Goal: Task Accomplishment & Management: Use online tool/utility

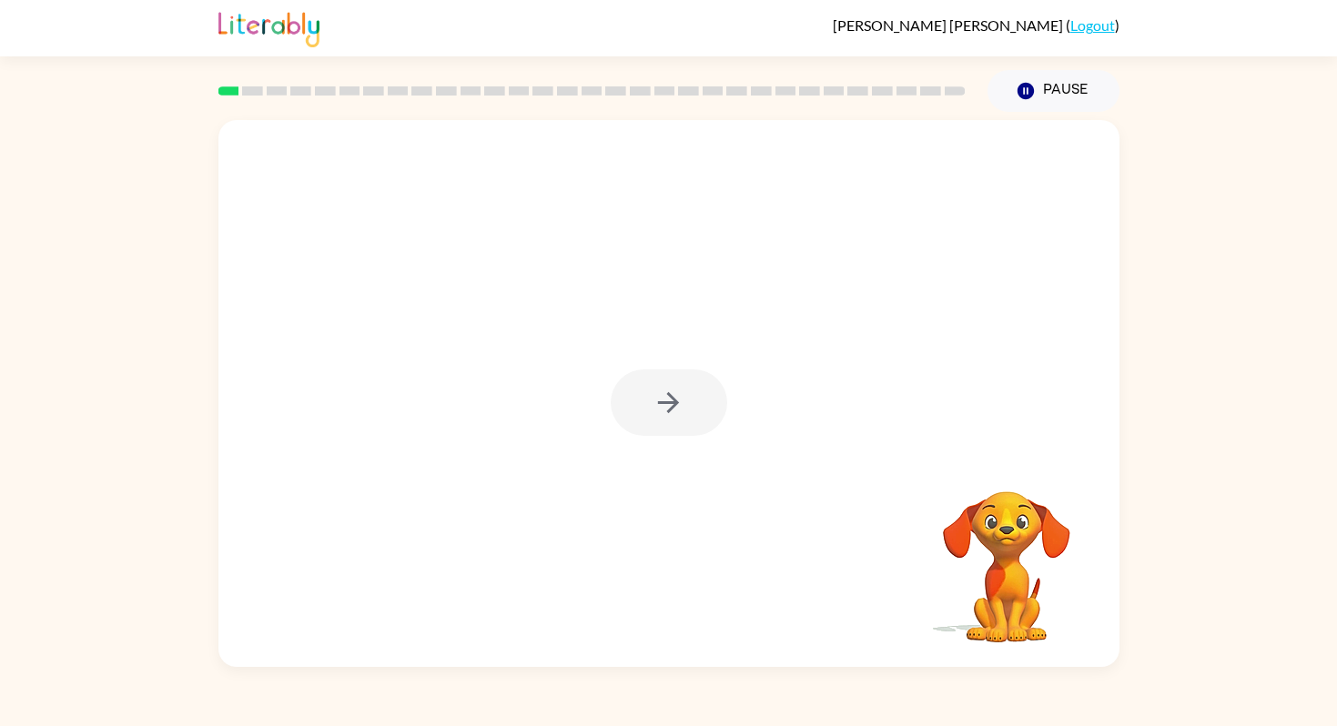
click at [671, 415] on div at bounding box center [669, 403] width 117 height 66
click at [674, 419] on div at bounding box center [669, 403] width 117 height 66
click at [674, 419] on button "button" at bounding box center [669, 403] width 117 height 66
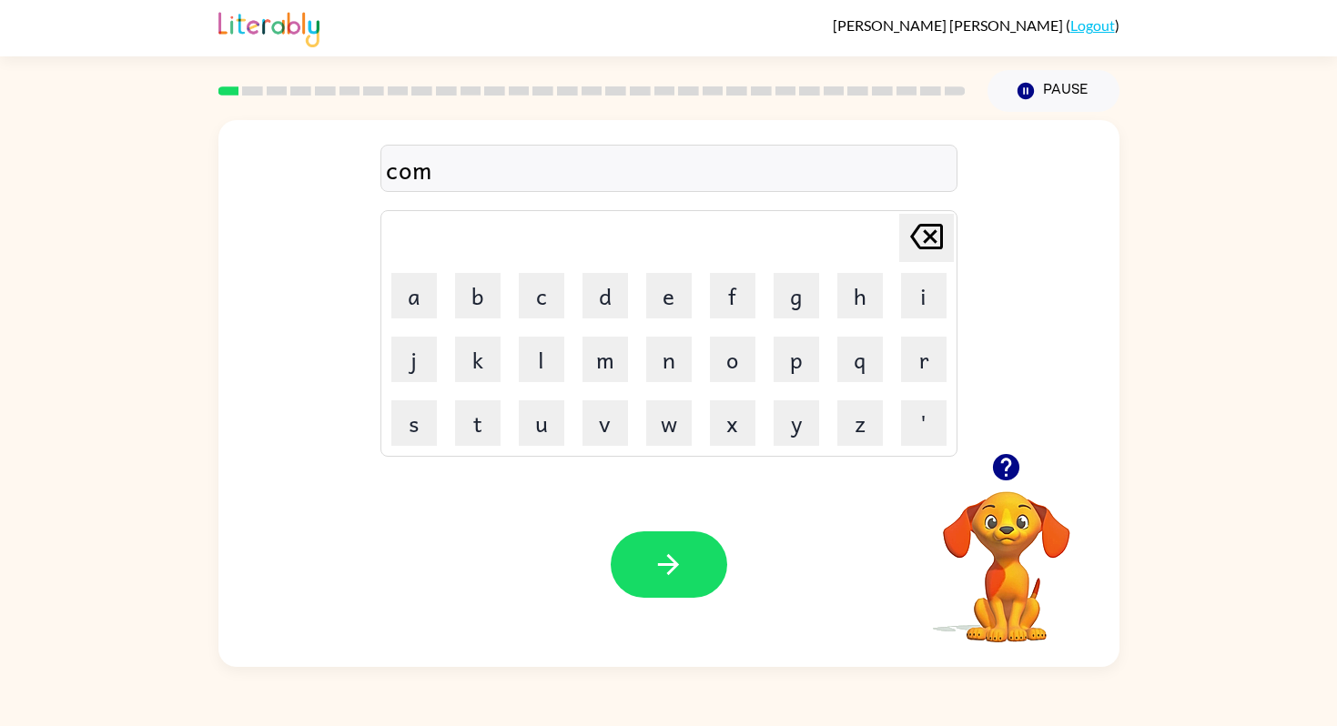
click at [1023, 508] on video "Your browser must support playing .mp4 files to use Literably. Please try using…" at bounding box center [1007, 554] width 182 height 182
click at [1020, 458] on icon "button" at bounding box center [1006, 468] width 32 height 32
click at [690, 573] on button "button" at bounding box center [669, 565] width 117 height 66
click at [689, 578] on button "button" at bounding box center [669, 565] width 117 height 66
click at [674, 567] on icon "button" at bounding box center [668, 564] width 21 height 21
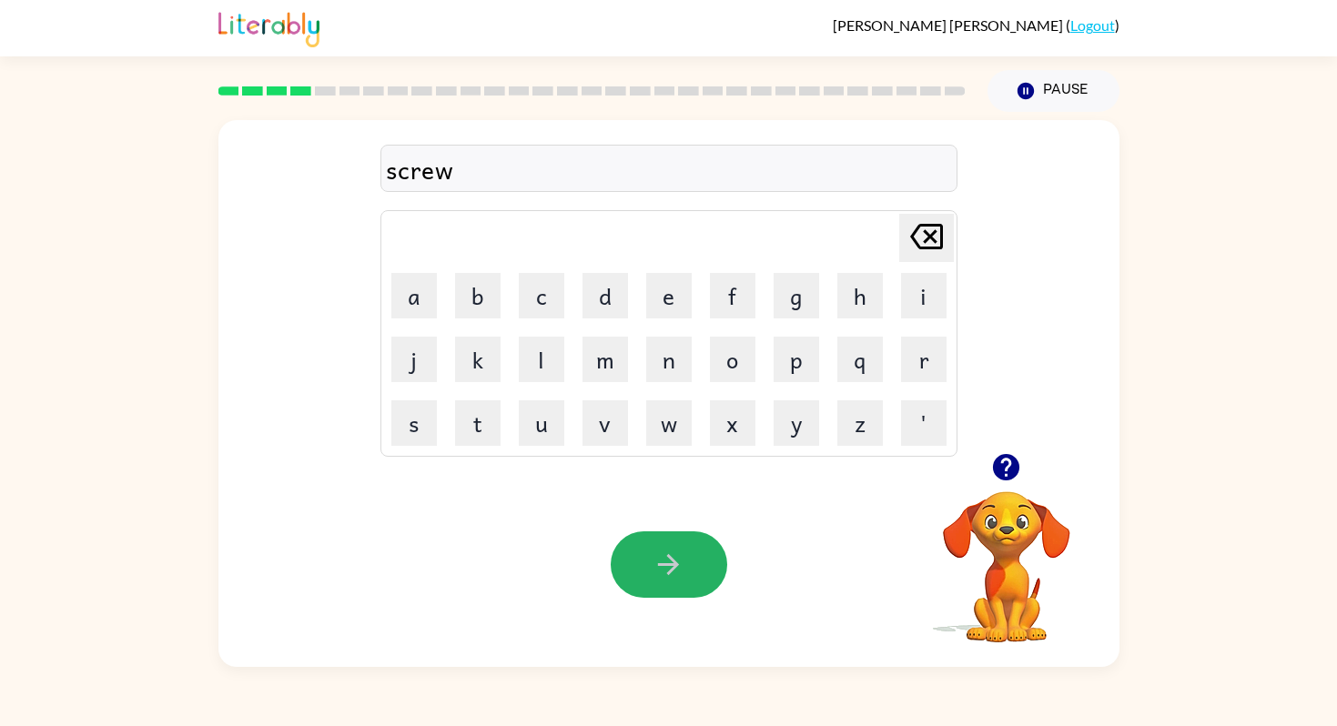
click at [670, 574] on icon "button" at bounding box center [669, 565] width 32 height 32
click at [680, 581] on button "button" at bounding box center [669, 565] width 117 height 66
click at [422, 175] on div "notable" at bounding box center [669, 169] width 566 height 38
click at [424, 170] on div "notable" at bounding box center [669, 169] width 566 height 38
click at [642, 535] on button "button" at bounding box center [669, 565] width 117 height 66
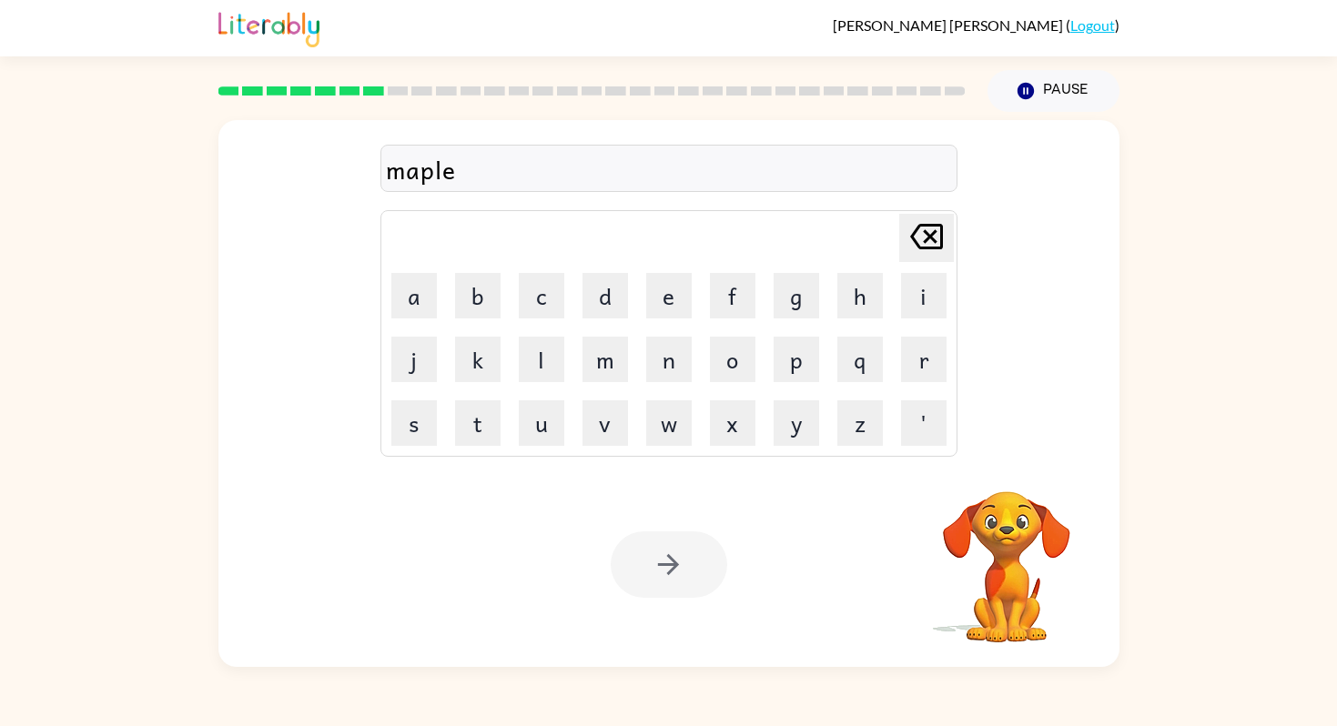
click at [682, 572] on div at bounding box center [669, 565] width 117 height 66
click at [682, 572] on icon "button" at bounding box center [669, 565] width 32 height 32
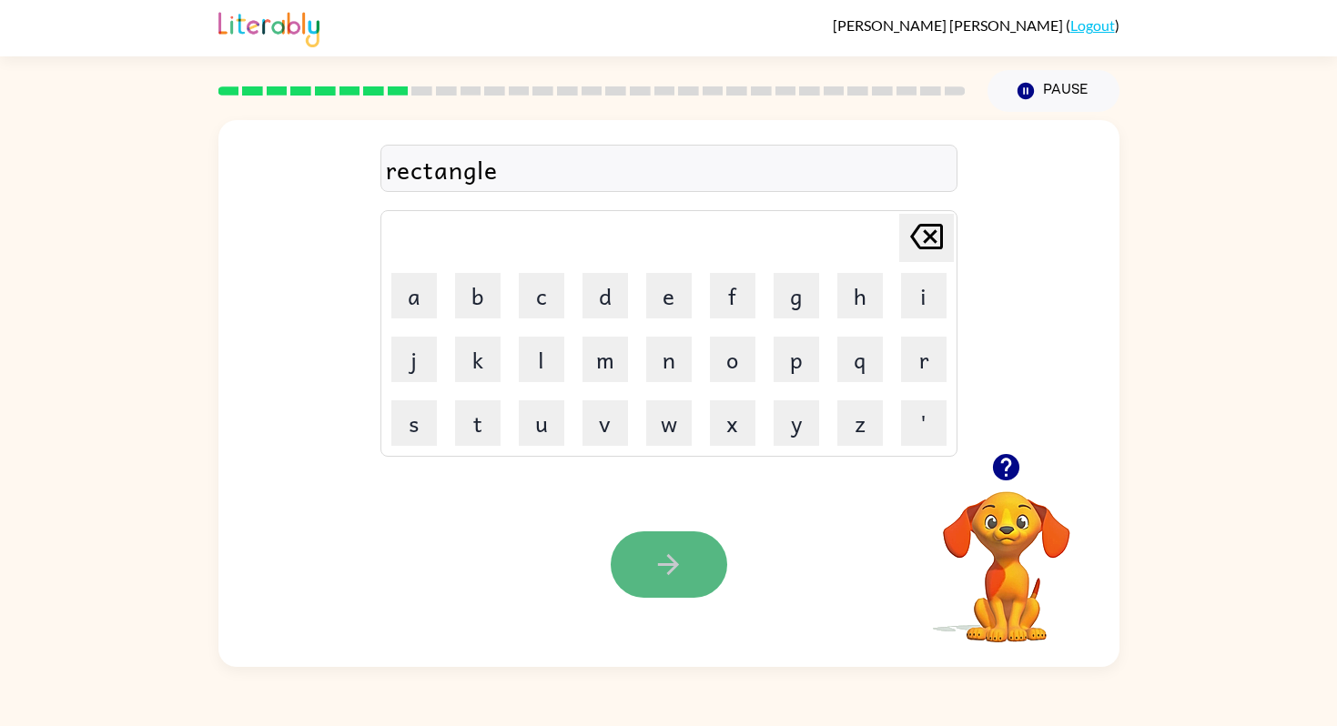
click at [667, 582] on button "button" at bounding box center [669, 565] width 117 height 66
click at [683, 573] on icon "button" at bounding box center [669, 565] width 32 height 32
click at [654, 582] on button "button" at bounding box center [669, 565] width 117 height 66
click at [683, 561] on icon "button" at bounding box center [669, 565] width 32 height 32
click at [692, 584] on button "button" at bounding box center [669, 565] width 117 height 66
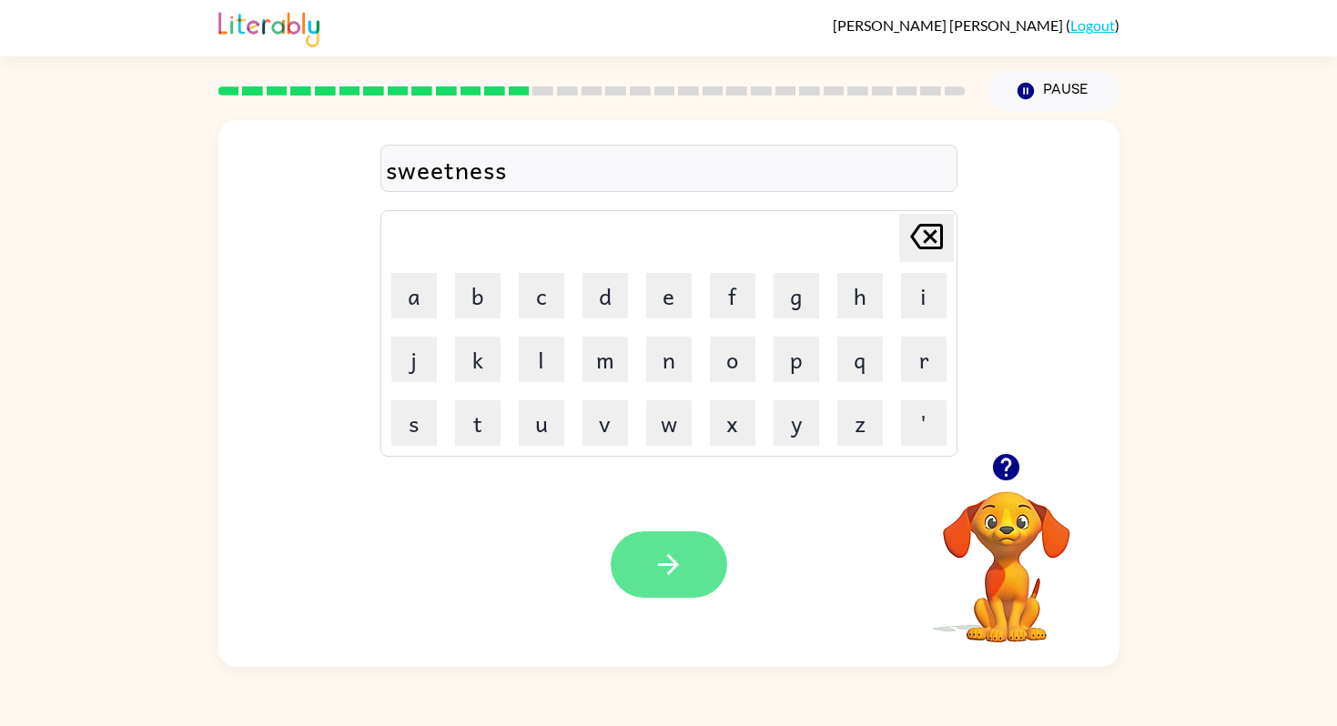
click at [695, 553] on button "button" at bounding box center [669, 565] width 117 height 66
click at [684, 566] on div at bounding box center [669, 565] width 117 height 66
click at [684, 566] on icon "button" at bounding box center [669, 565] width 32 height 32
click at [688, 582] on button "button" at bounding box center [669, 565] width 117 height 66
click at [697, 583] on button "button" at bounding box center [669, 565] width 117 height 66
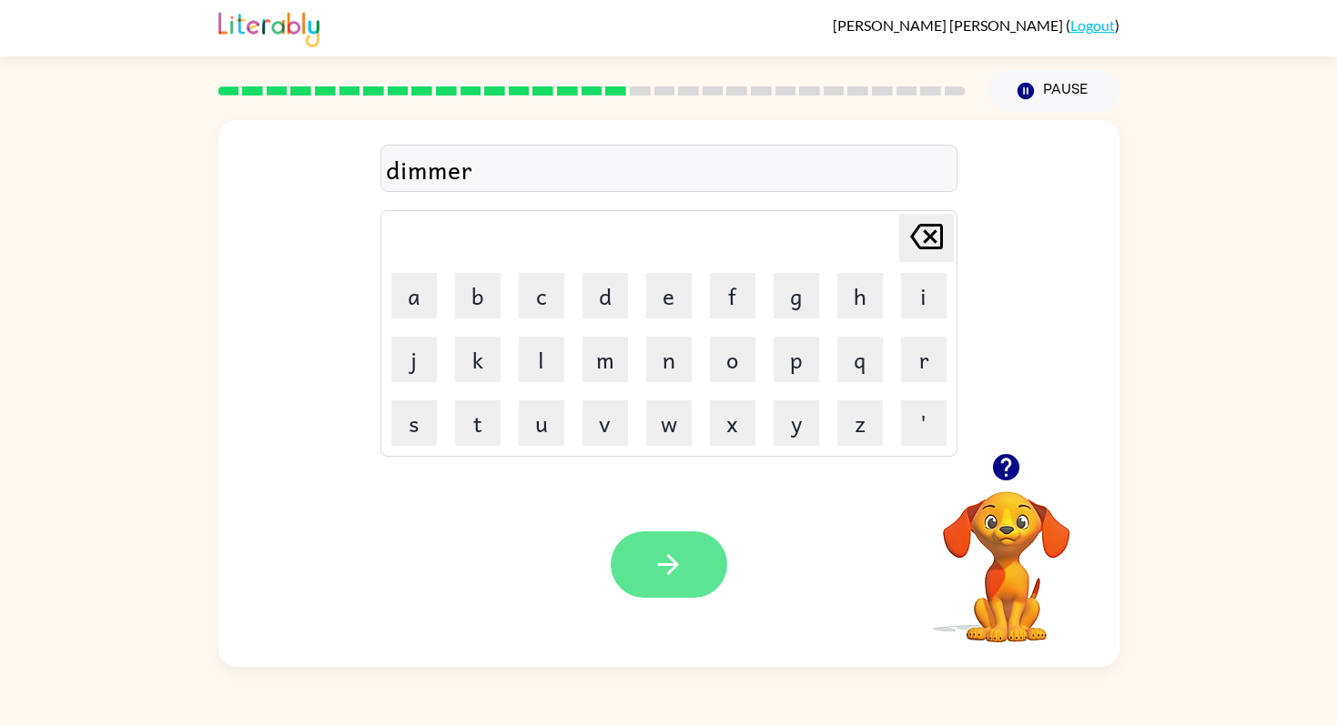
click at [696, 575] on button "button" at bounding box center [669, 565] width 117 height 66
click at [696, 574] on div at bounding box center [669, 565] width 117 height 66
click at [696, 574] on button "button" at bounding box center [669, 565] width 117 height 66
click at [694, 582] on button "button" at bounding box center [669, 565] width 117 height 66
click at [694, 583] on button "button" at bounding box center [669, 565] width 117 height 66
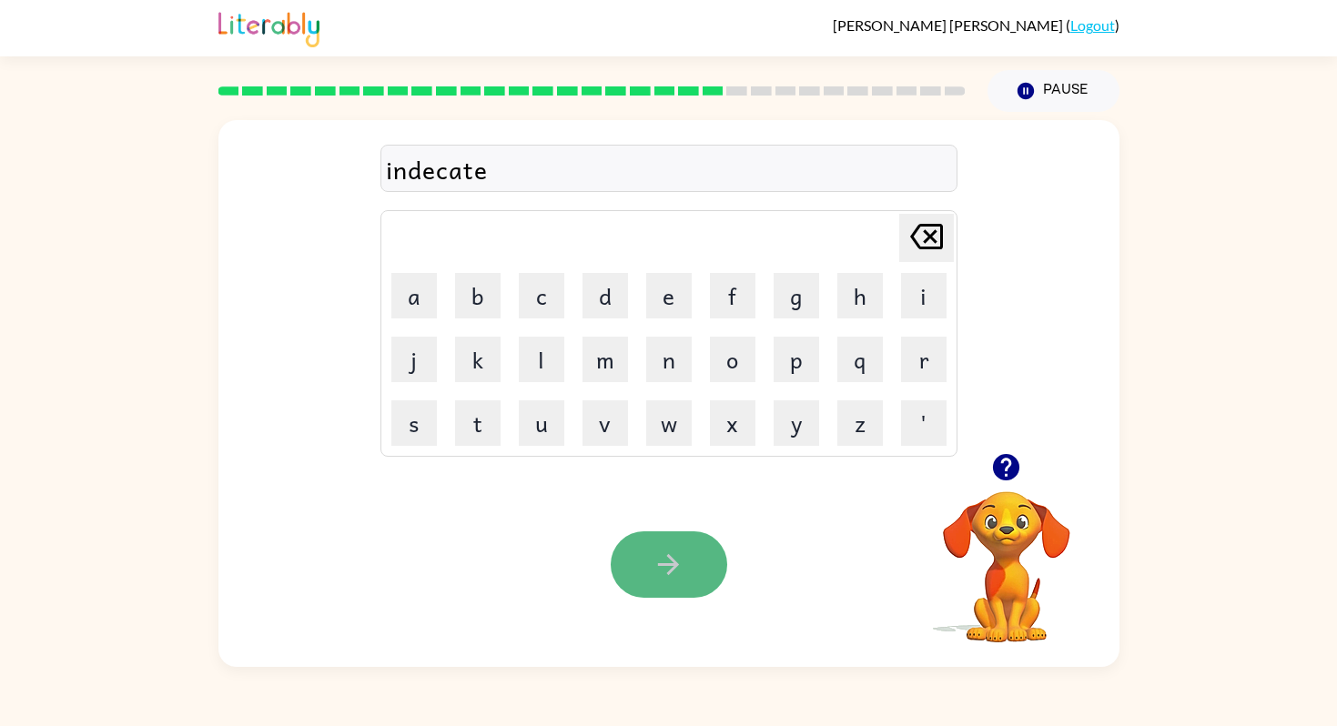
click at [692, 562] on button "button" at bounding box center [669, 565] width 117 height 66
click at [687, 564] on button "button" at bounding box center [669, 565] width 117 height 66
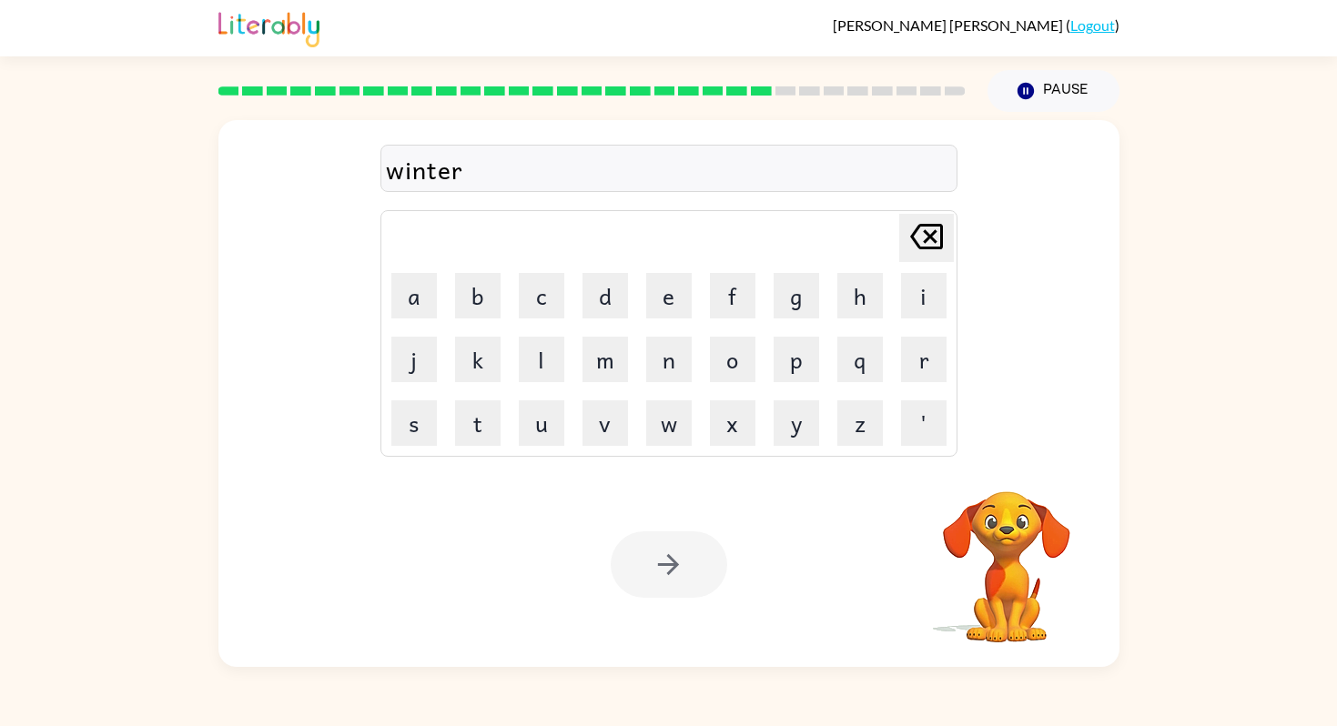
click at [689, 572] on div at bounding box center [669, 565] width 117 height 66
click at [688, 568] on button "button" at bounding box center [669, 565] width 117 height 66
click at [688, 571] on div at bounding box center [669, 565] width 117 height 66
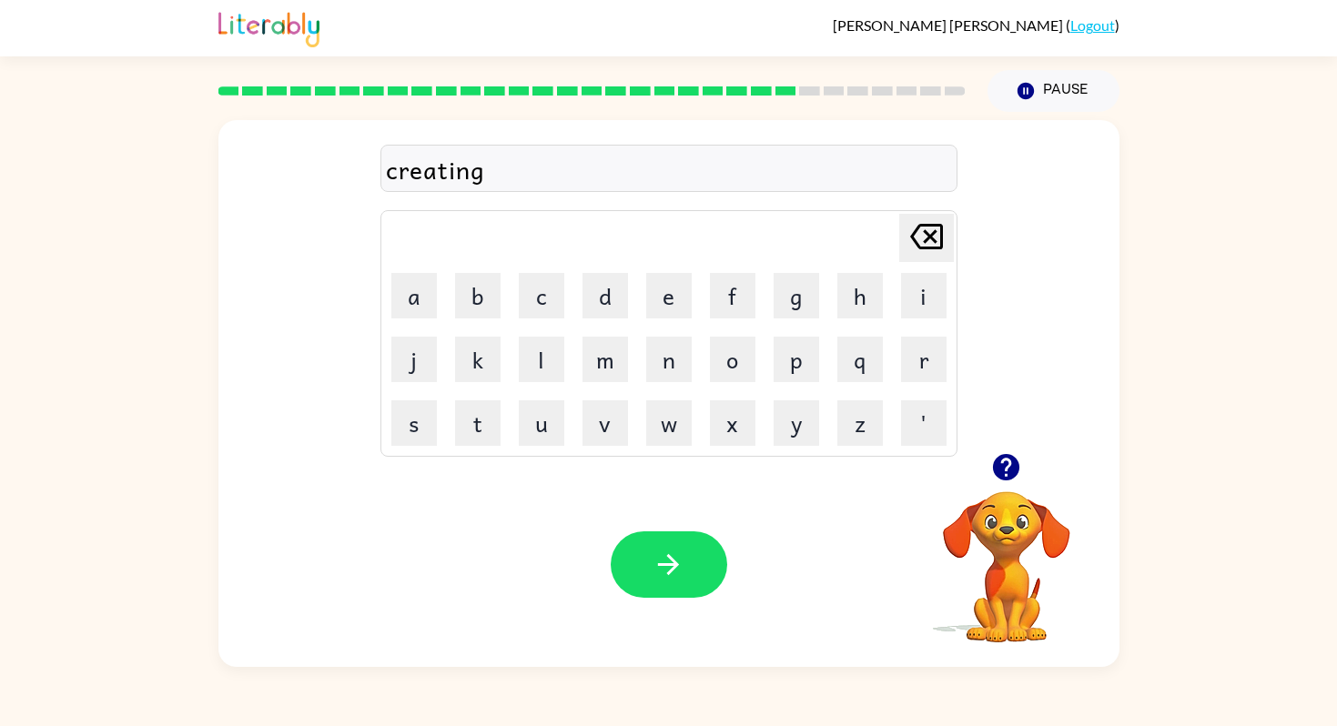
click at [688, 571] on div at bounding box center [669, 565] width 117 height 66
click at [688, 571] on button "button" at bounding box center [669, 565] width 117 height 66
click at [692, 565] on button "button" at bounding box center [669, 565] width 117 height 66
click at [693, 565] on button "button" at bounding box center [669, 565] width 117 height 66
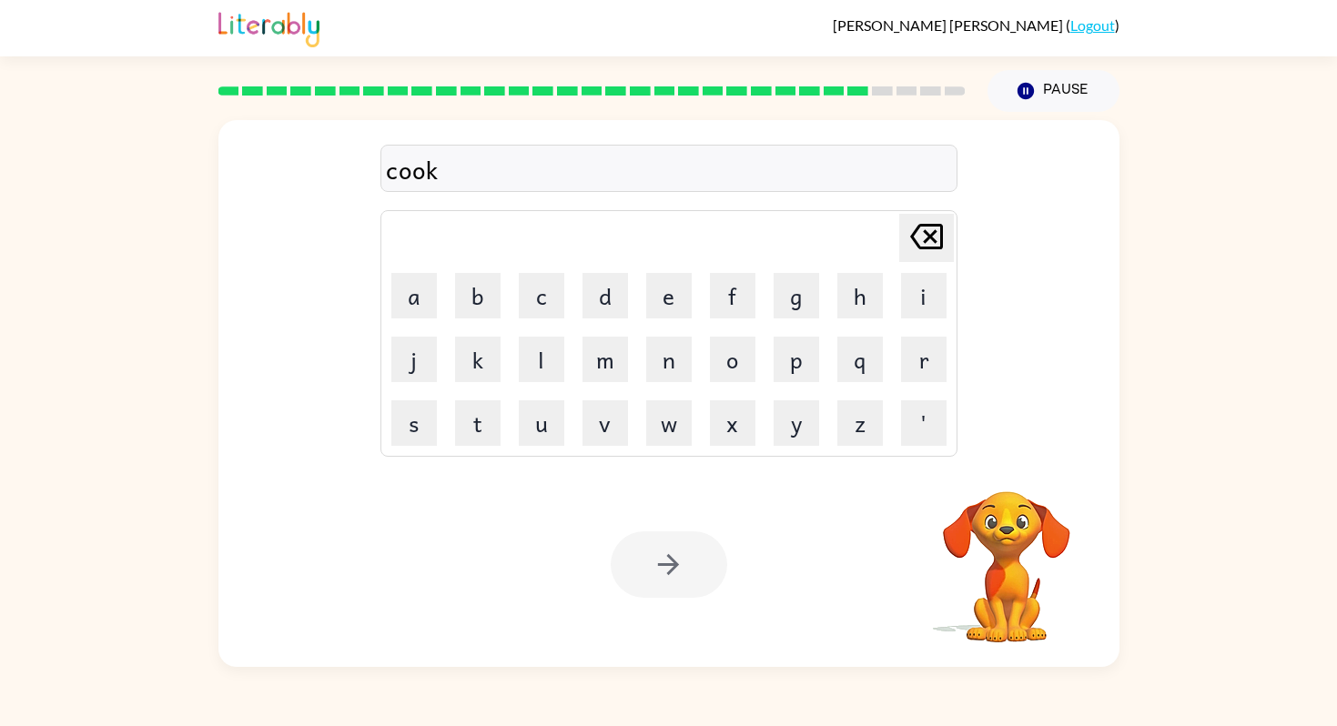
click at [693, 565] on div at bounding box center [669, 565] width 117 height 66
click at [696, 568] on button "button" at bounding box center [669, 565] width 117 height 66
click at [696, 571] on button "button" at bounding box center [669, 565] width 117 height 66
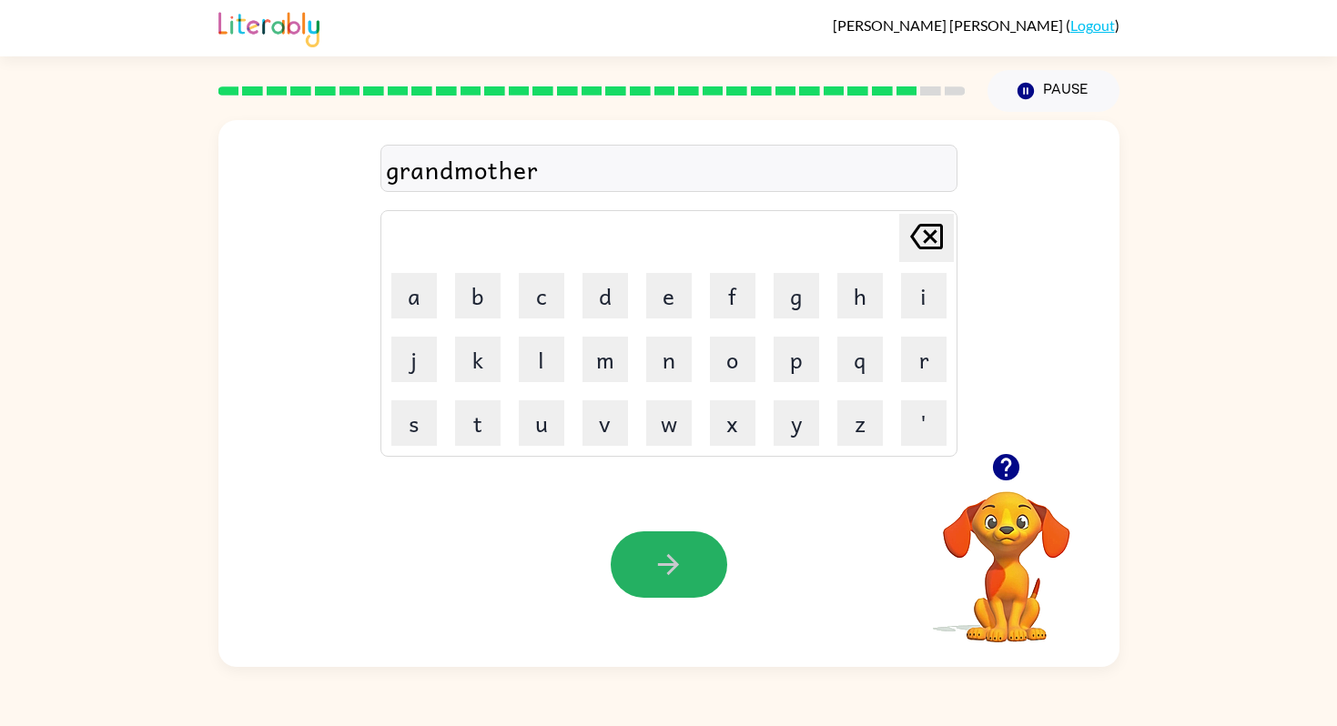
click at [696, 571] on button "button" at bounding box center [669, 565] width 117 height 66
click at [704, 578] on button "button" at bounding box center [669, 565] width 117 height 66
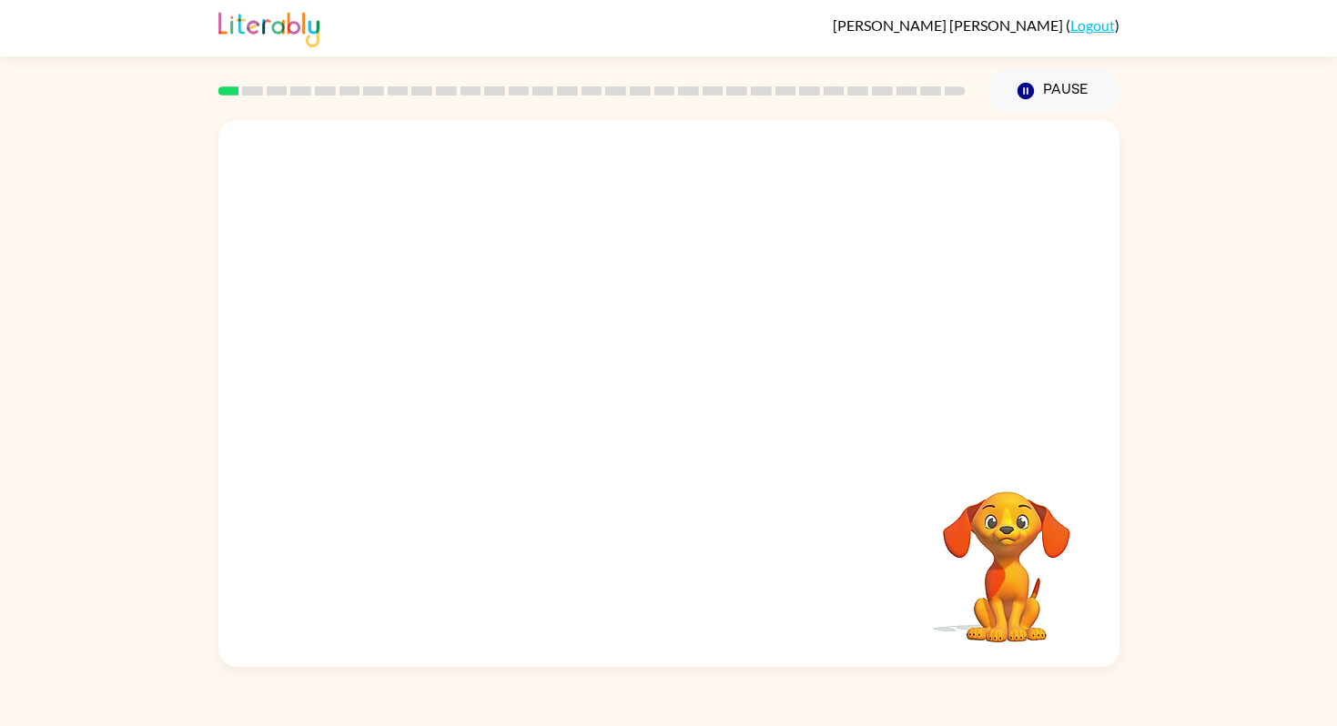
click at [823, 497] on div "Your browser must support playing .mp4 files to use Literably. Please try using…" at bounding box center [668, 393] width 901 height 547
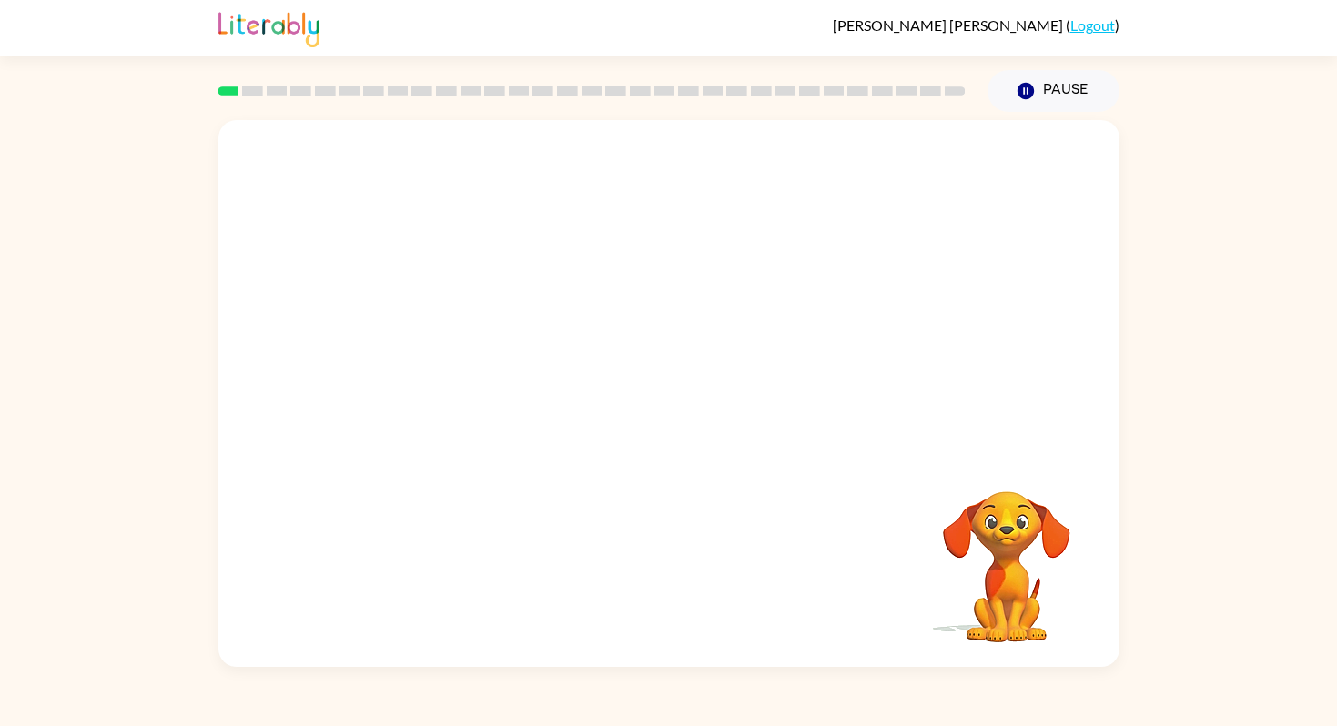
click at [823, 497] on div "Your browser must support playing .mp4 files to use Literably. Please try using…" at bounding box center [668, 393] width 901 height 547
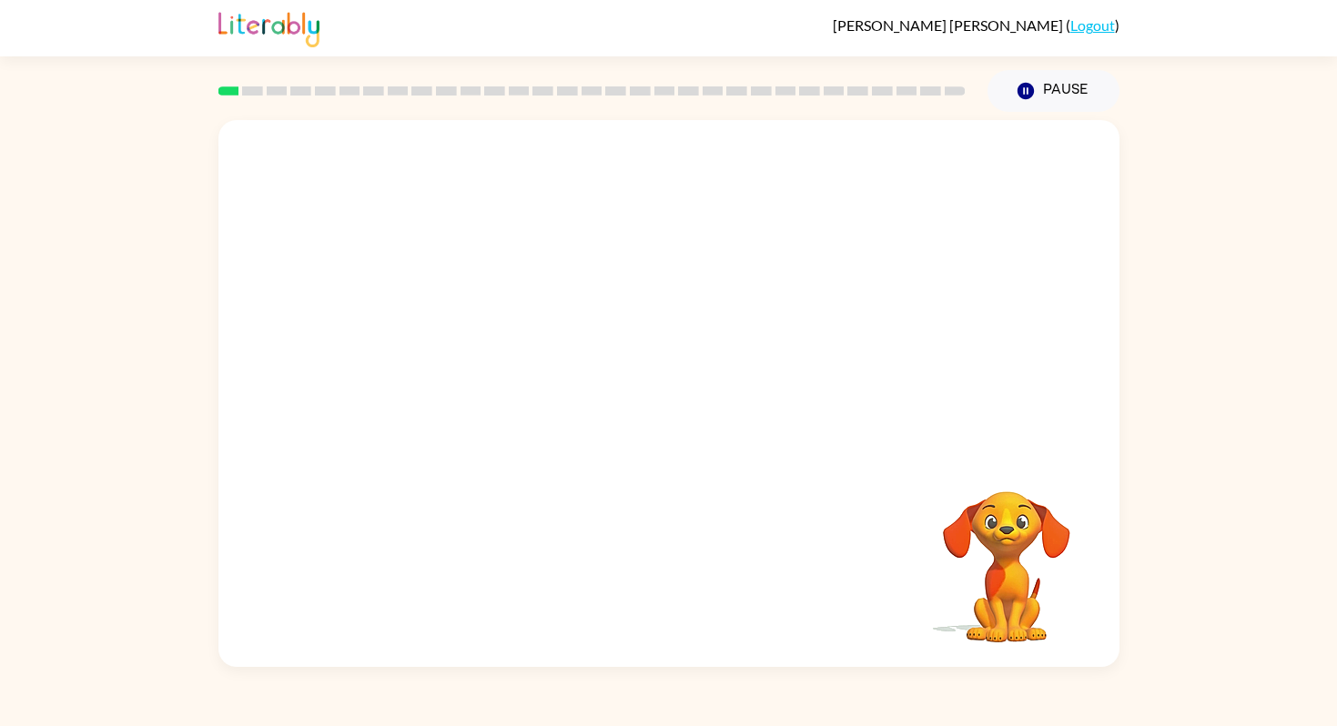
click at [823, 497] on div "Your browser must support playing .mp4 files to use Literably. Please try using…" at bounding box center [668, 393] width 901 height 547
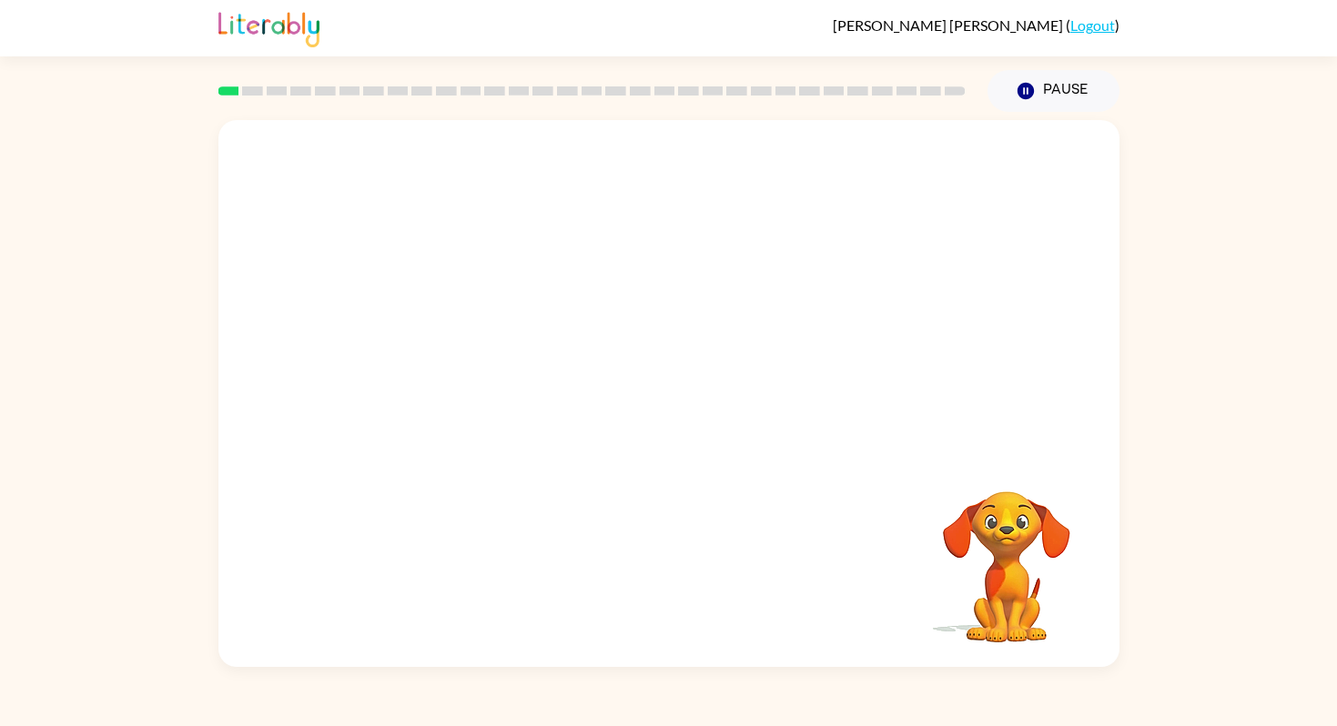
click at [823, 497] on div "Your browser must support playing .mp4 files to use Literably. Please try using…" at bounding box center [668, 393] width 901 height 547
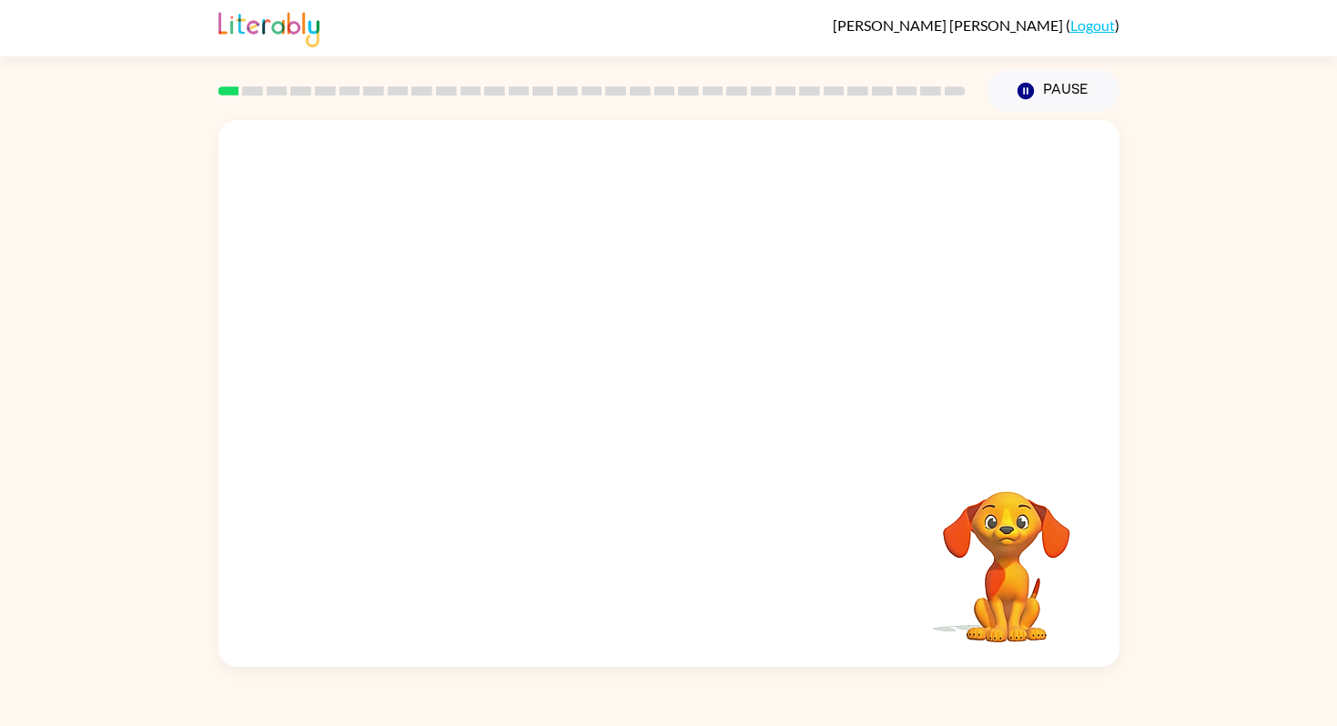
click at [823, 497] on div "Your browser must support playing .mp4 files to use Literably. Please try using…" at bounding box center [668, 393] width 901 height 547
click at [825, 500] on div "Your browser must support playing .mp4 files to use Literably. Please try using…" at bounding box center [668, 393] width 901 height 547
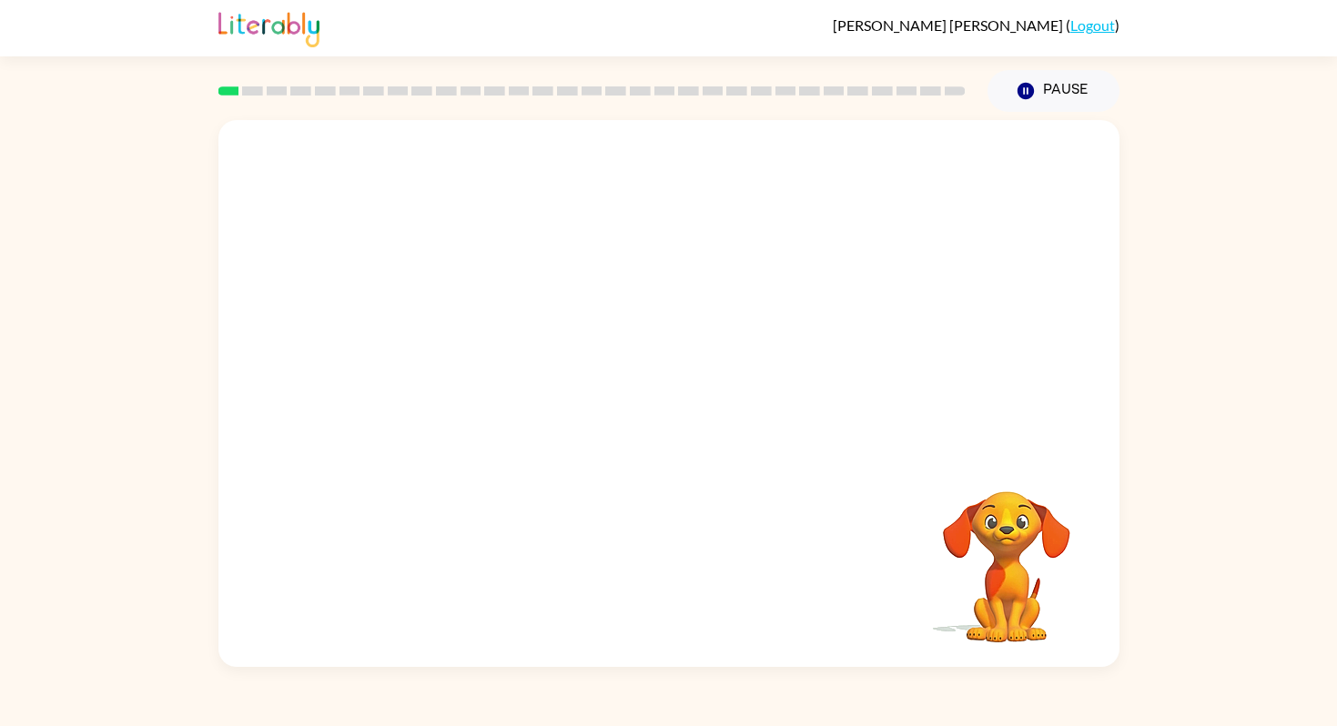
click at [825, 500] on div "Your browser must support playing .mp4 files to use Literably. Please try using…" at bounding box center [668, 393] width 901 height 547
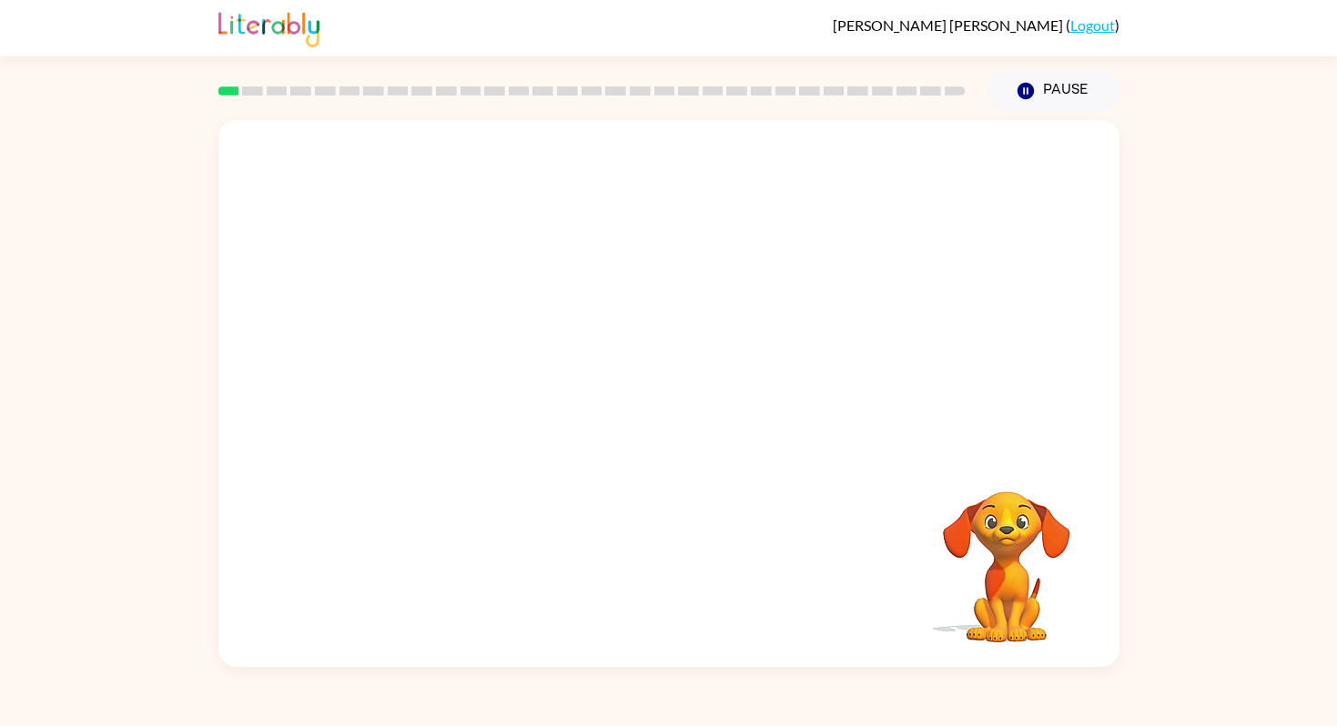
click at [825, 500] on div "Your browser must support playing .mp4 files to use Literably. Please try using…" at bounding box center [668, 393] width 901 height 547
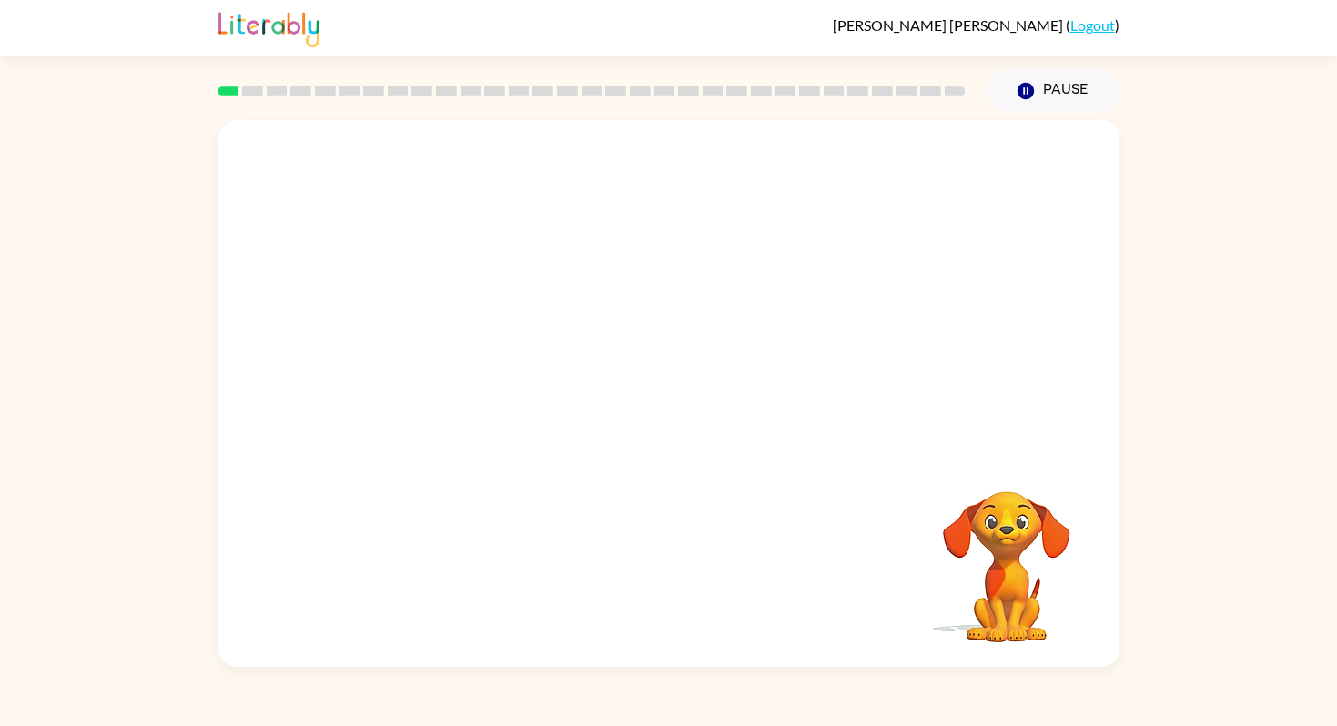
click at [825, 500] on div "Your browser must support playing .mp4 files to use Literably. Please try using…" at bounding box center [668, 393] width 901 height 547
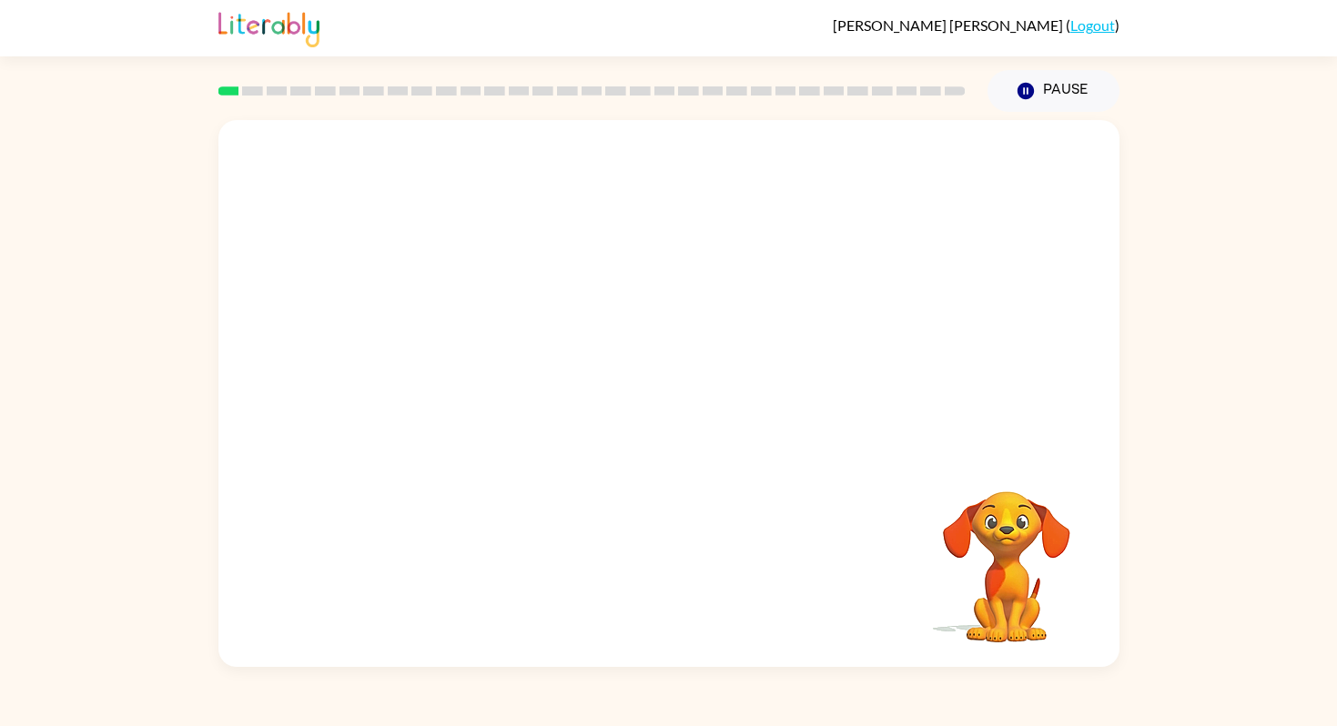
click at [825, 500] on div "Your browser must support playing .mp4 files to use Literably. Please try using…" at bounding box center [668, 393] width 901 height 547
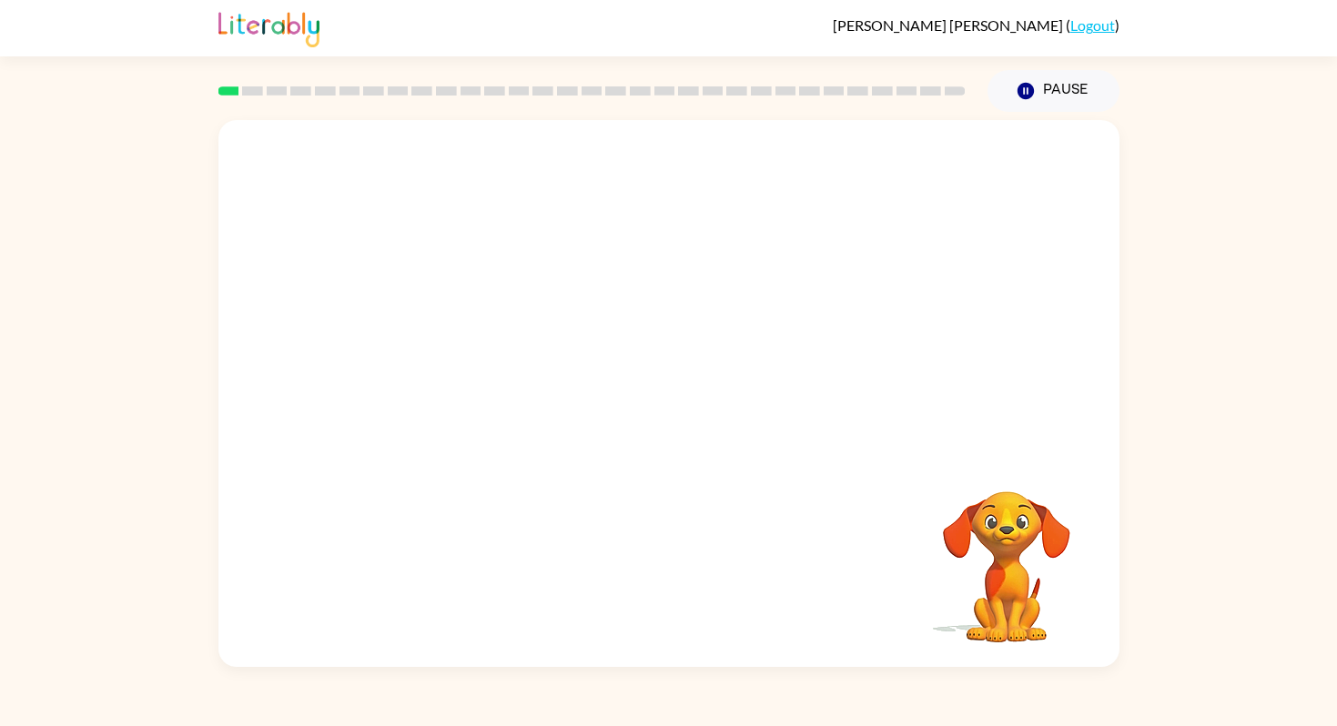
click at [826, 500] on div "Your browser must support playing .mp4 files to use Literably. Please try using…" at bounding box center [668, 393] width 901 height 547
drag, startPoint x: 445, startPoint y: 356, endPoint x: 622, endPoint y: 192, distance: 240.9
click at [622, 192] on video "Your browser must support playing .mp4 files to use Literably. Please try using…" at bounding box center [668, 286] width 901 height 333
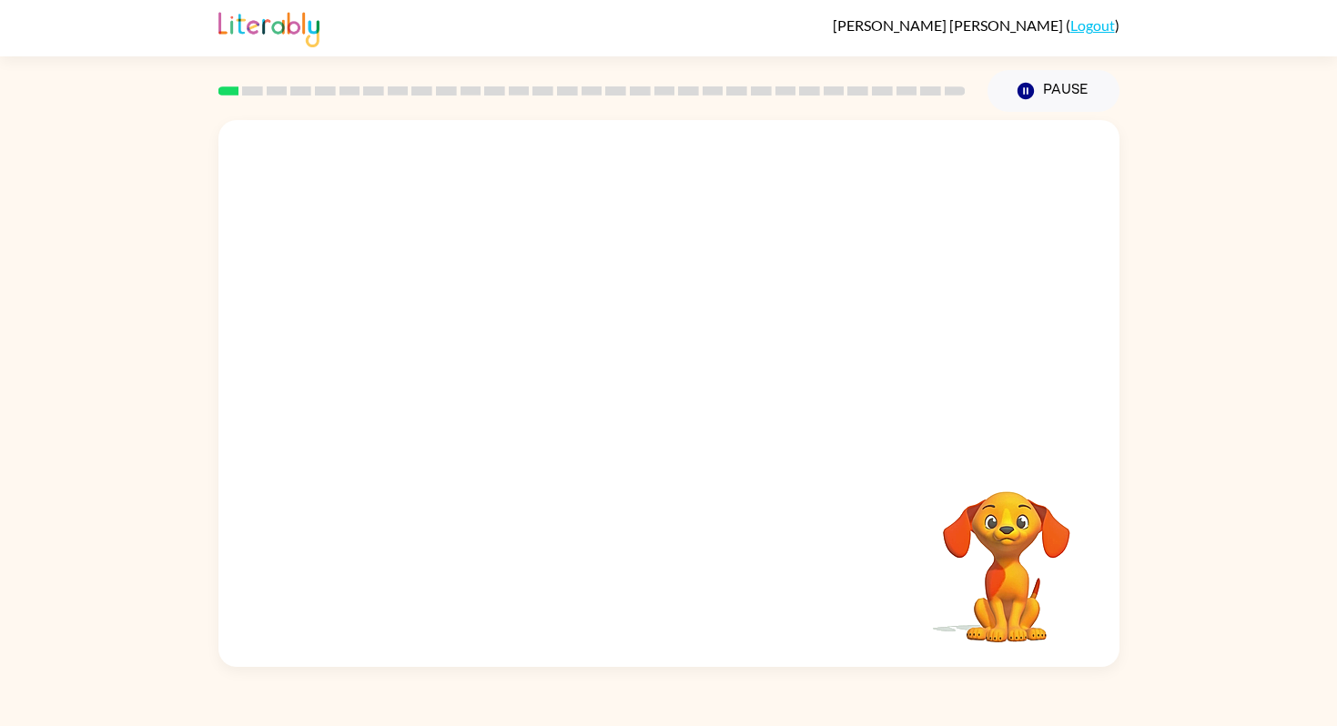
click at [451, 357] on video "Your browser must support playing .mp4 files to use Literably. Please try using…" at bounding box center [668, 286] width 901 height 333
click at [481, 363] on video "Your browser must support playing .mp4 files to use Literably. Please try using…" at bounding box center [668, 286] width 901 height 333
click at [926, 174] on video "Your browser must support playing .mp4 files to use Literably. Please try using…" at bounding box center [668, 286] width 901 height 333
click at [456, 345] on video "Your browser must support playing .mp4 files to use Literably. Please try using…" at bounding box center [668, 286] width 901 height 333
click at [462, 350] on video "Your browser must support playing .mp4 files to use Literably. Please try using…" at bounding box center [668, 286] width 901 height 333
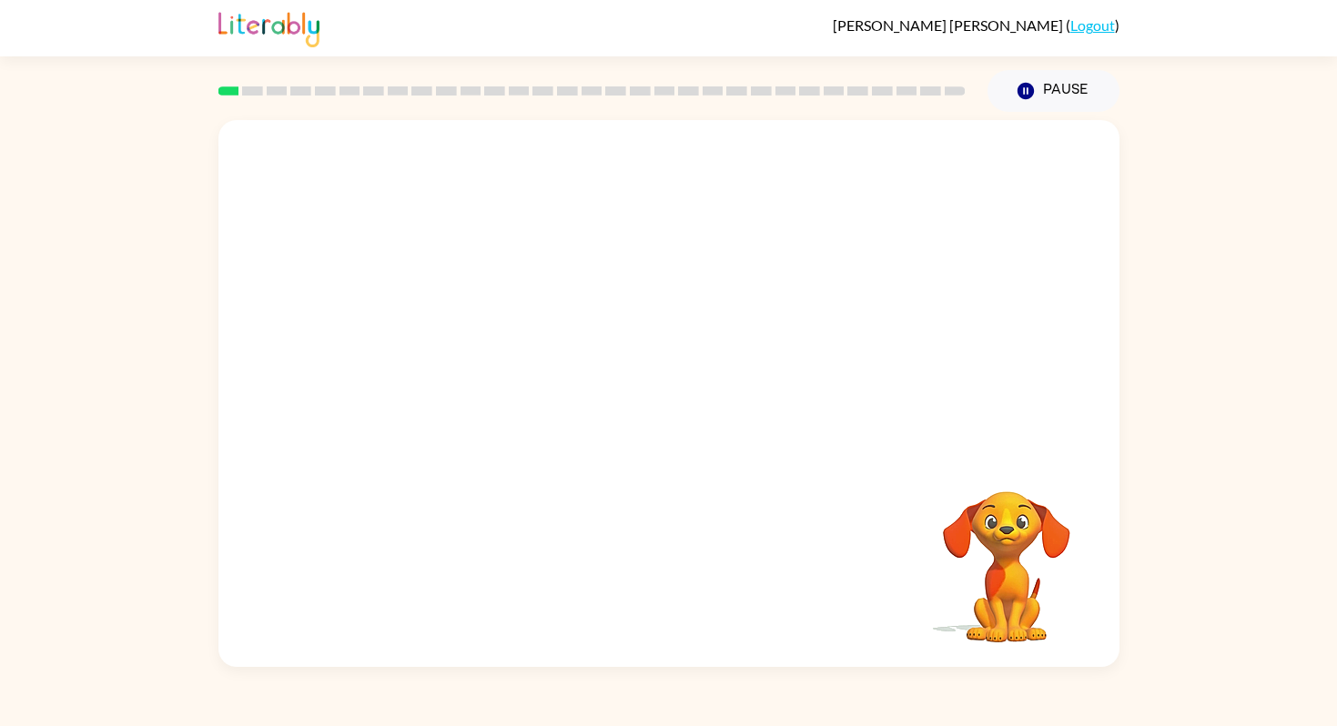
click at [462, 350] on video "Your browser must support playing .mp4 files to use Literably. Please try using…" at bounding box center [668, 286] width 901 height 333
click at [692, 416] on div at bounding box center [669, 403] width 117 height 66
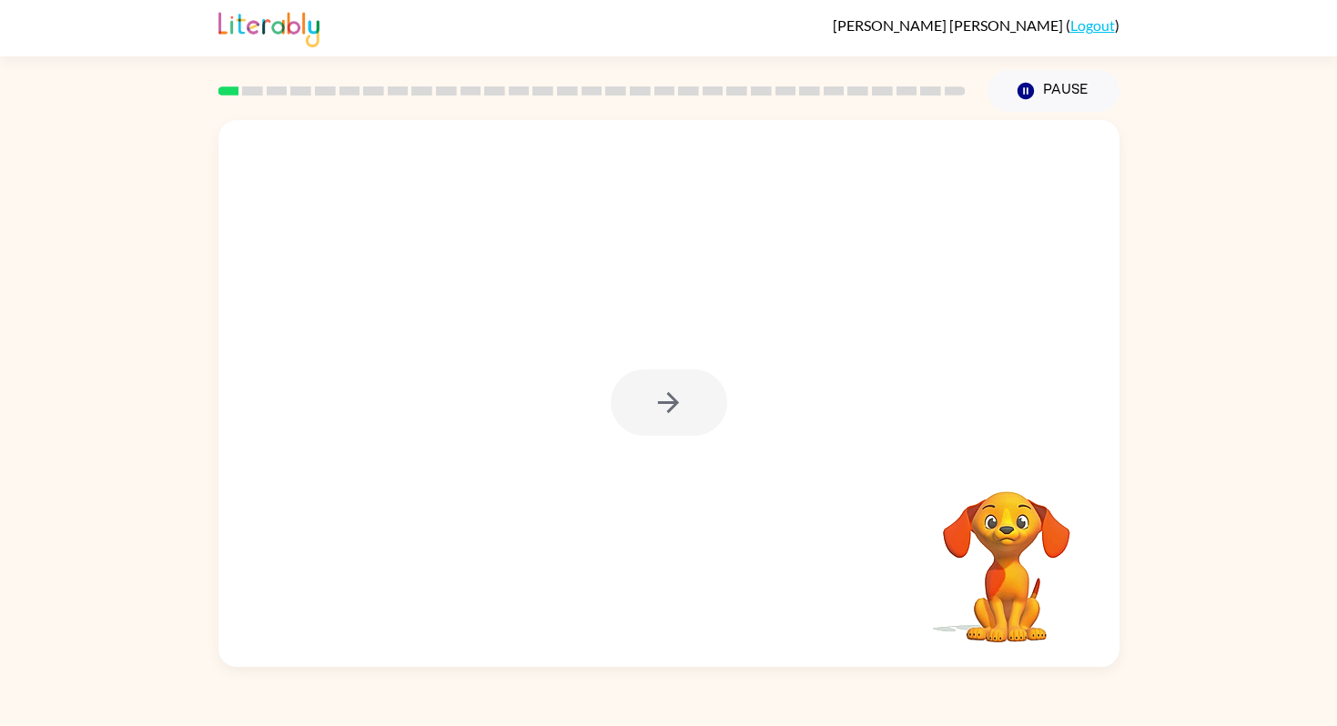
click at [692, 416] on div at bounding box center [669, 403] width 117 height 66
click at [694, 416] on button "button" at bounding box center [669, 403] width 117 height 66
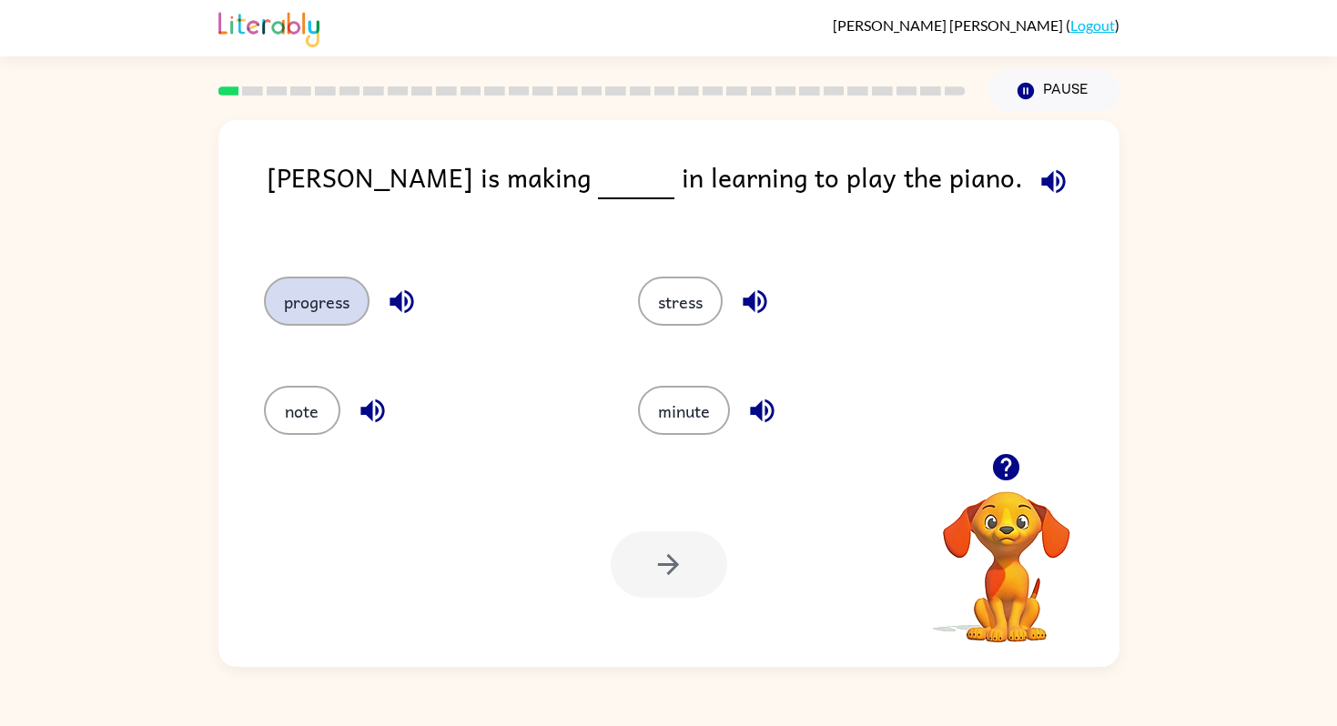
click at [343, 295] on button "progress" at bounding box center [317, 301] width 106 height 49
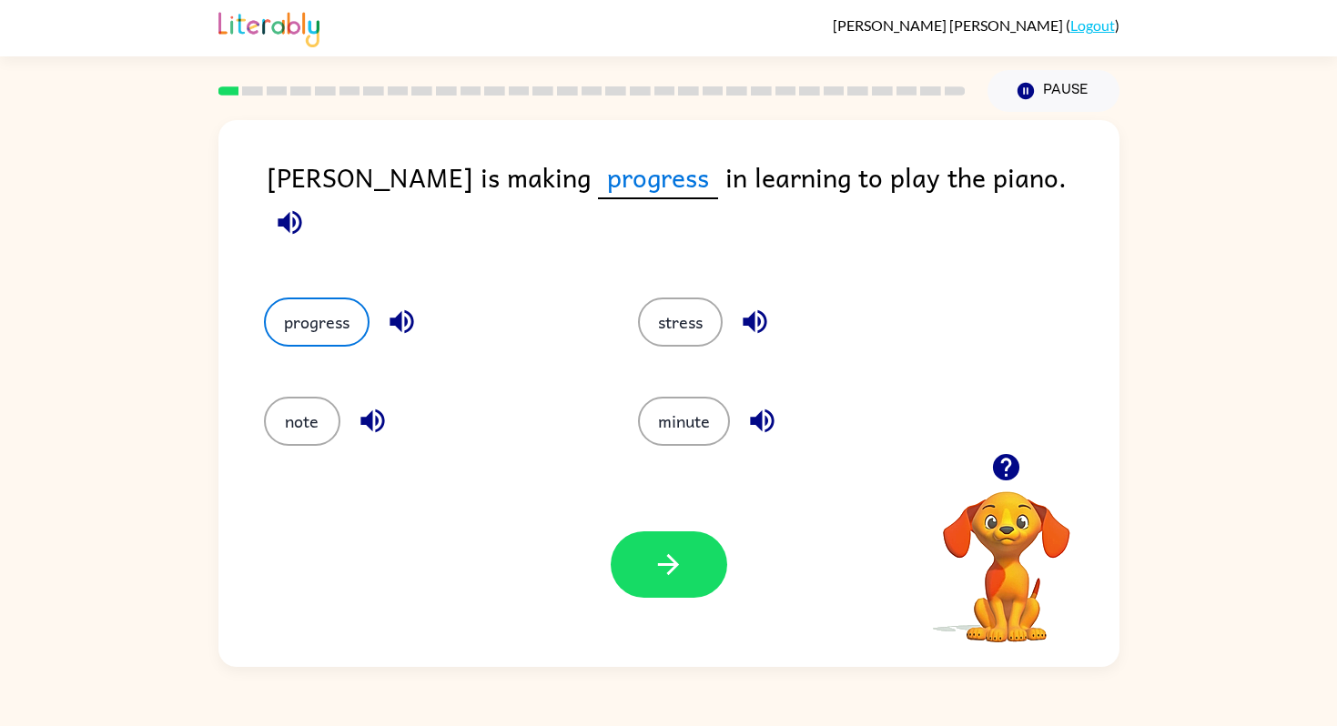
click at [614, 542] on div at bounding box center [669, 565] width 117 height 66
click at [621, 553] on button "button" at bounding box center [669, 565] width 117 height 66
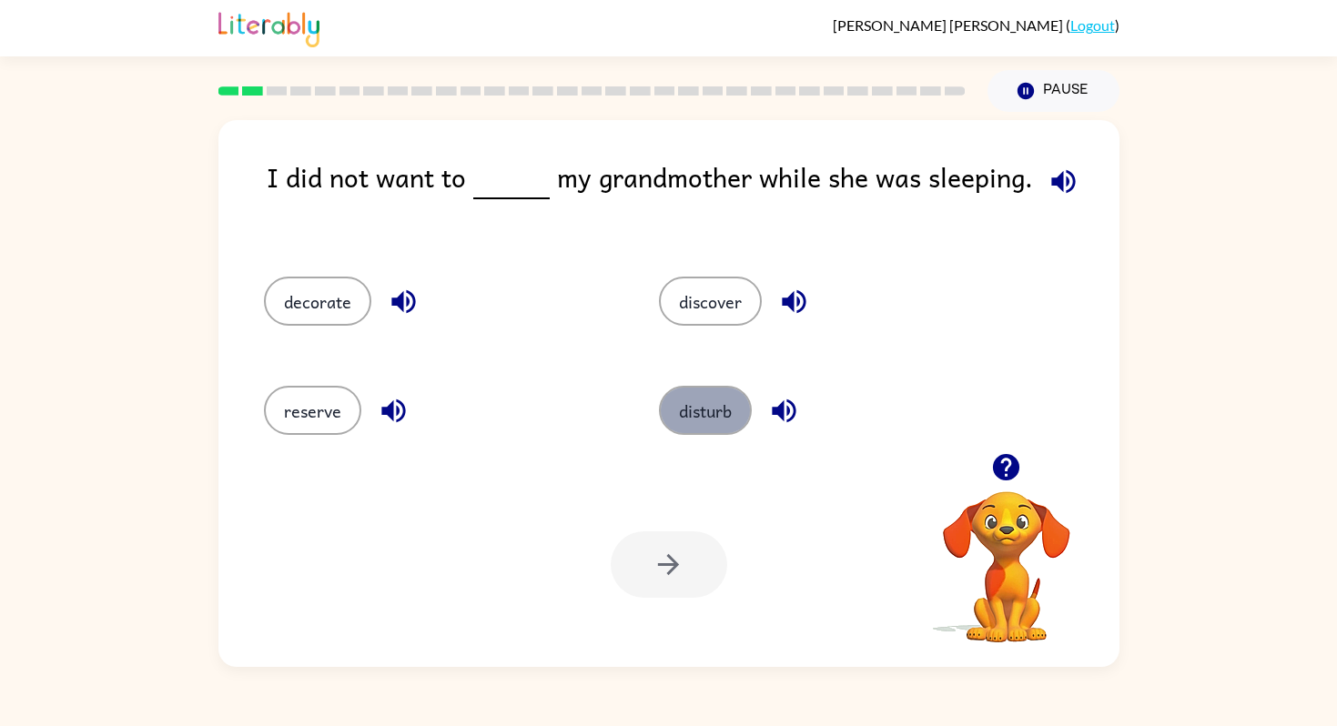
click at [687, 403] on button "disturb" at bounding box center [705, 410] width 93 height 49
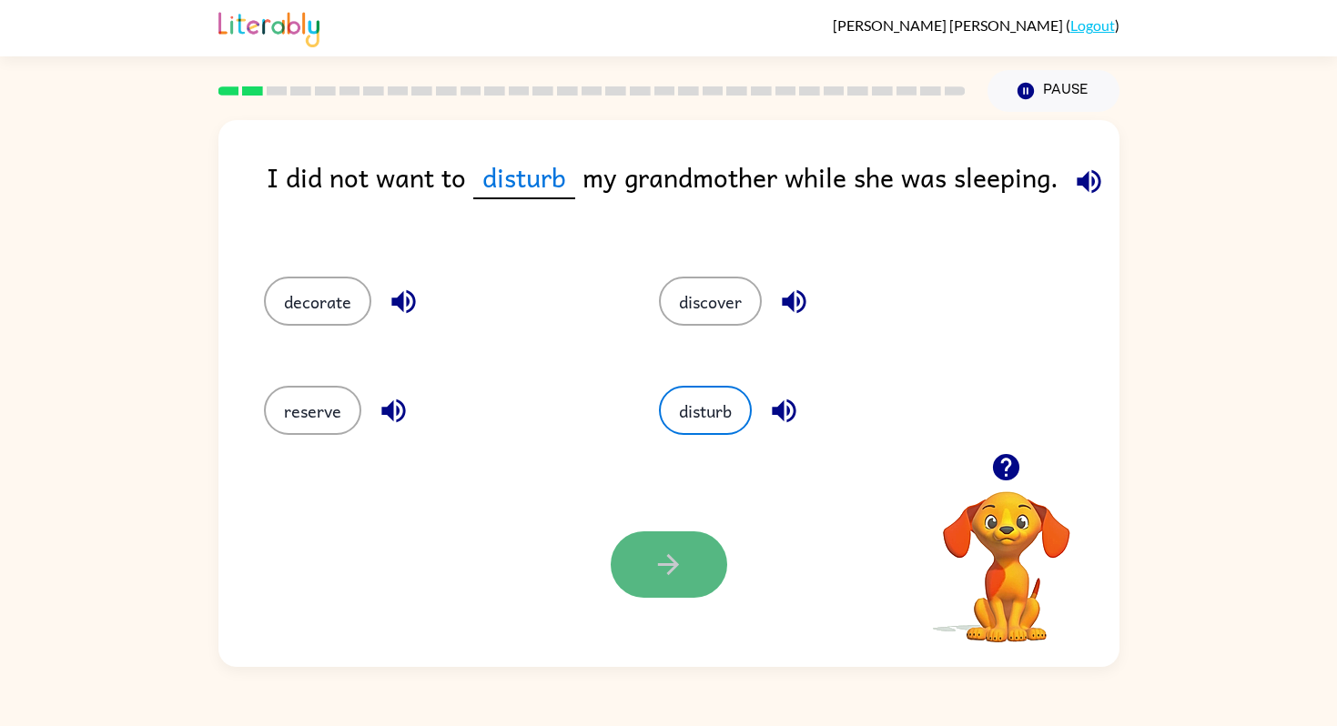
click at [673, 577] on icon "button" at bounding box center [669, 565] width 32 height 32
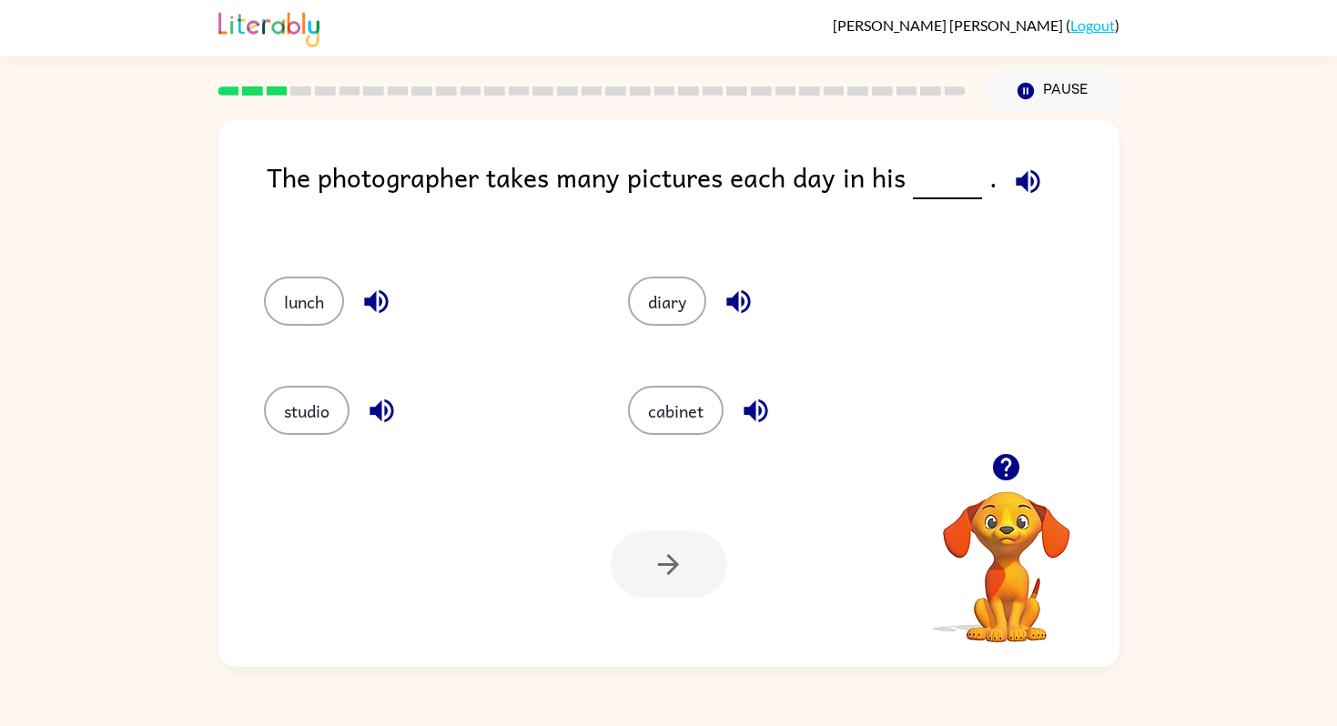
click at [298, 375] on div "studio" at bounding box center [411, 405] width 365 height 109
click at [300, 384] on div "studio" at bounding box center [411, 405] width 365 height 109
click at [289, 430] on button "studio" at bounding box center [307, 410] width 86 height 49
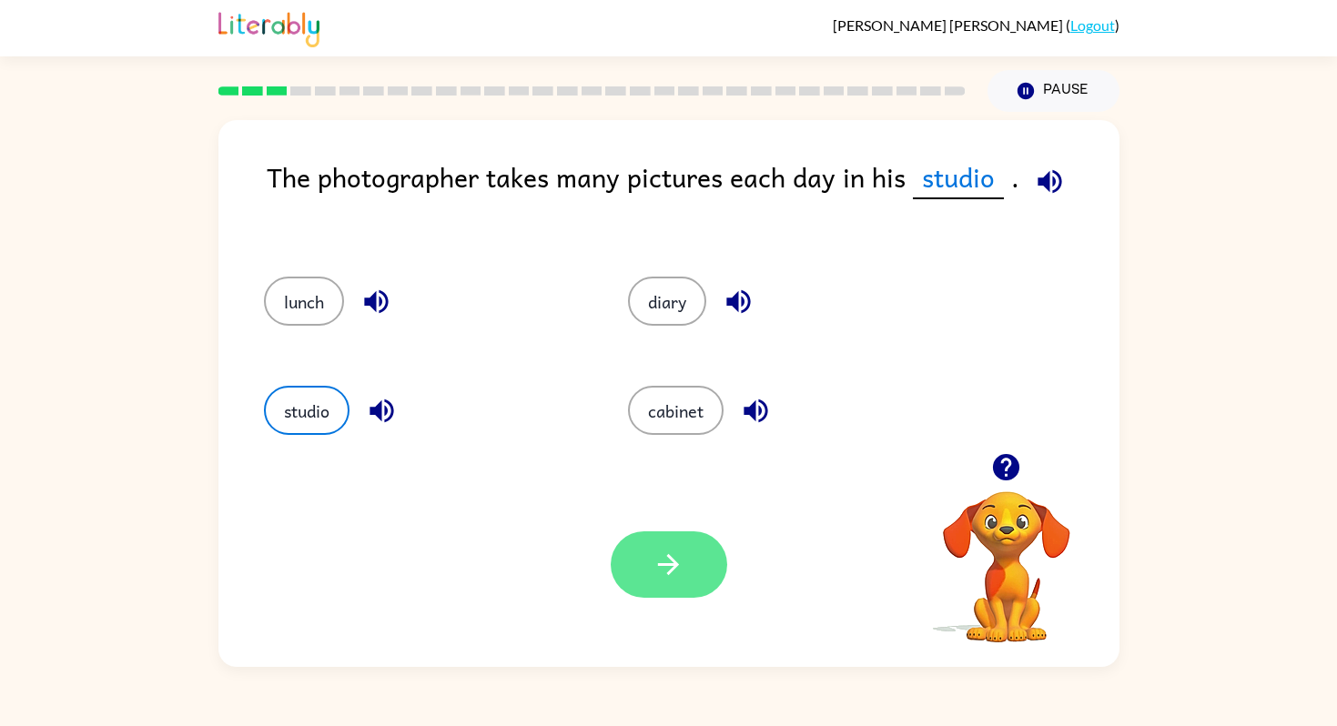
click at [682, 579] on icon "button" at bounding box center [669, 565] width 32 height 32
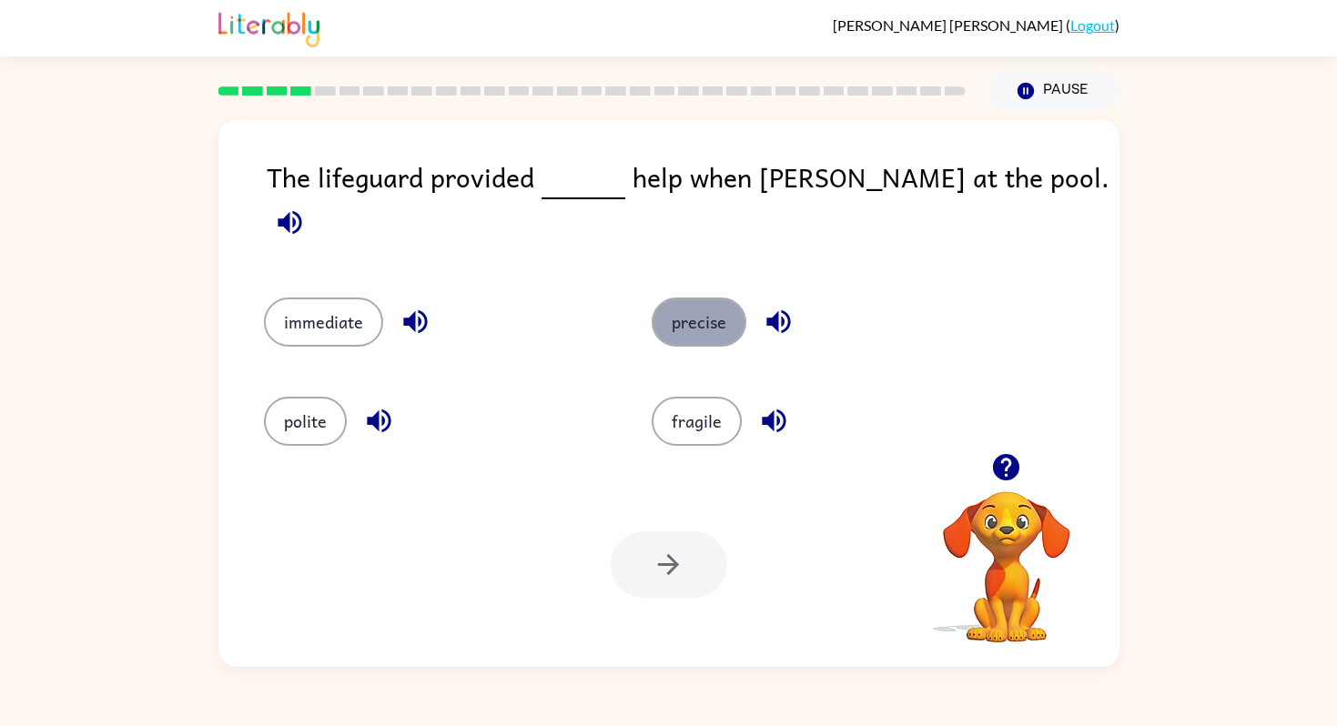
click at [668, 317] on button "precise" at bounding box center [699, 322] width 95 height 49
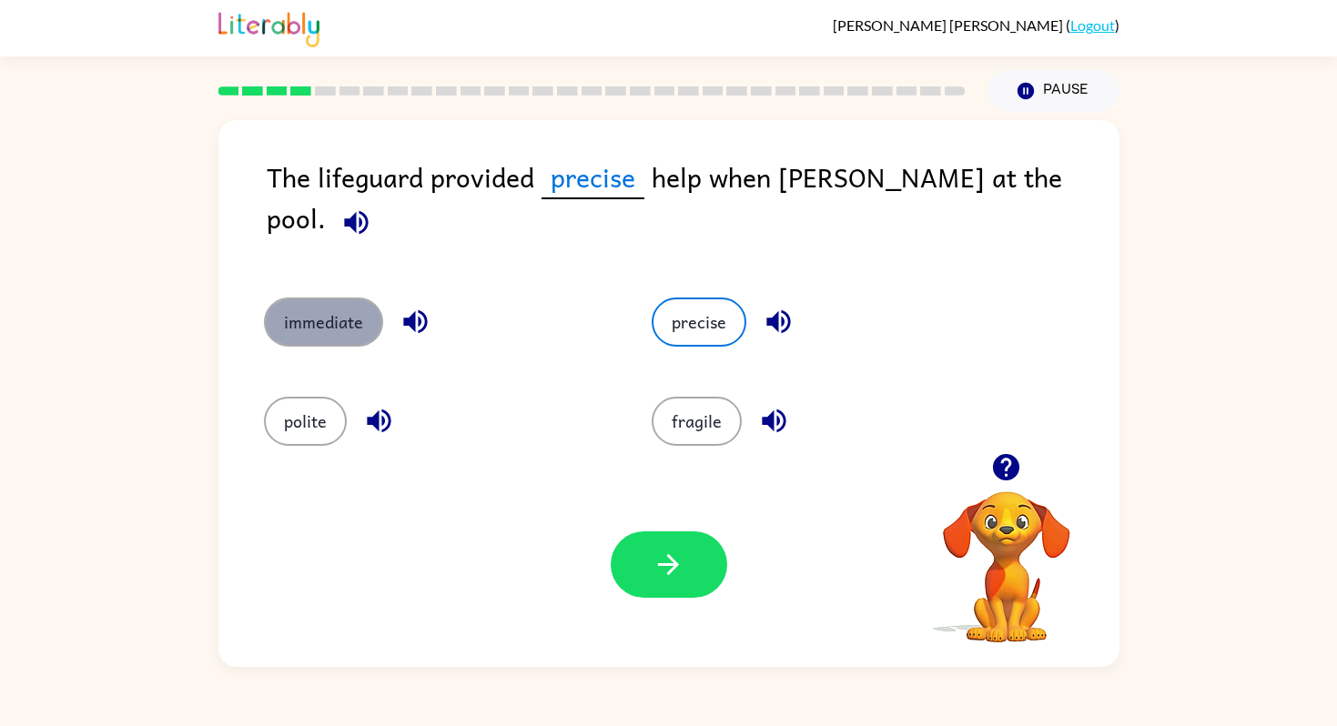
click at [303, 298] on button "immediate" at bounding box center [323, 322] width 119 height 49
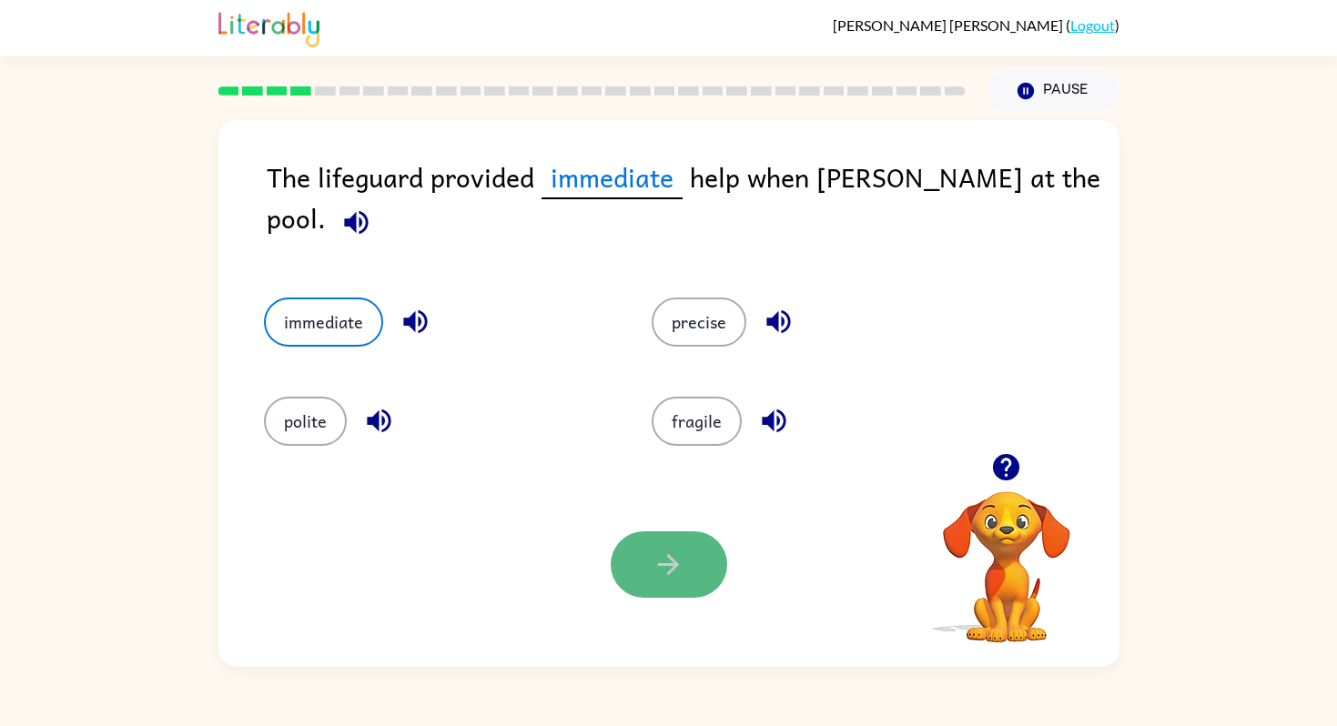
click at [676, 561] on icon "button" at bounding box center [669, 565] width 32 height 32
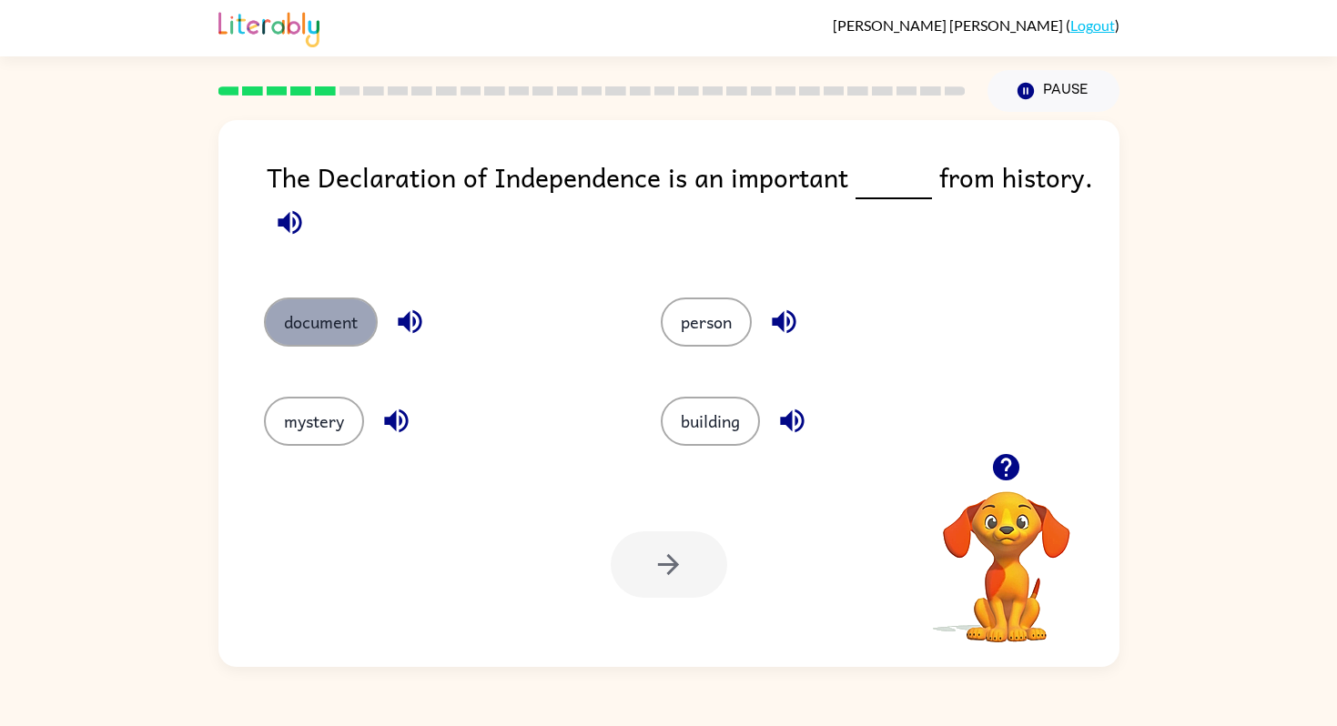
click at [352, 322] on button "document" at bounding box center [321, 322] width 114 height 49
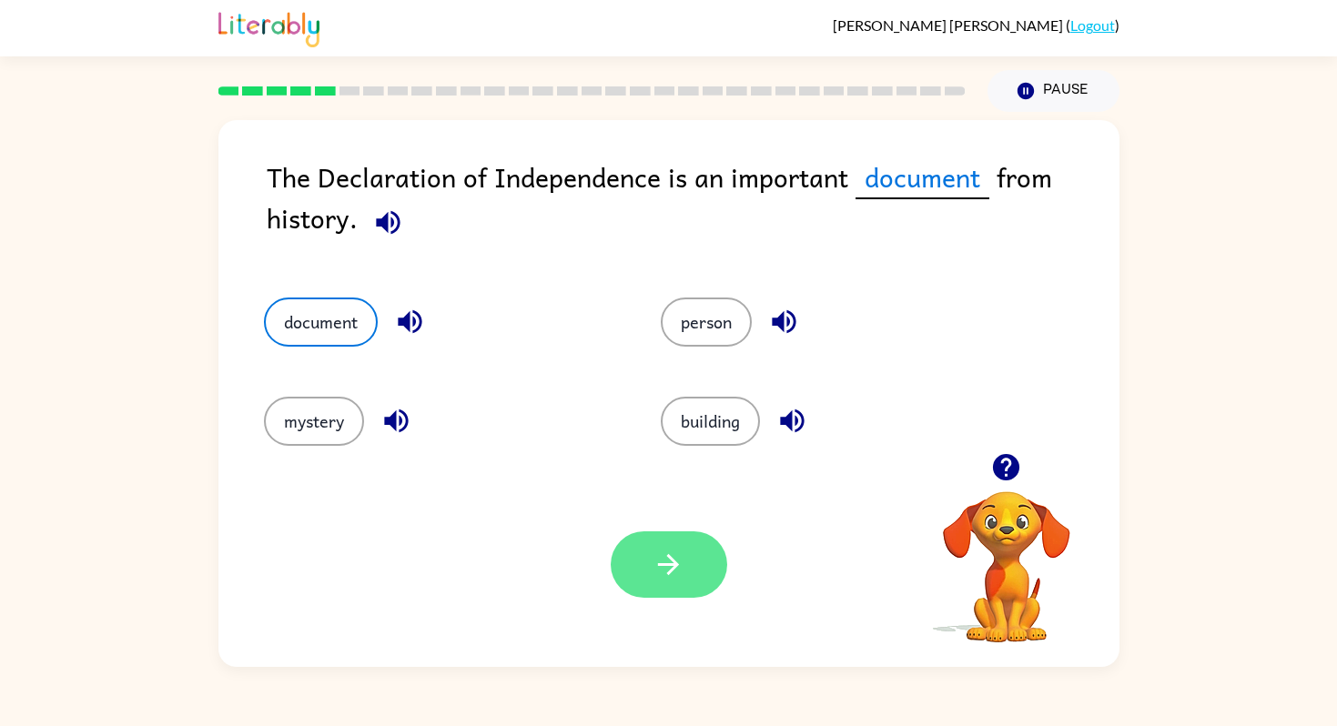
click at [674, 564] on icon "button" at bounding box center [668, 564] width 21 height 21
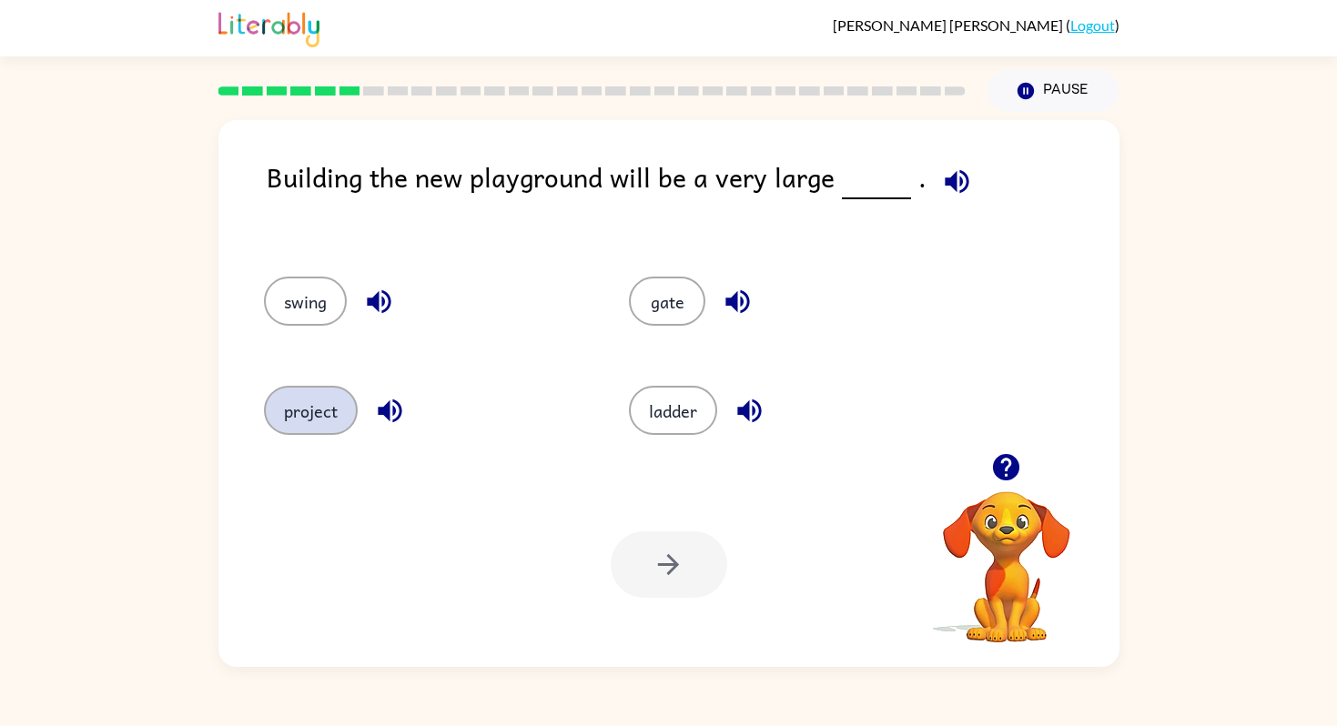
click at [285, 415] on button "project" at bounding box center [311, 410] width 94 height 49
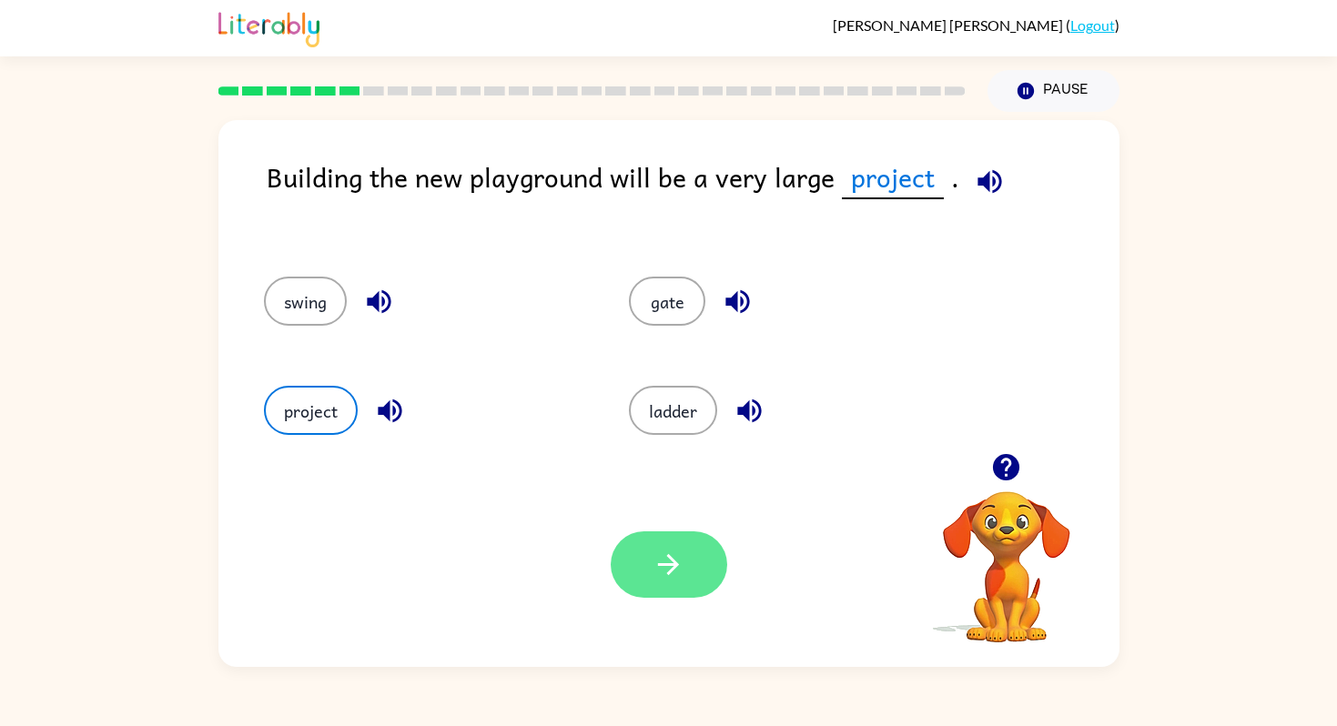
click at [684, 574] on button "button" at bounding box center [669, 565] width 117 height 66
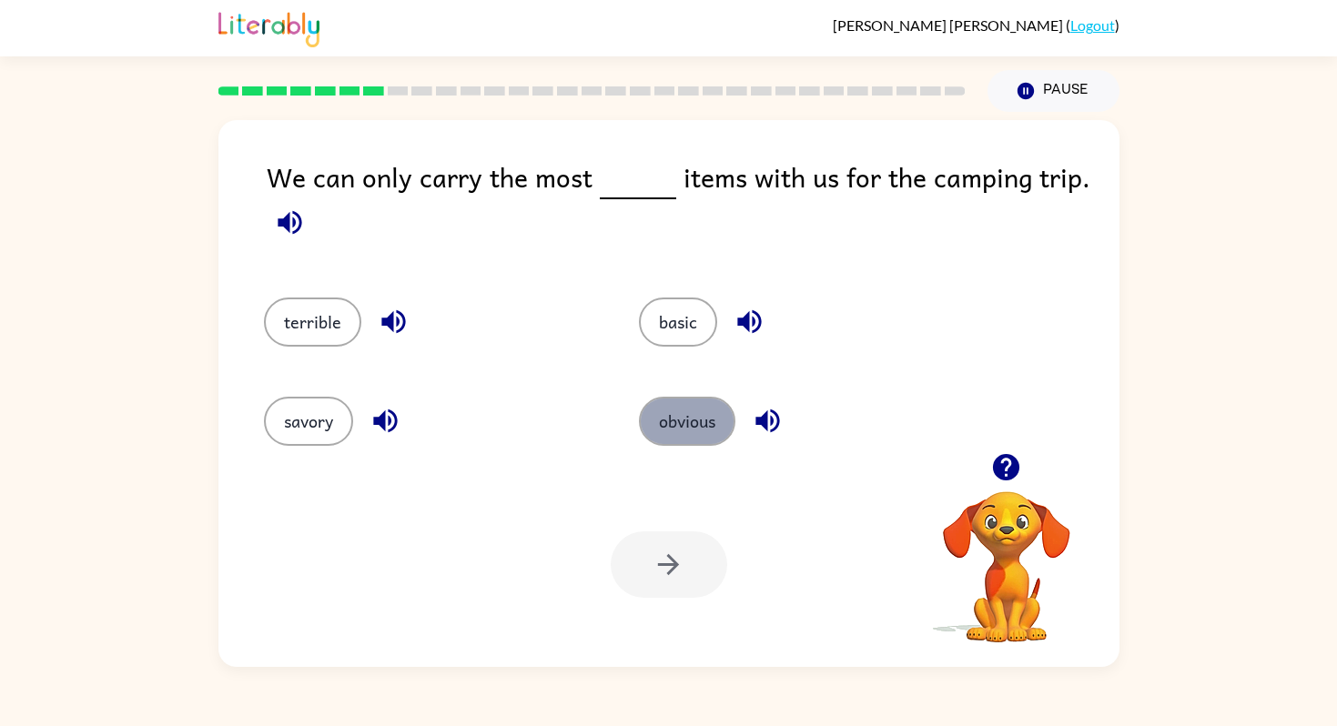
click at [669, 445] on button "obvious" at bounding box center [687, 421] width 96 height 49
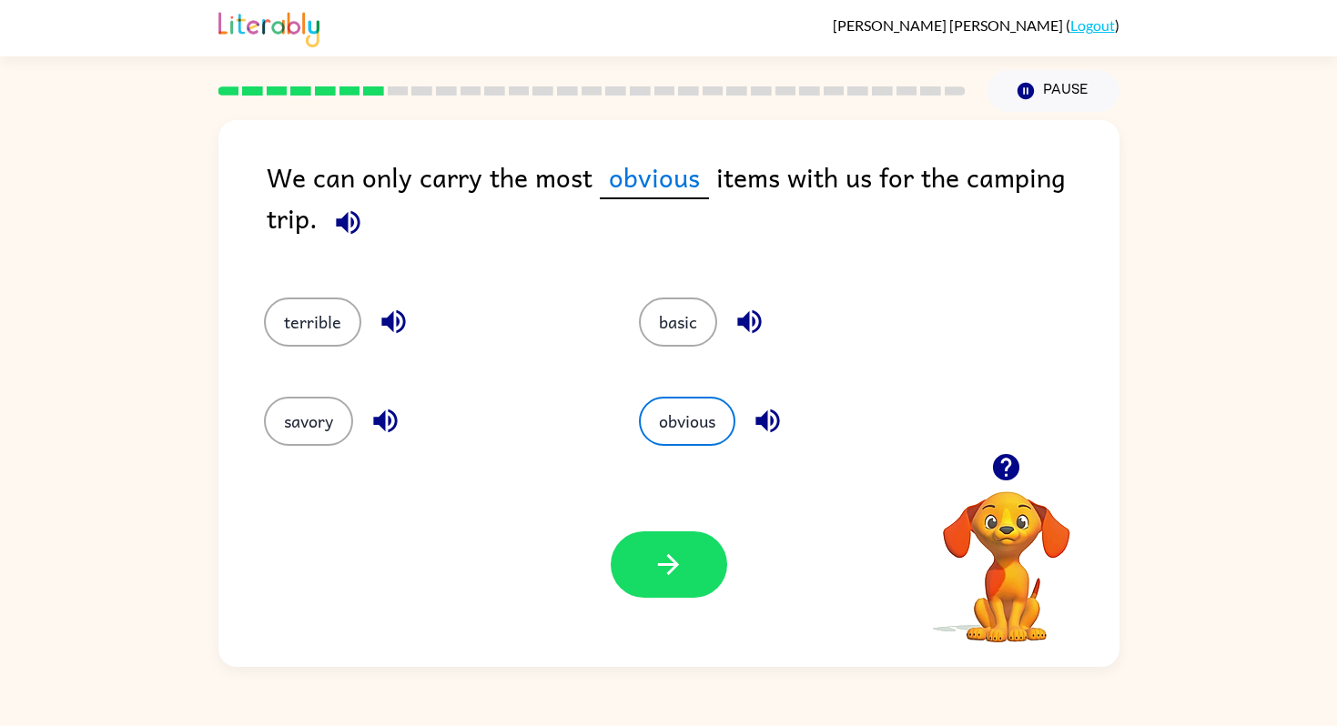
click at [664, 529] on div "Your browser must support playing .mp4 files to use Literably. Please try using…" at bounding box center [668, 564] width 901 height 205
click at [668, 543] on button "button" at bounding box center [669, 565] width 117 height 66
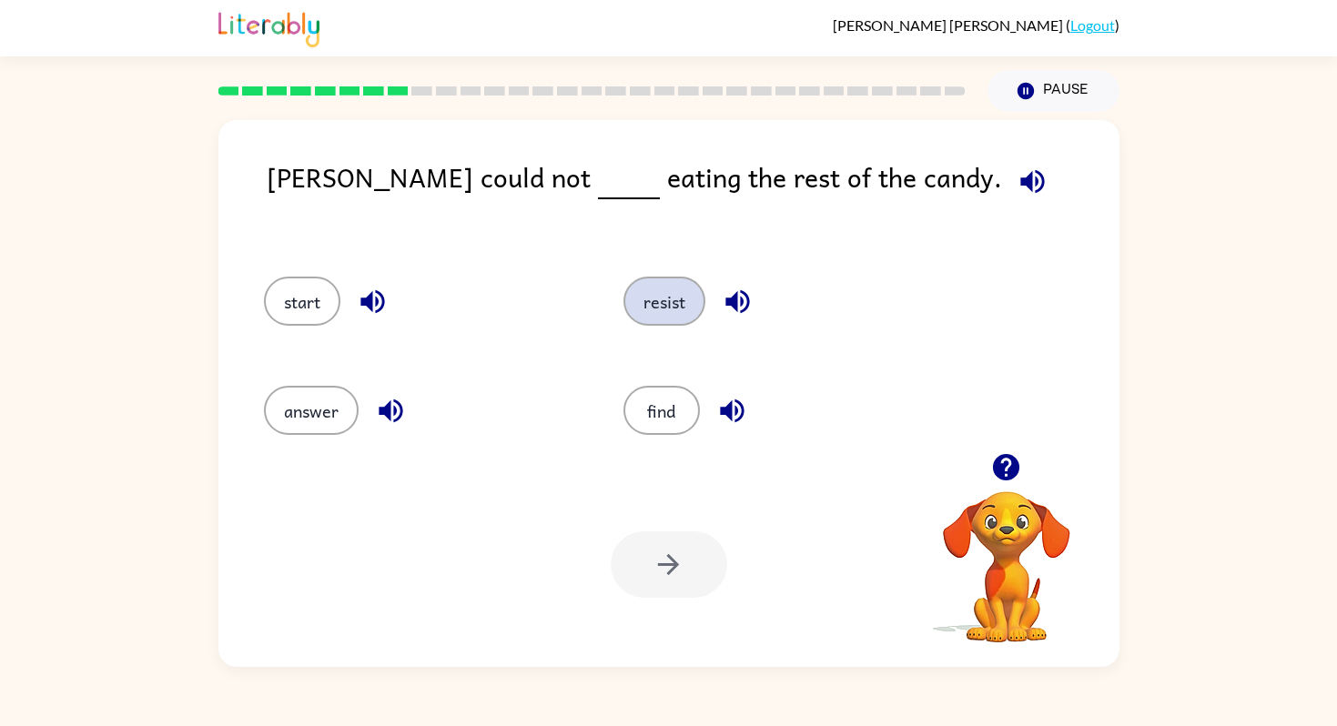
click at [681, 300] on button "resist" at bounding box center [665, 301] width 82 height 49
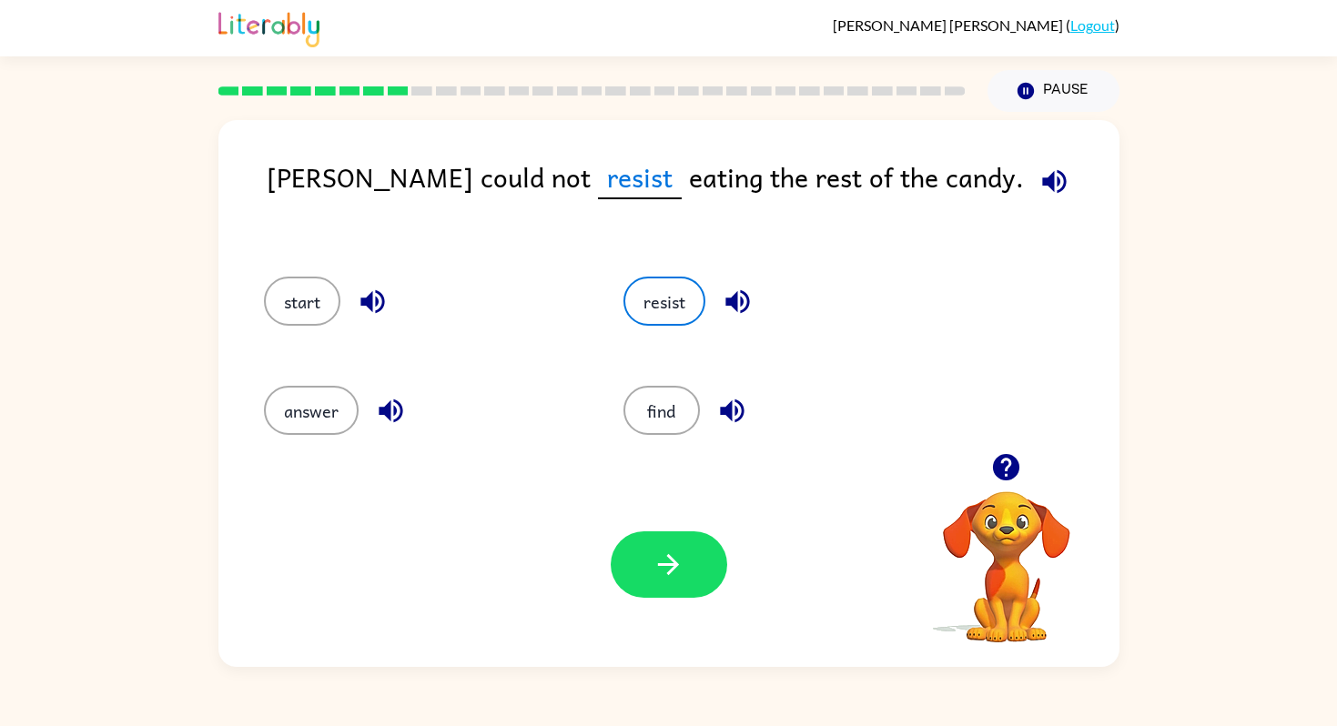
click at [657, 605] on div "Your browser must support playing .mp4 files to use Literably. Please try using…" at bounding box center [668, 564] width 901 height 205
click at [657, 582] on button "button" at bounding box center [669, 565] width 117 height 66
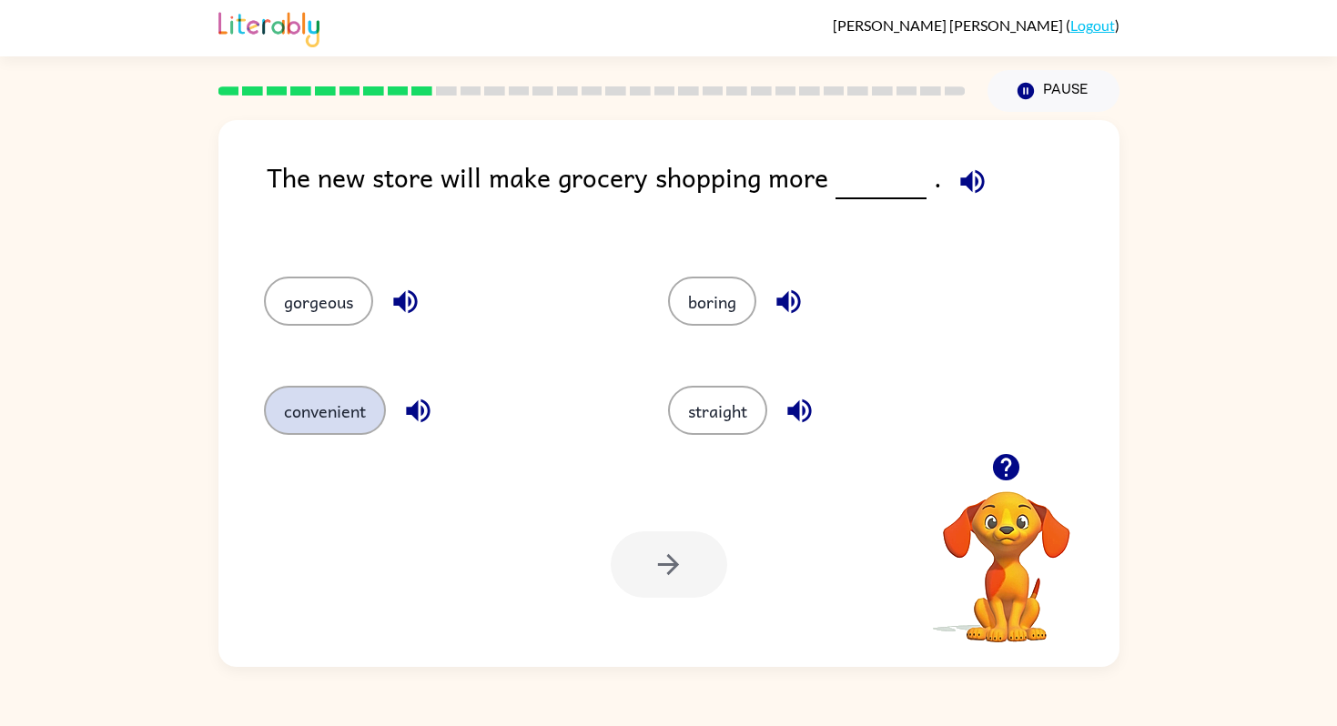
click at [346, 421] on button "convenient" at bounding box center [325, 410] width 122 height 49
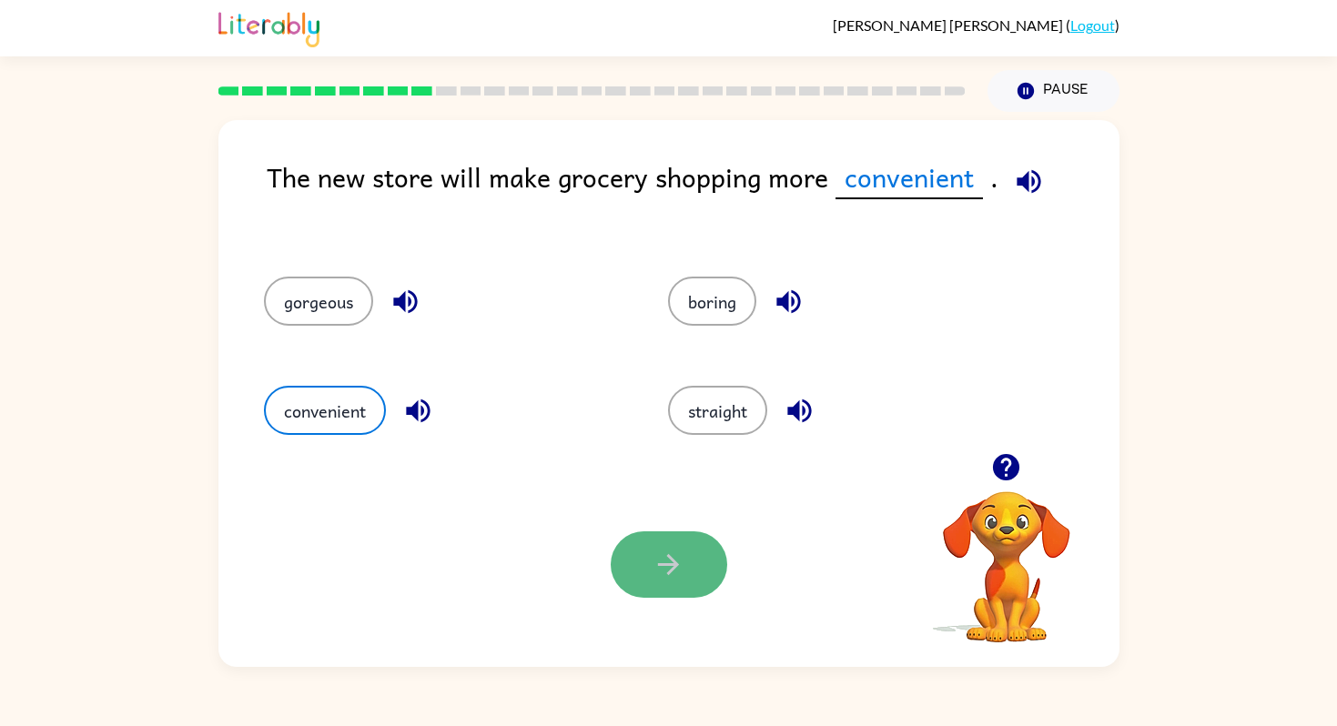
click at [652, 594] on button "button" at bounding box center [669, 565] width 117 height 66
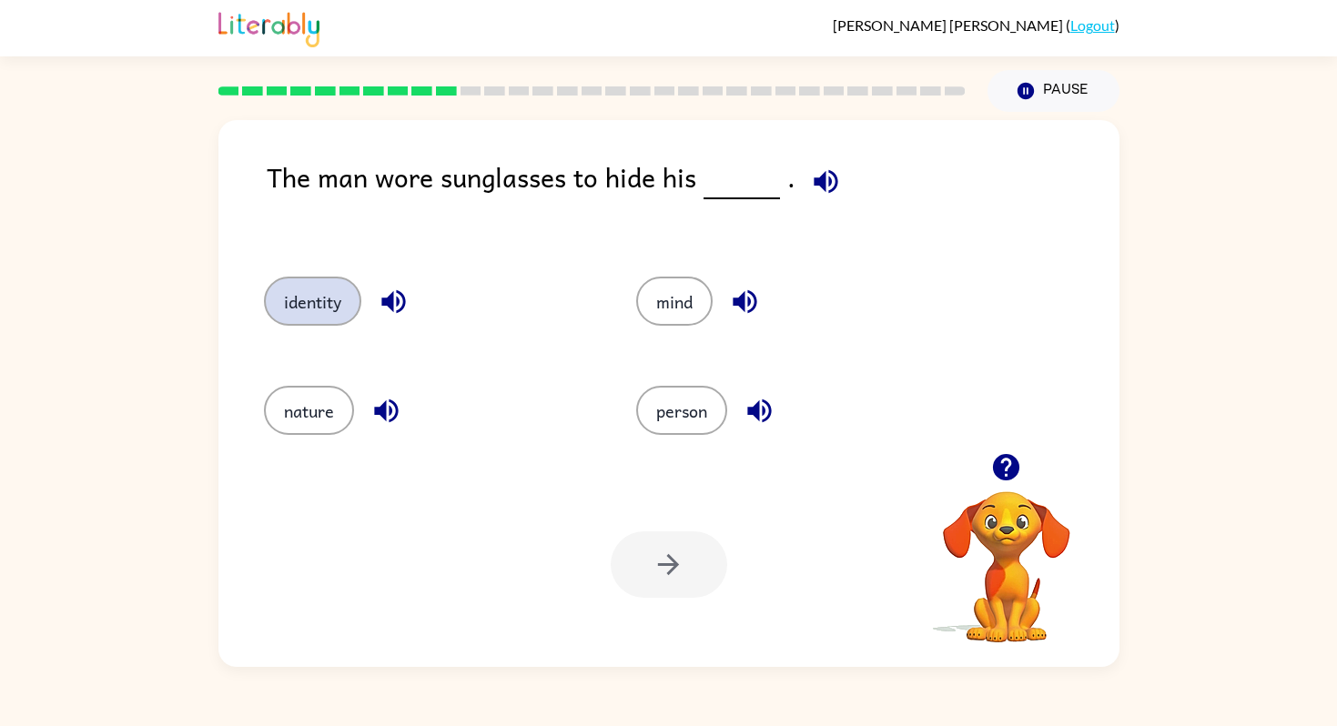
click at [333, 292] on button "identity" at bounding box center [312, 301] width 97 height 49
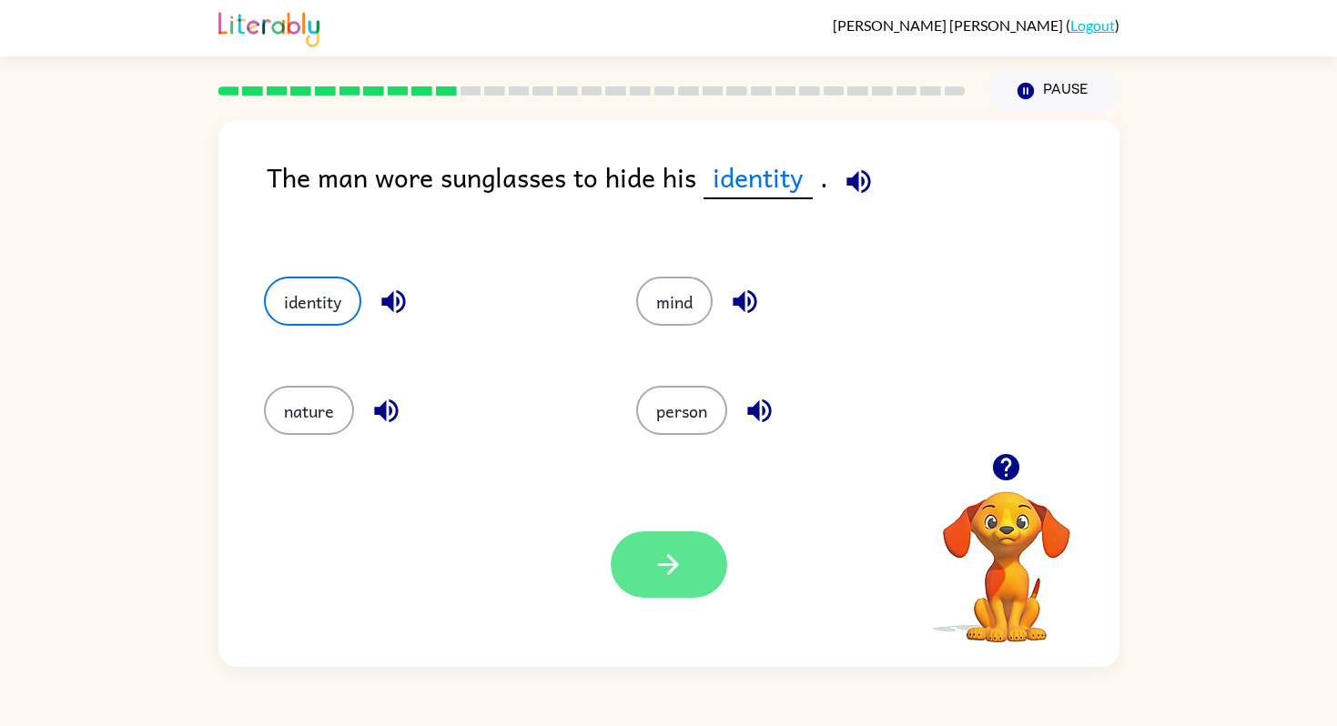
click at [676, 554] on icon "button" at bounding box center [669, 565] width 32 height 32
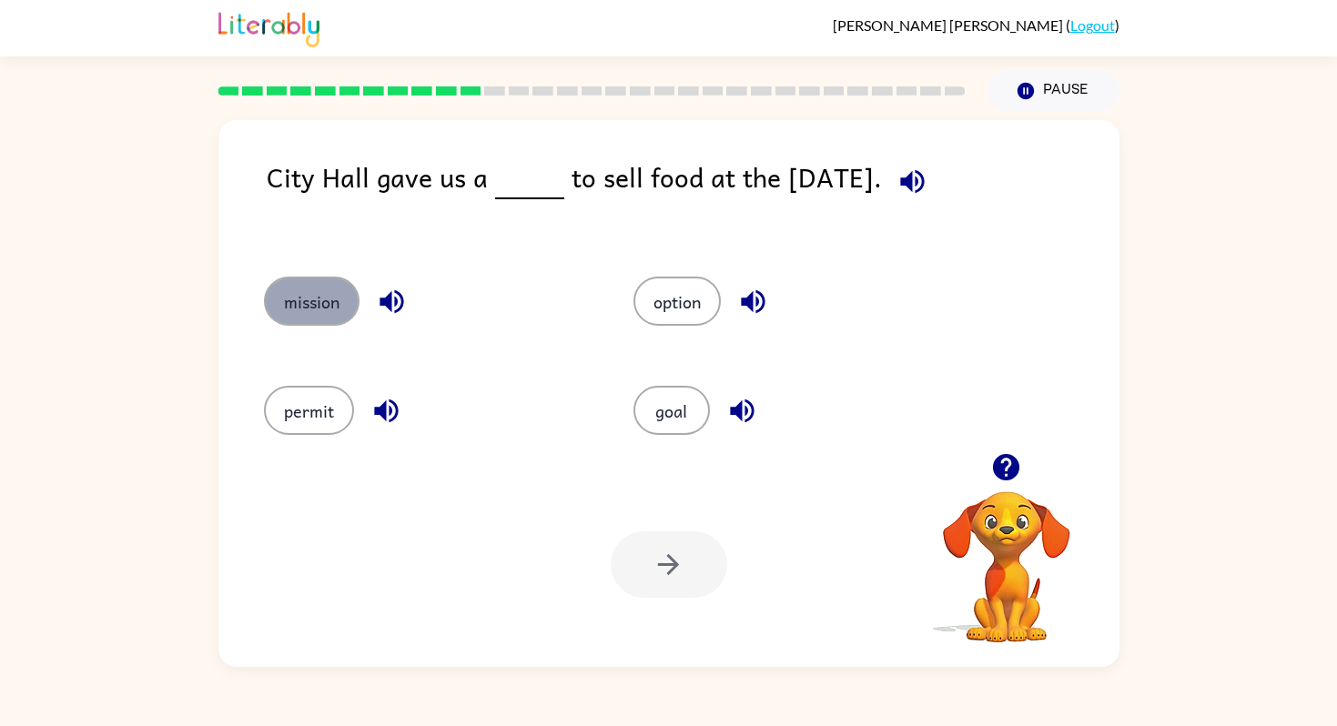
click at [308, 308] on button "mission" at bounding box center [312, 301] width 96 height 49
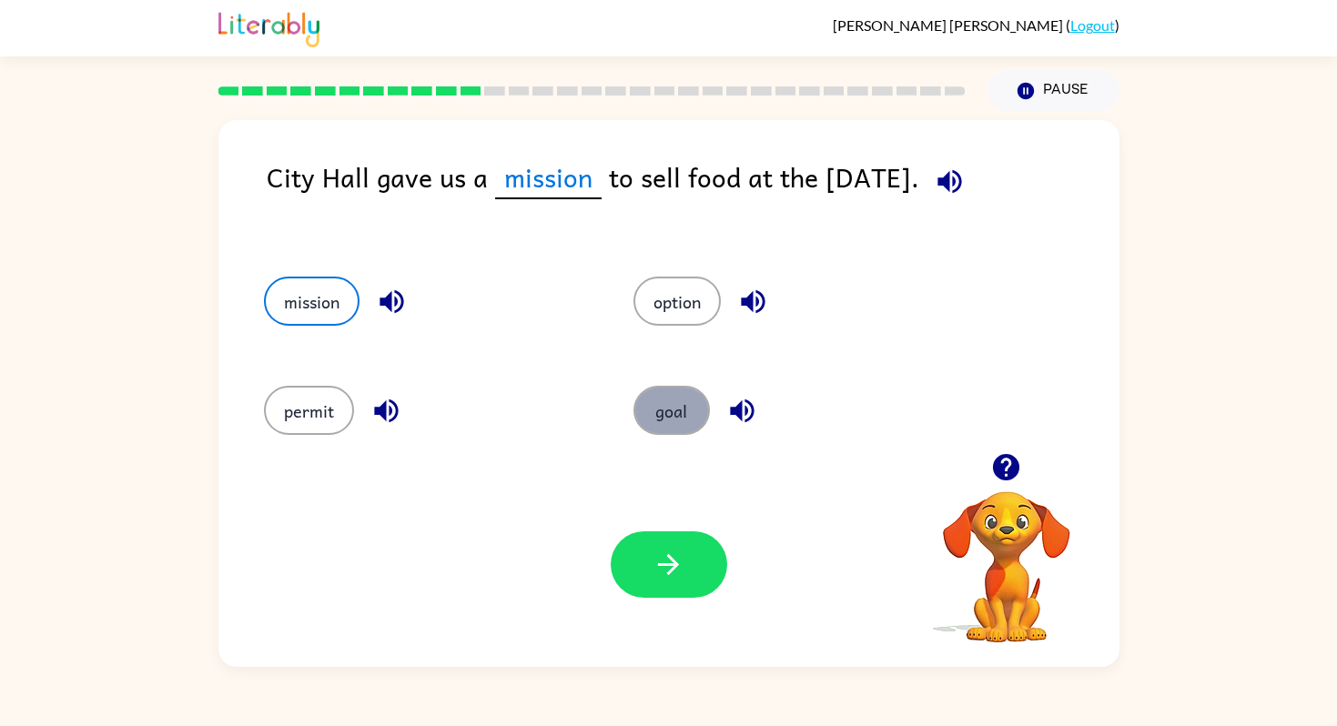
click at [668, 414] on button "goal" at bounding box center [672, 410] width 76 height 49
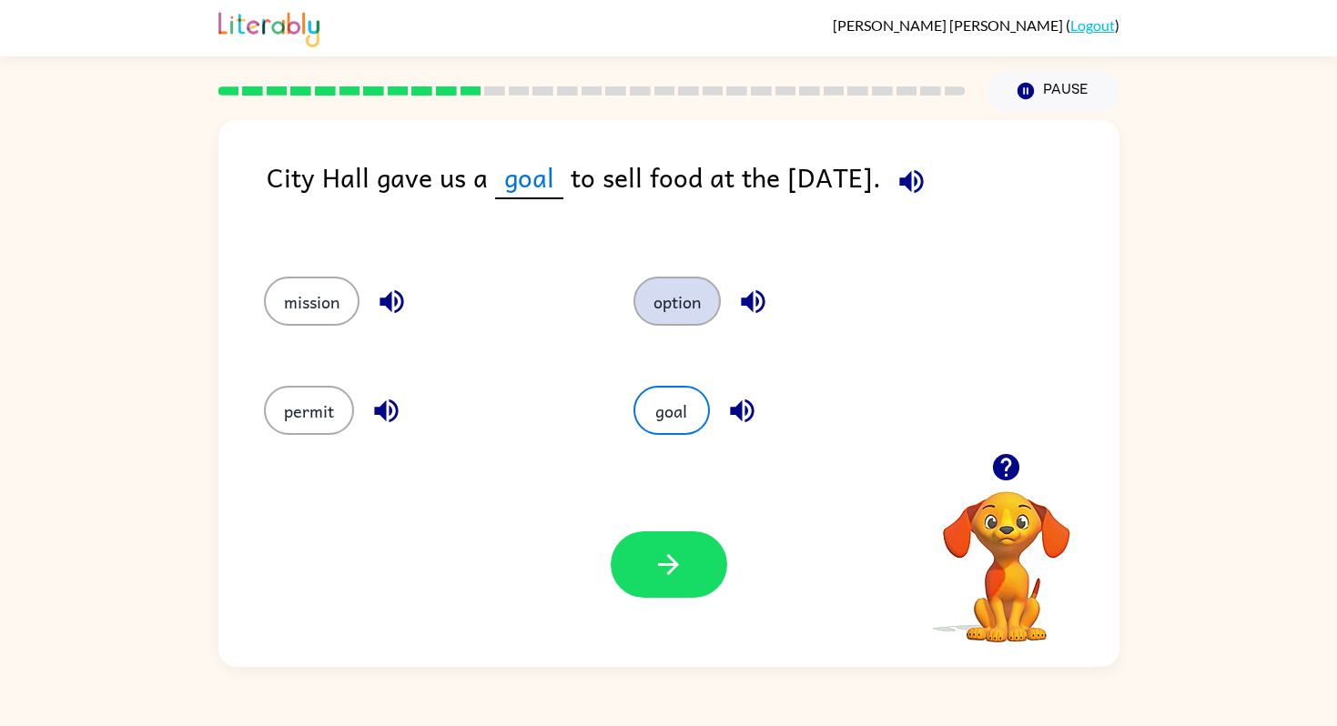
click at [675, 313] on button "option" at bounding box center [677, 301] width 87 height 49
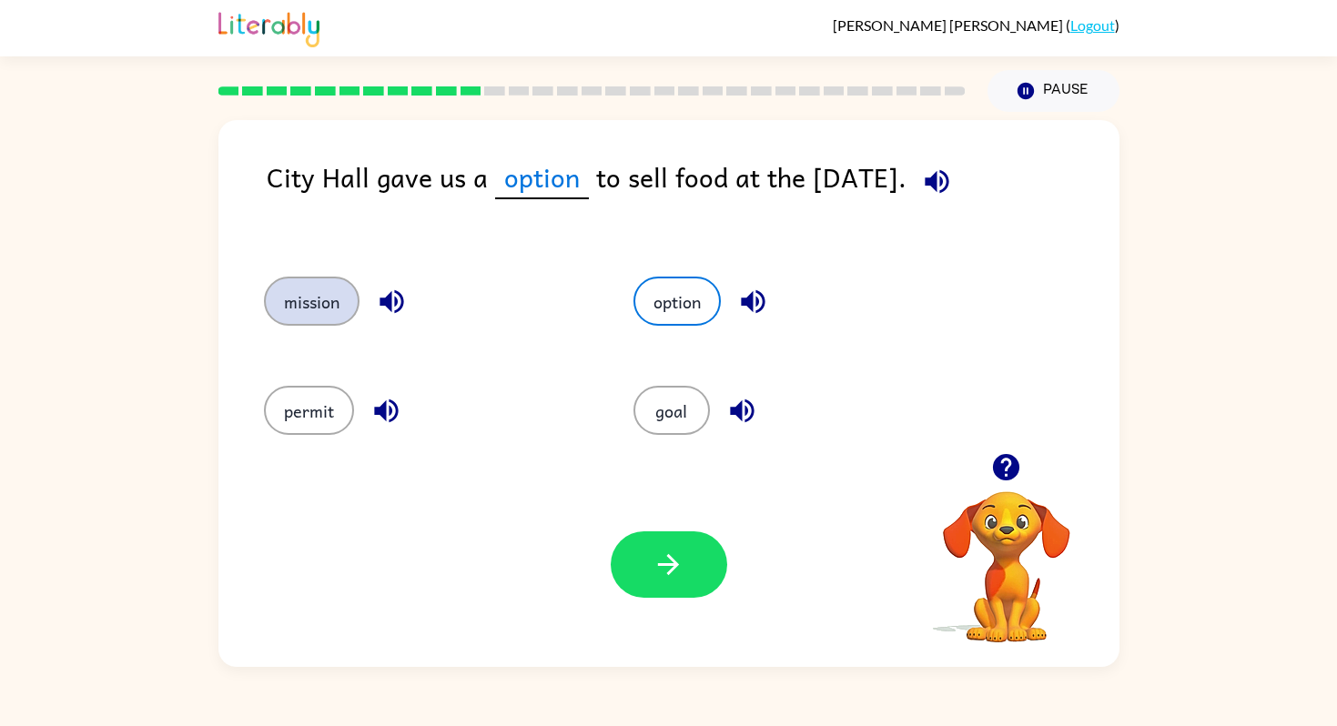
click at [329, 309] on button "mission" at bounding box center [312, 301] width 96 height 49
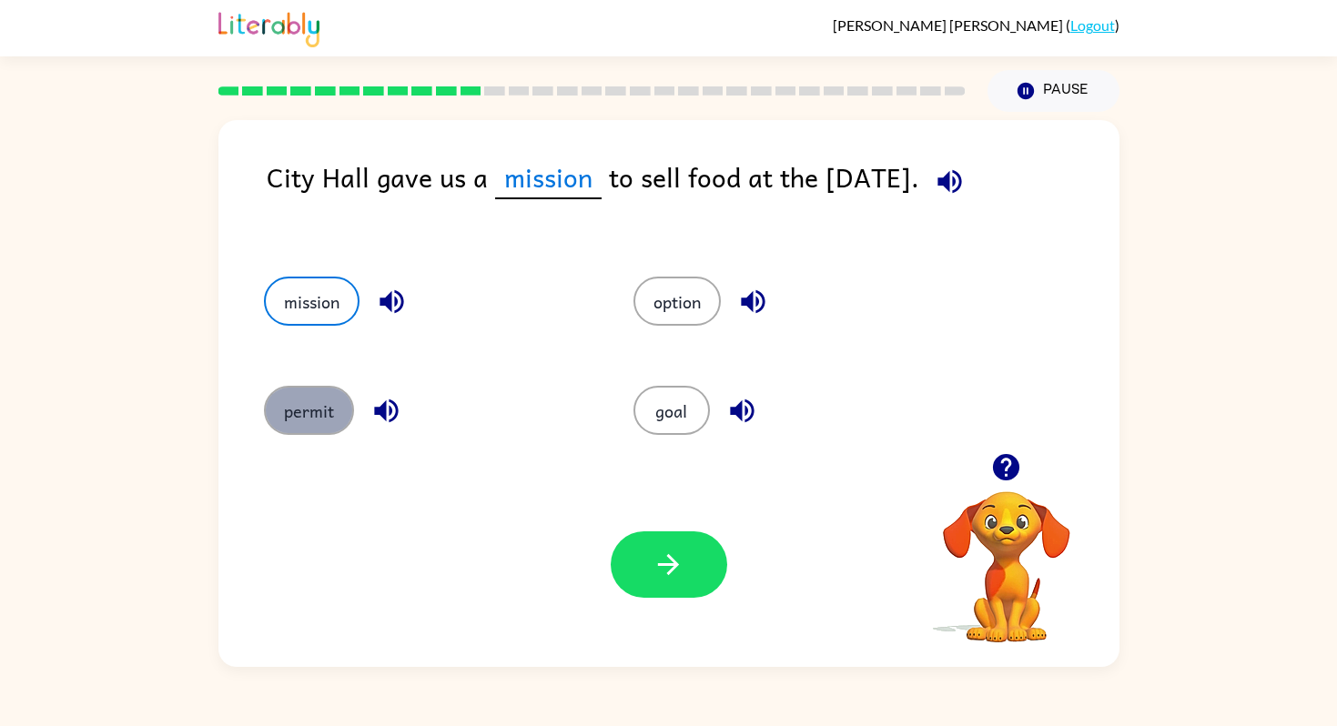
click at [288, 401] on button "permit" at bounding box center [309, 410] width 90 height 49
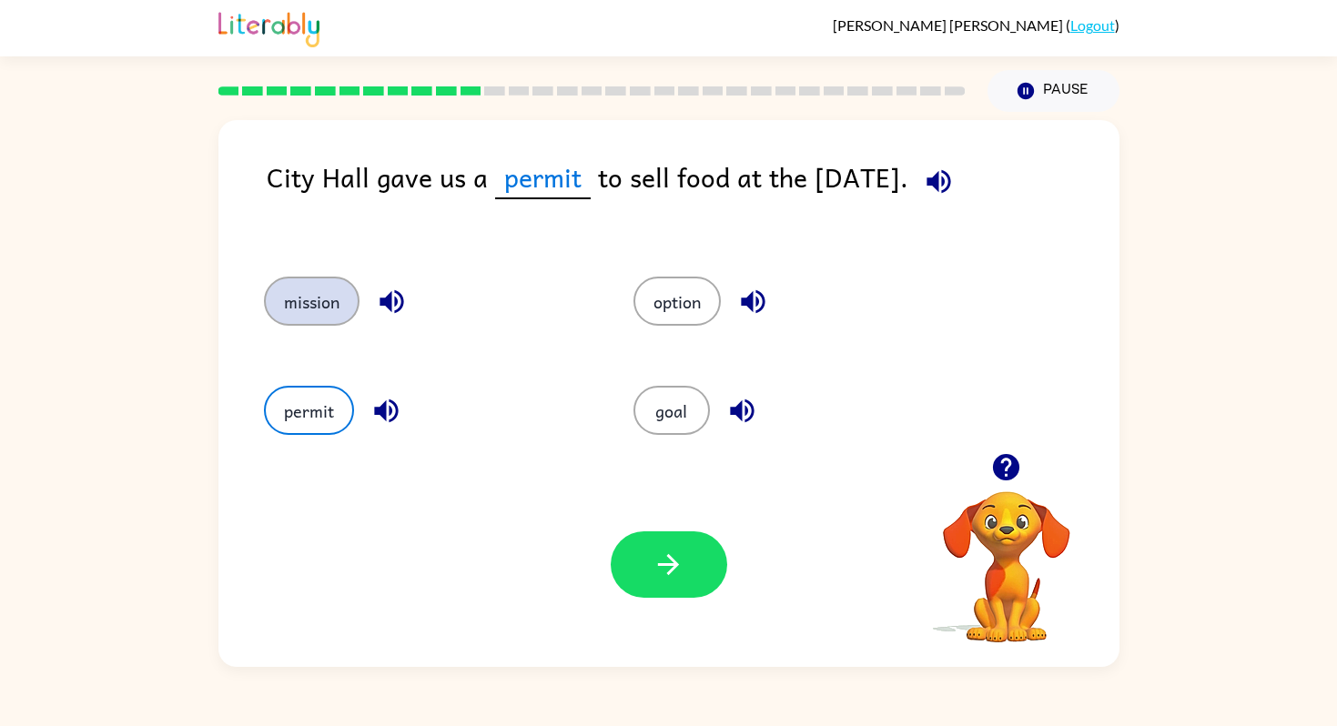
click at [339, 295] on button "mission" at bounding box center [312, 301] width 96 height 49
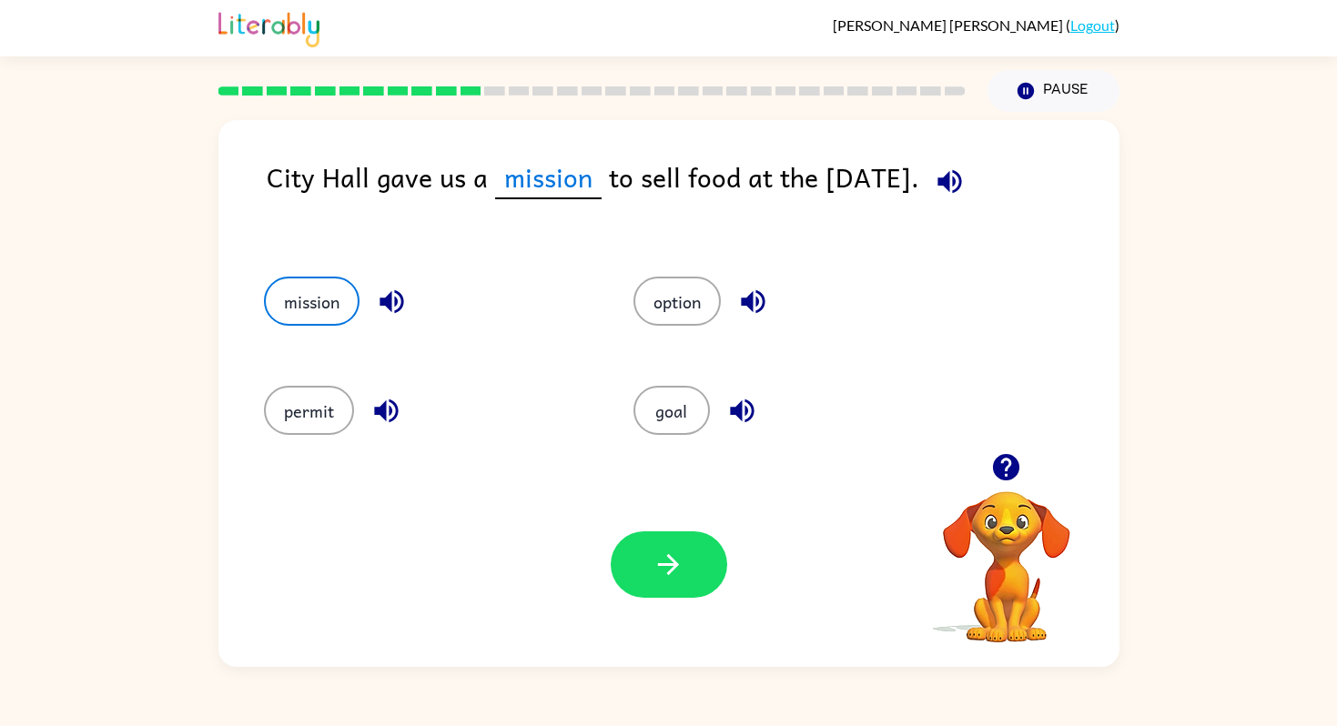
click at [960, 189] on icon "button" at bounding box center [950, 182] width 32 height 32
click at [671, 584] on button "button" at bounding box center [669, 565] width 117 height 66
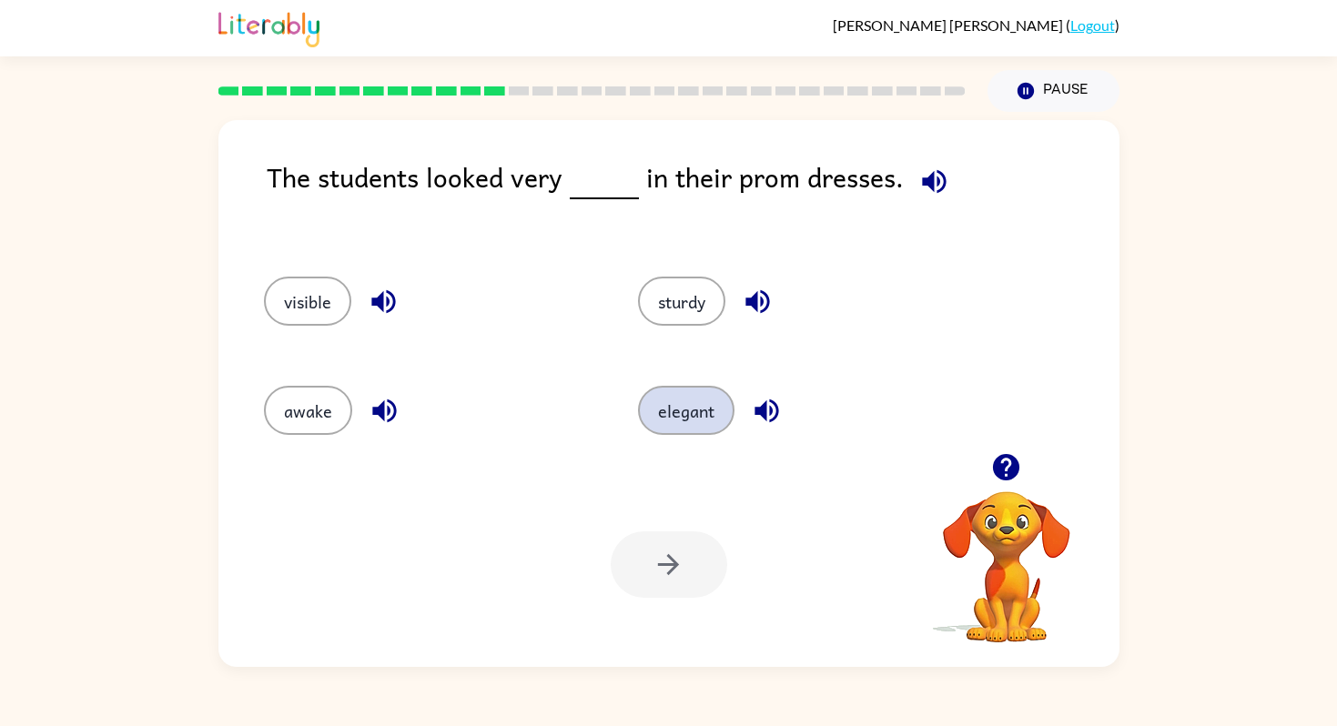
click at [677, 423] on button "elegant" at bounding box center [686, 410] width 96 height 49
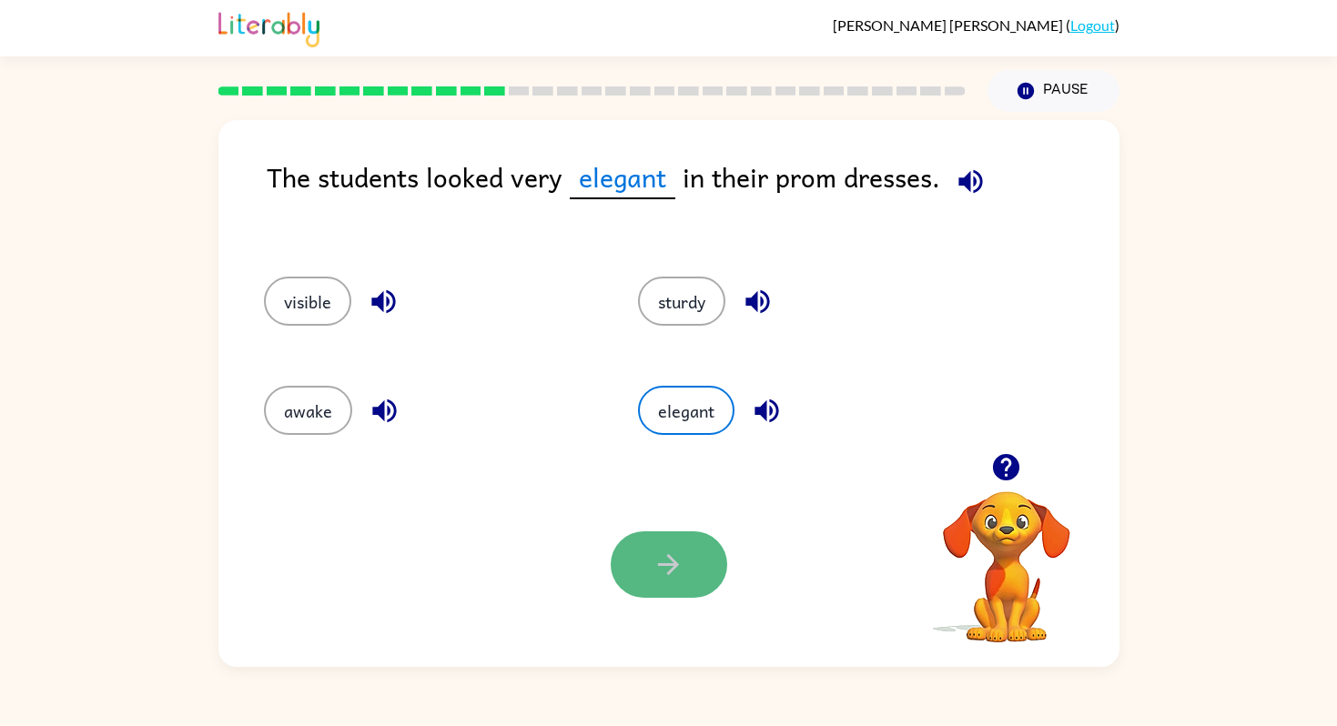
click at [678, 541] on button "button" at bounding box center [669, 565] width 117 height 66
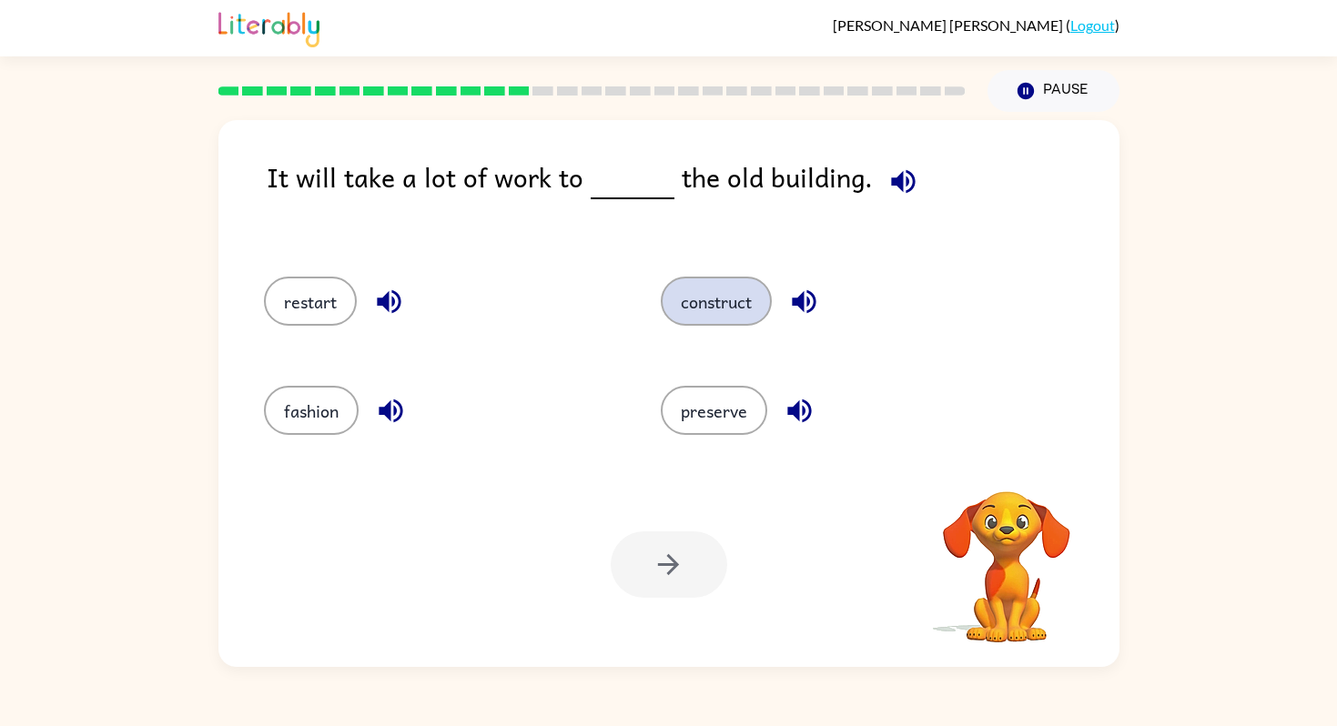
click at [734, 289] on button "construct" at bounding box center [716, 301] width 111 height 49
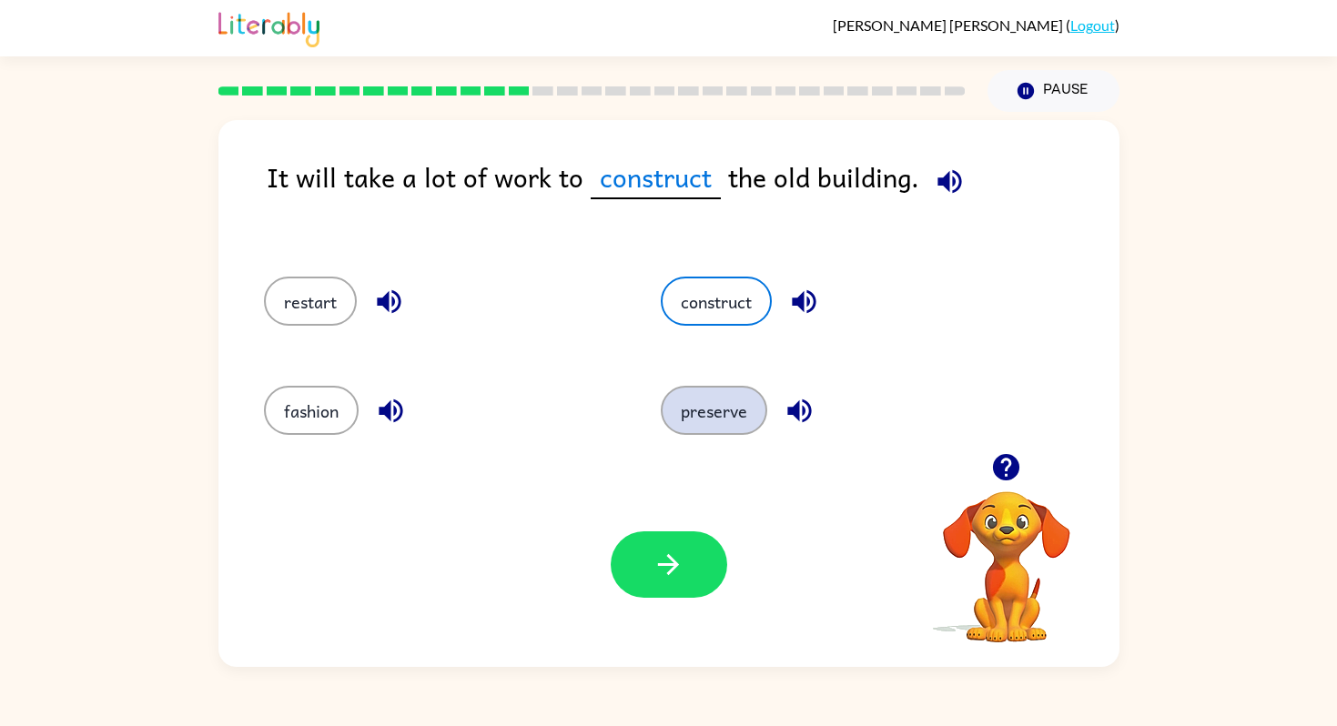
click at [702, 410] on button "preserve" at bounding box center [714, 410] width 107 height 49
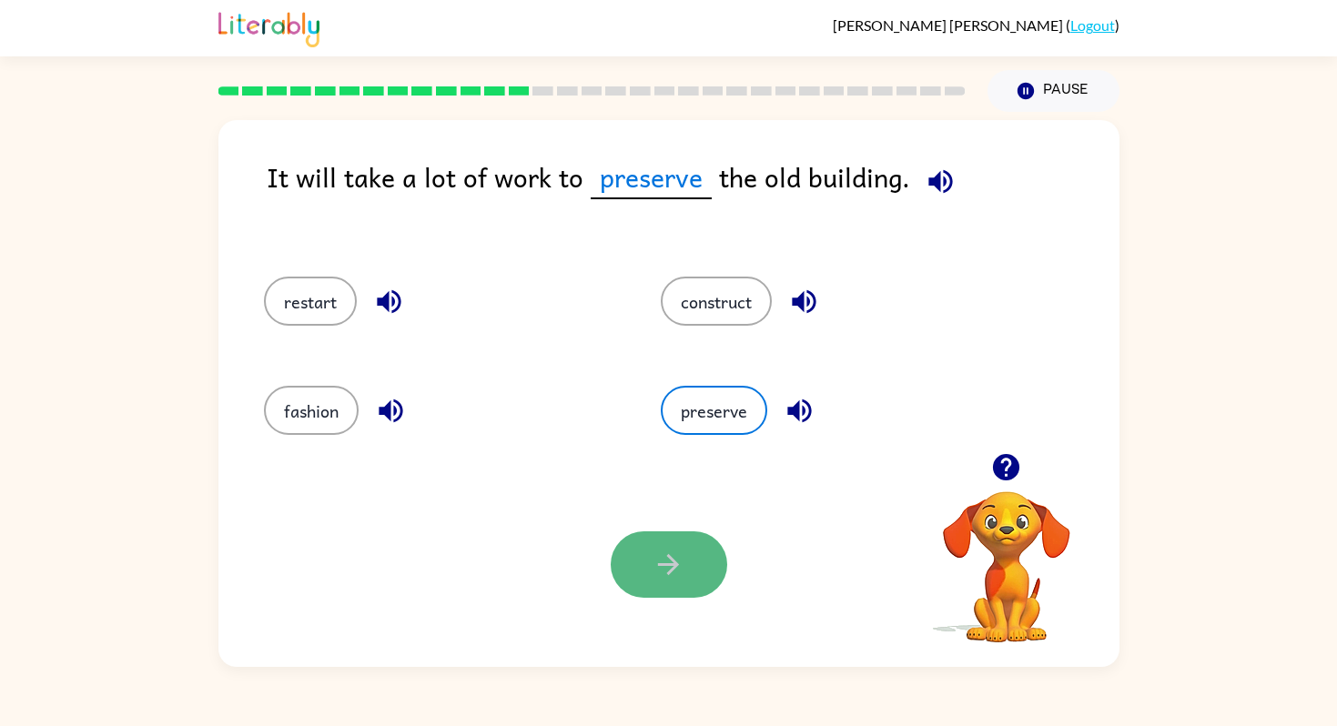
click at [642, 568] on button "button" at bounding box center [669, 565] width 117 height 66
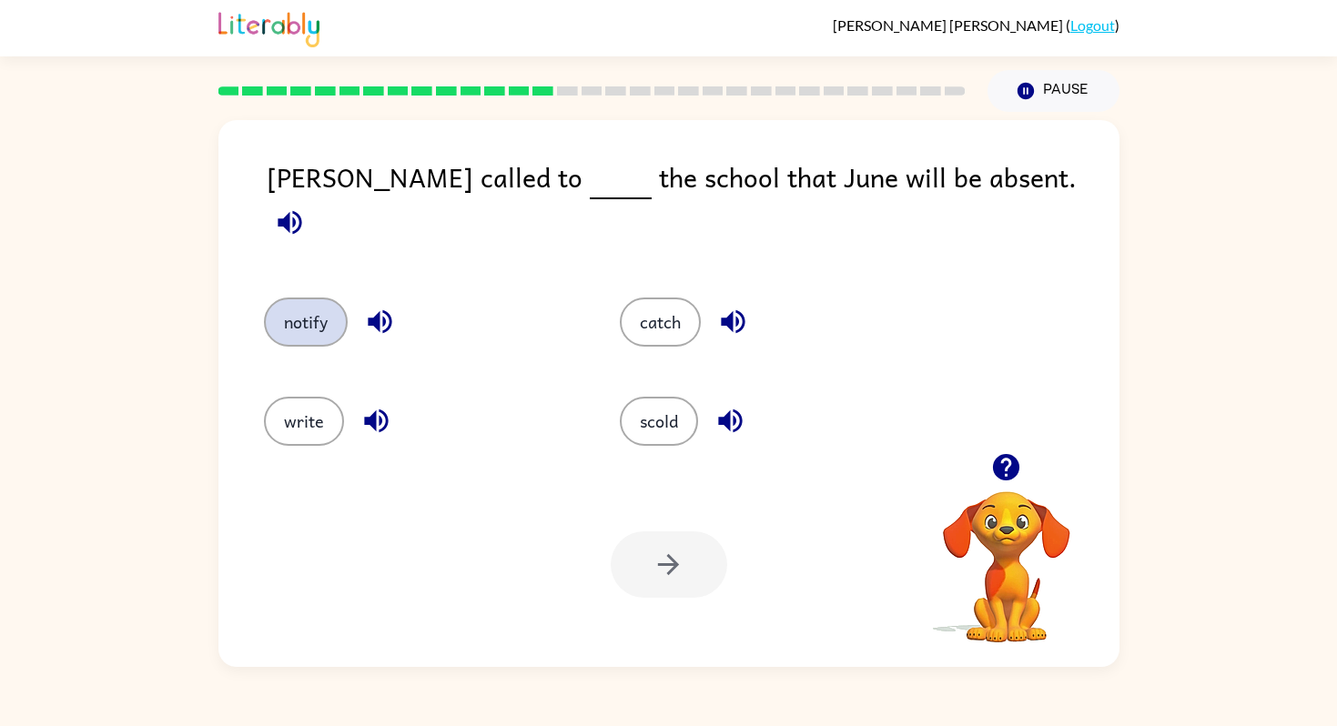
click at [327, 309] on button "notify" at bounding box center [306, 322] width 84 height 49
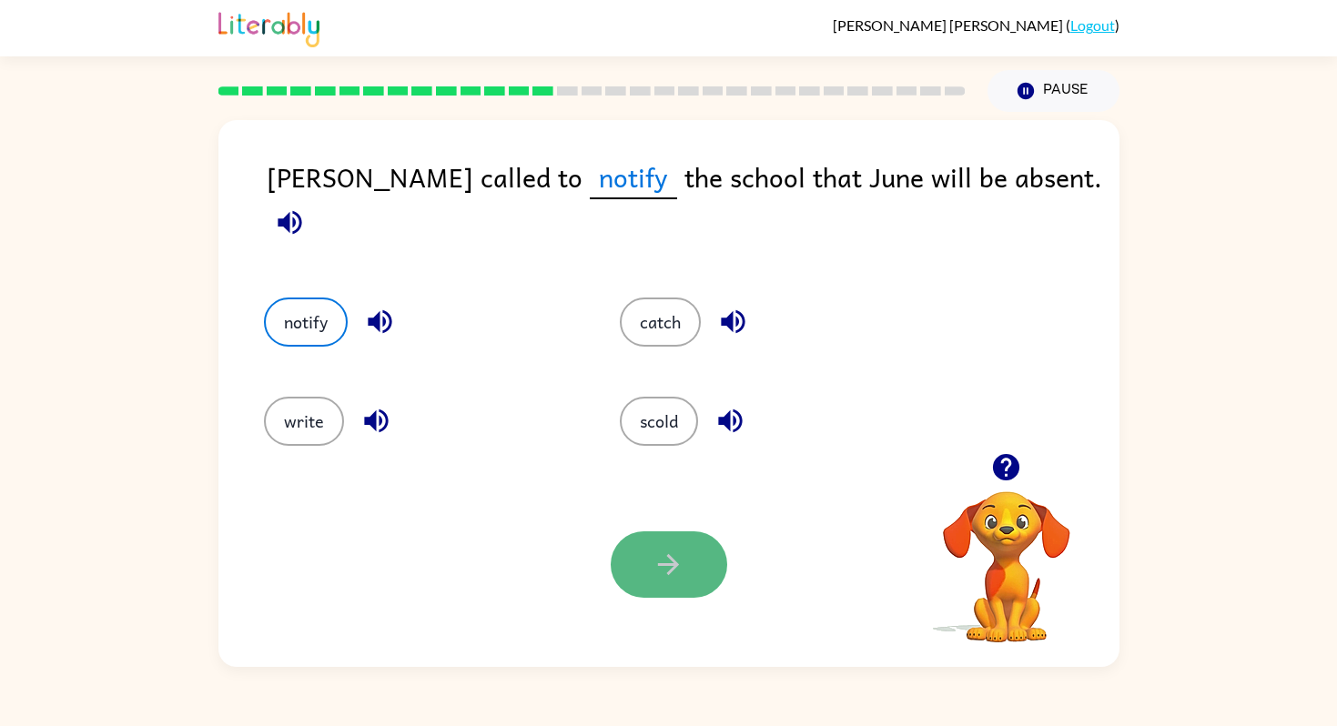
click at [671, 560] on icon "button" at bounding box center [668, 564] width 21 height 21
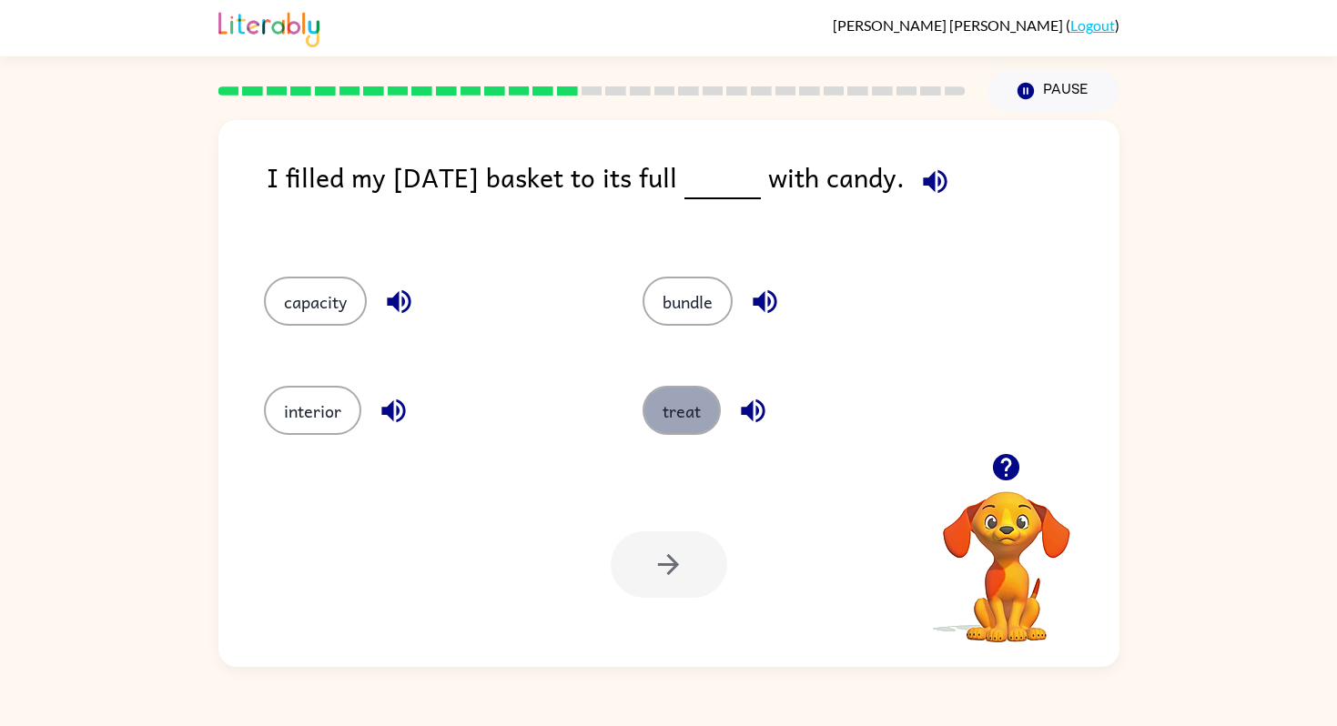
click at [672, 413] on button "treat" at bounding box center [682, 410] width 78 height 49
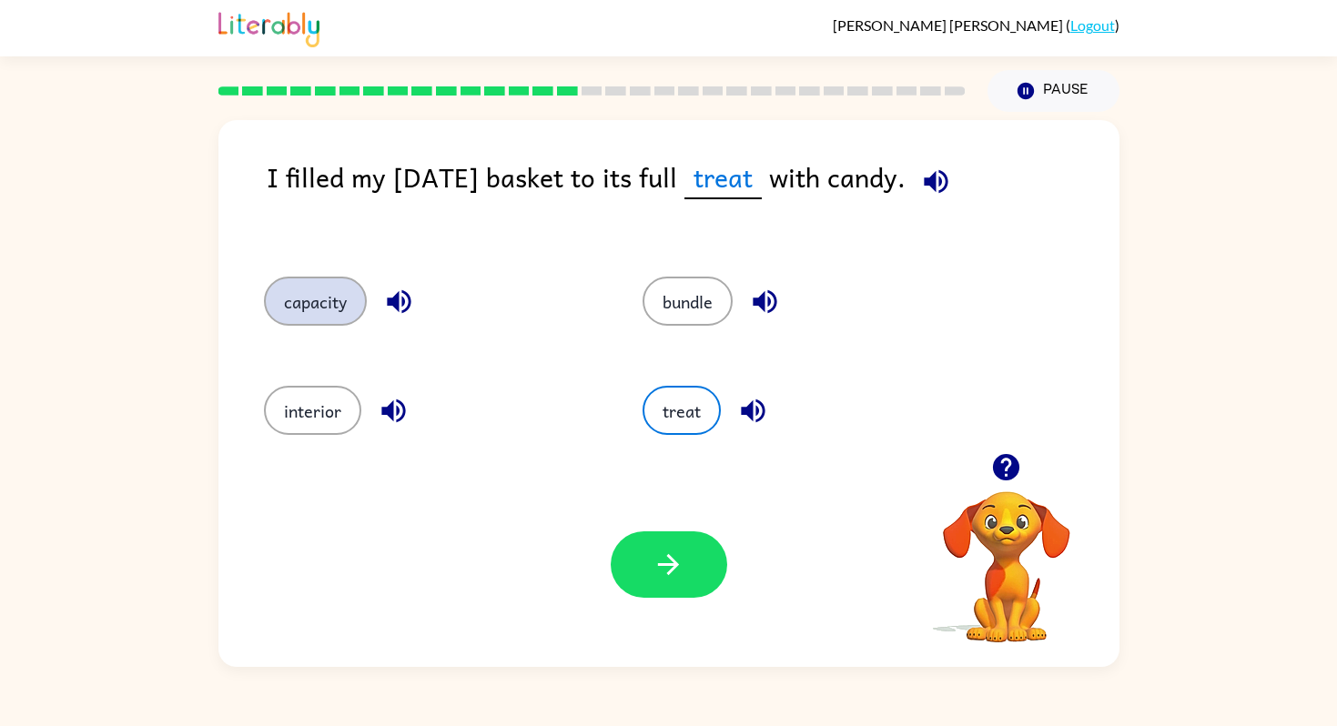
click at [328, 299] on button "capacity" at bounding box center [315, 301] width 103 height 49
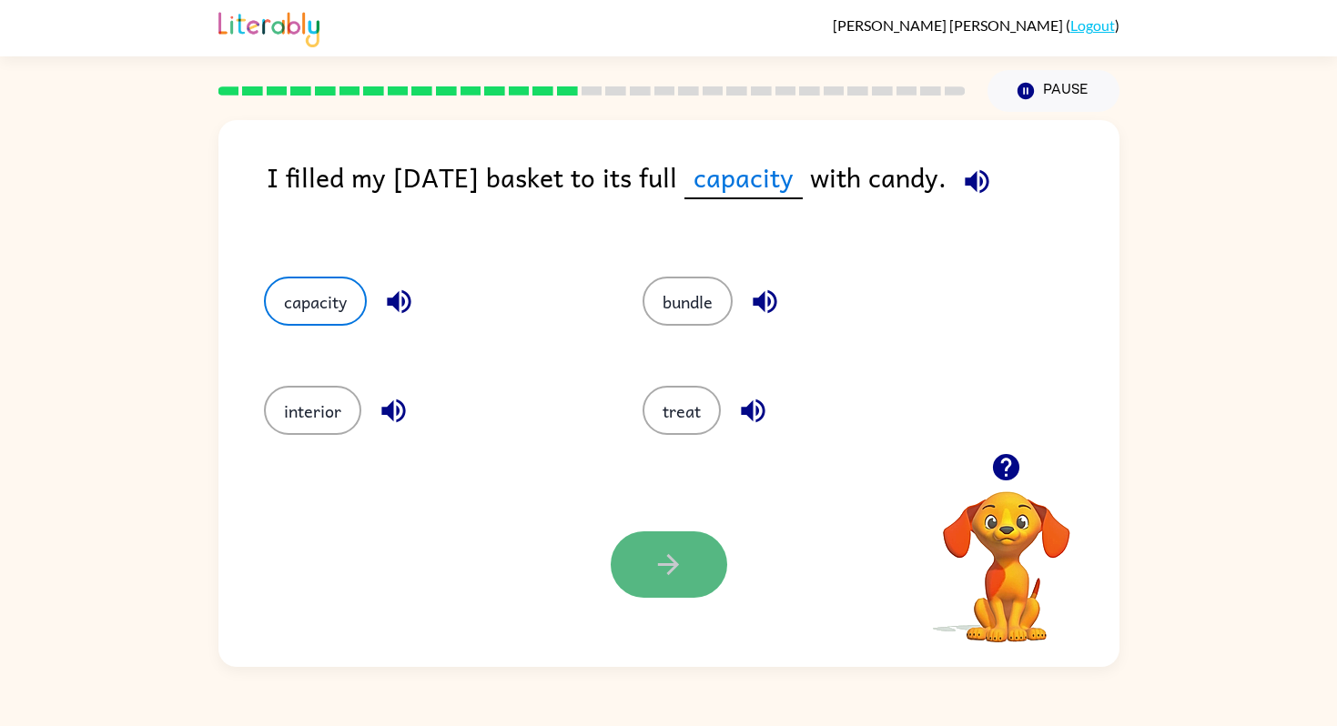
click at [680, 580] on icon "button" at bounding box center [669, 565] width 32 height 32
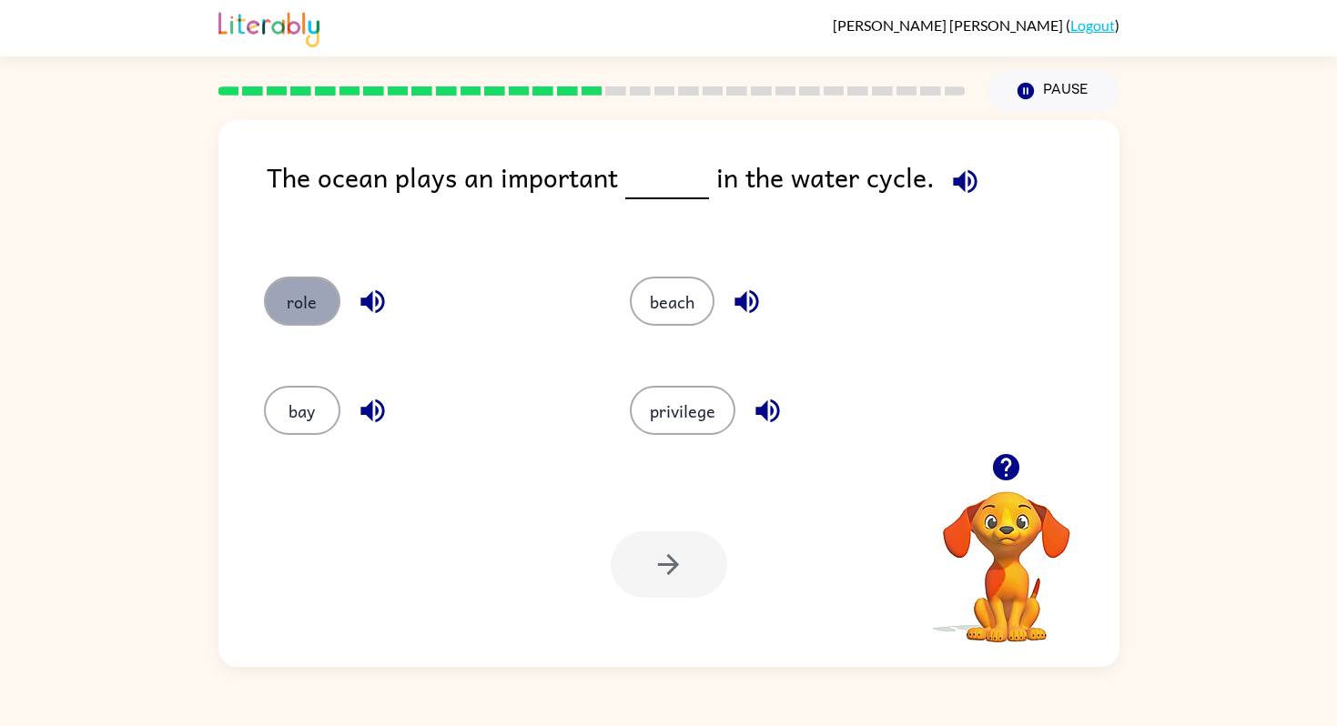
click at [310, 298] on button "role" at bounding box center [302, 301] width 76 height 49
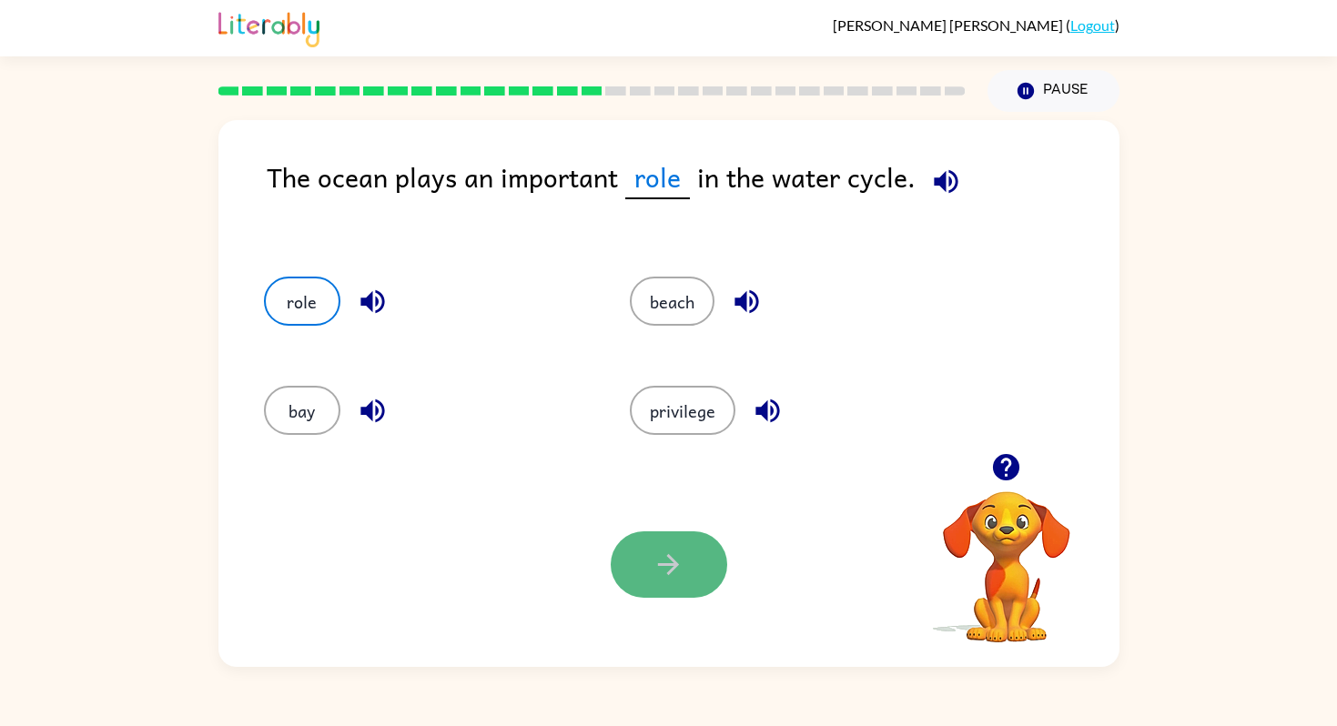
click at [657, 563] on icon "button" at bounding box center [669, 565] width 32 height 32
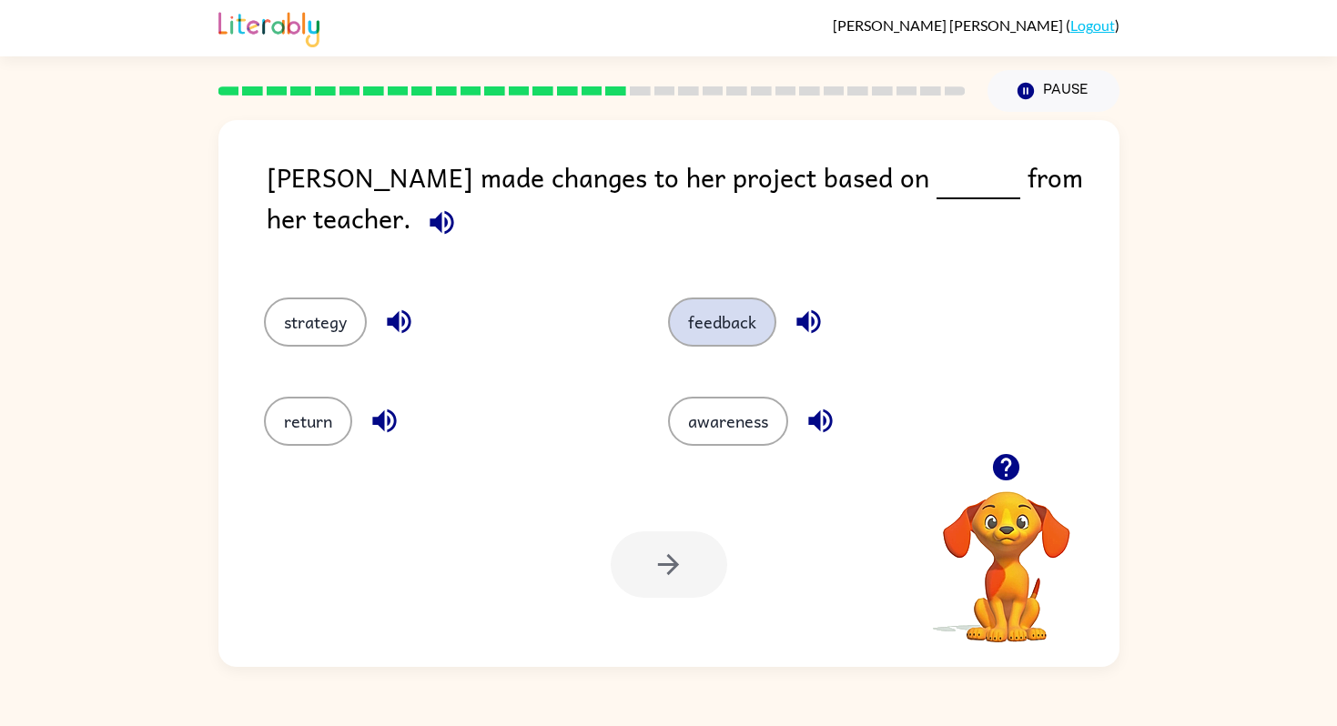
click at [758, 298] on button "feedback" at bounding box center [722, 322] width 108 height 49
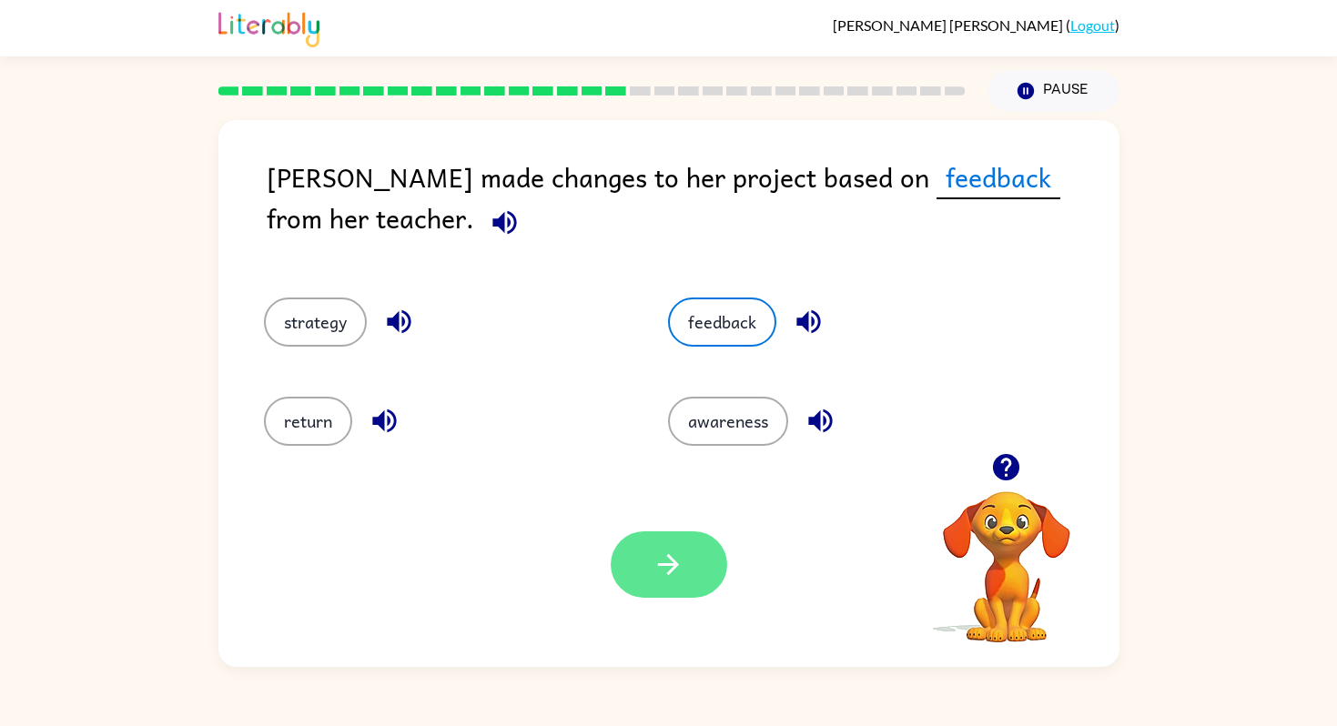
click at [674, 589] on button "button" at bounding box center [669, 565] width 117 height 66
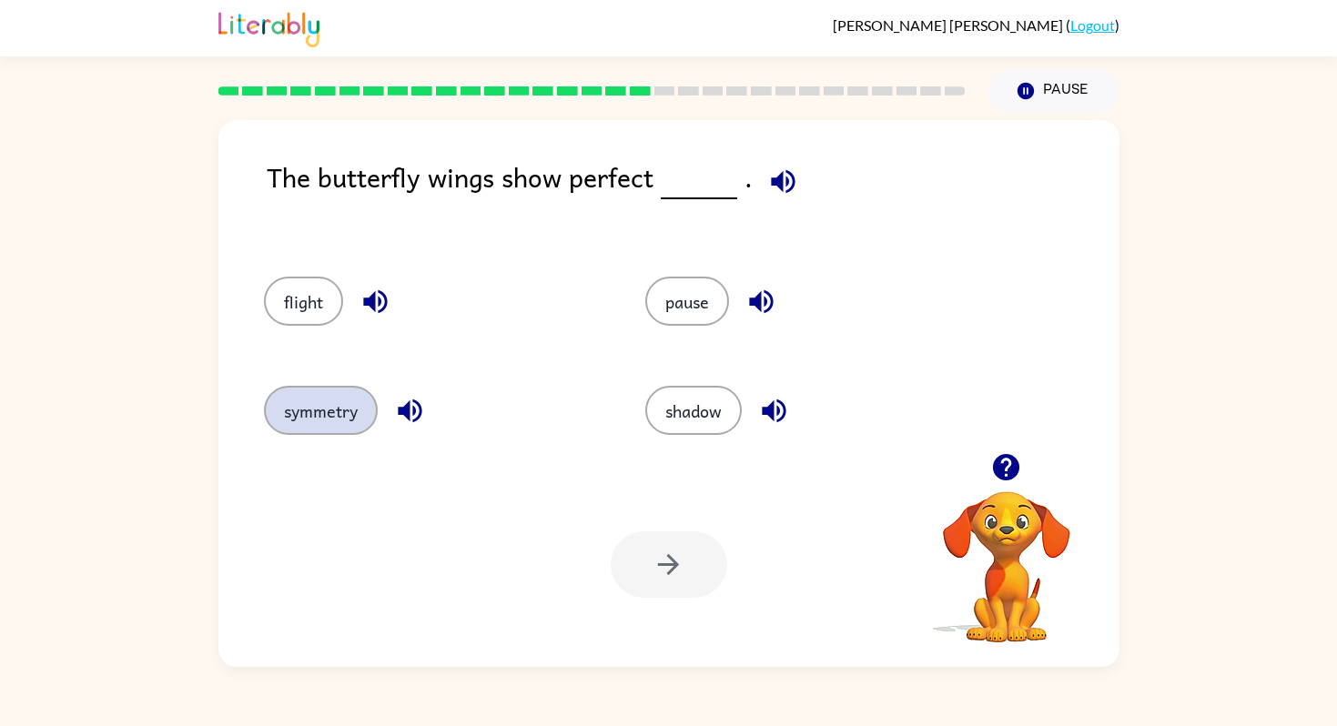
click at [335, 425] on button "symmetry" at bounding box center [321, 410] width 114 height 49
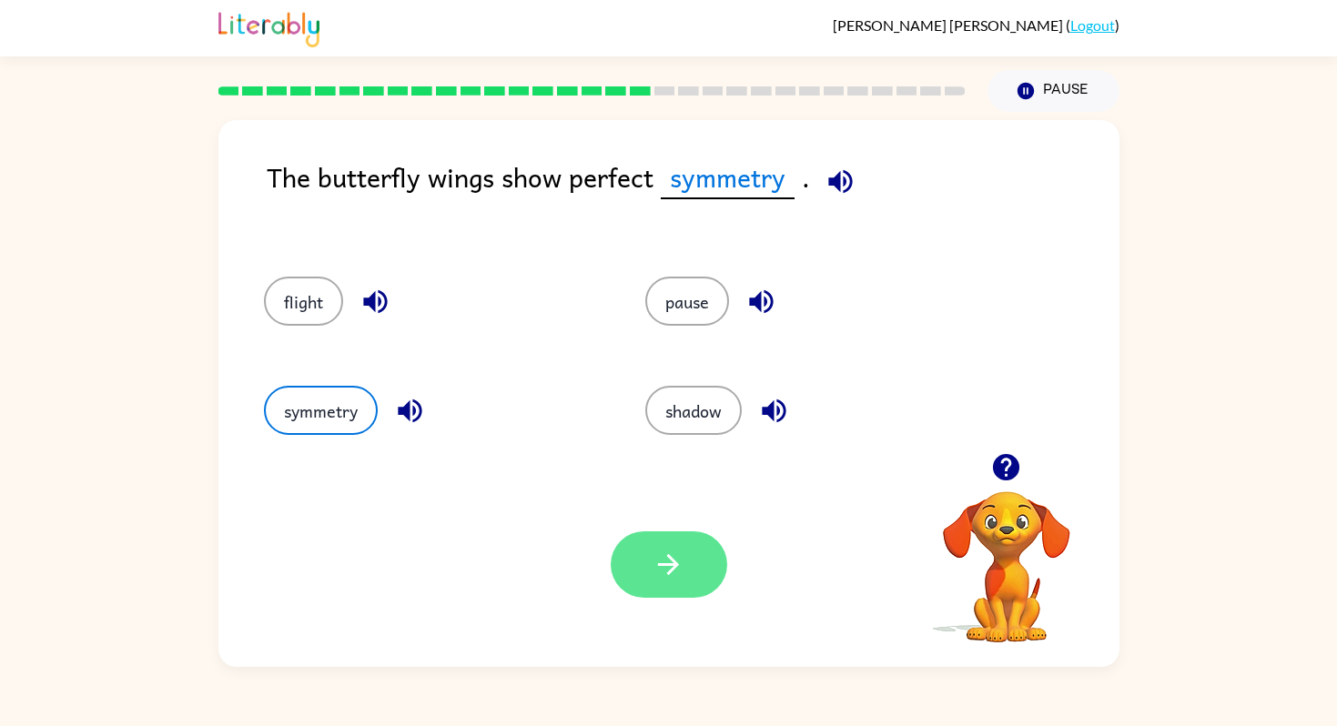
click at [676, 562] on icon "button" at bounding box center [669, 565] width 32 height 32
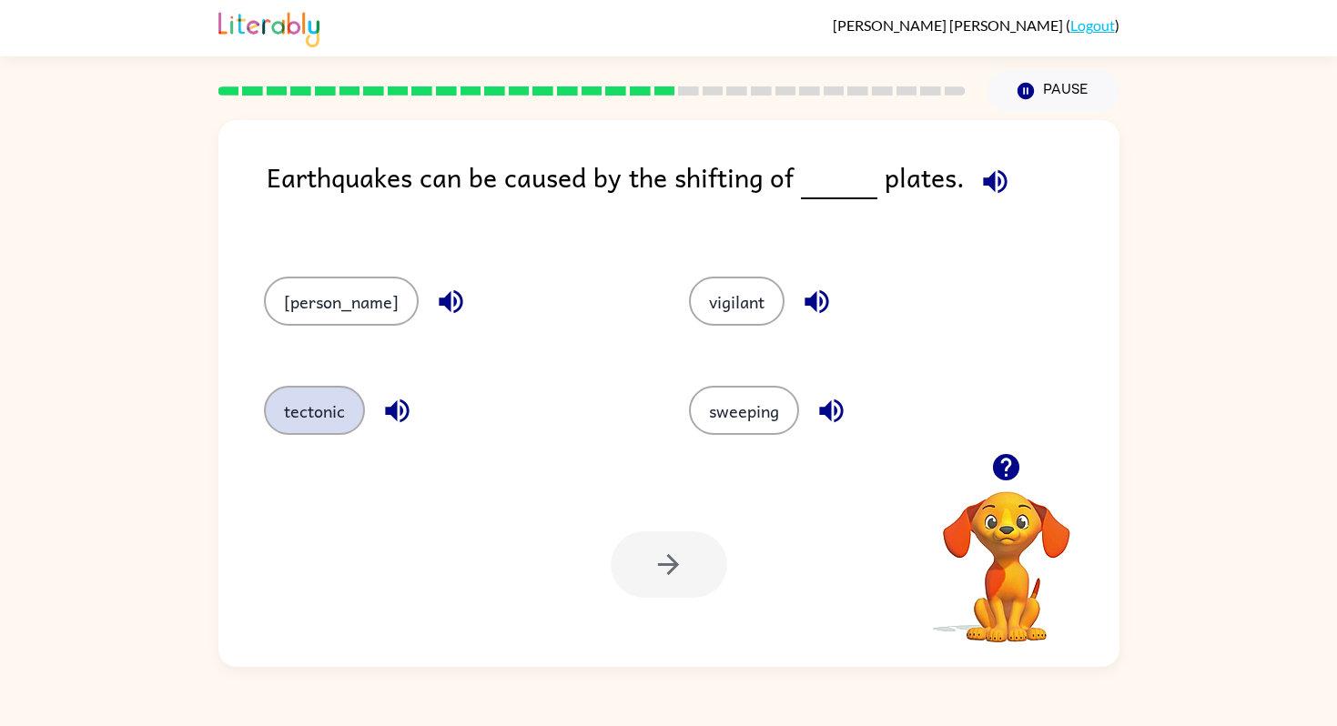
click at [284, 414] on button "tectonic" at bounding box center [314, 410] width 101 height 49
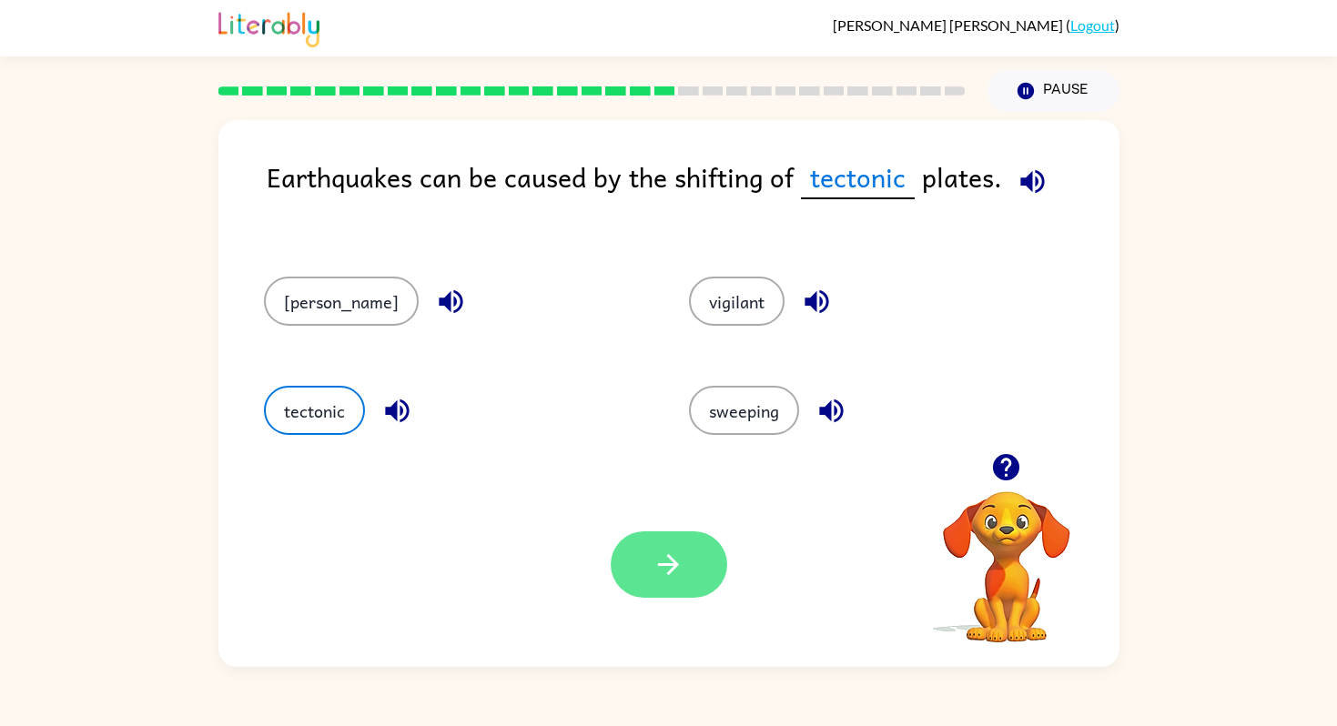
click at [654, 560] on icon "button" at bounding box center [669, 565] width 32 height 32
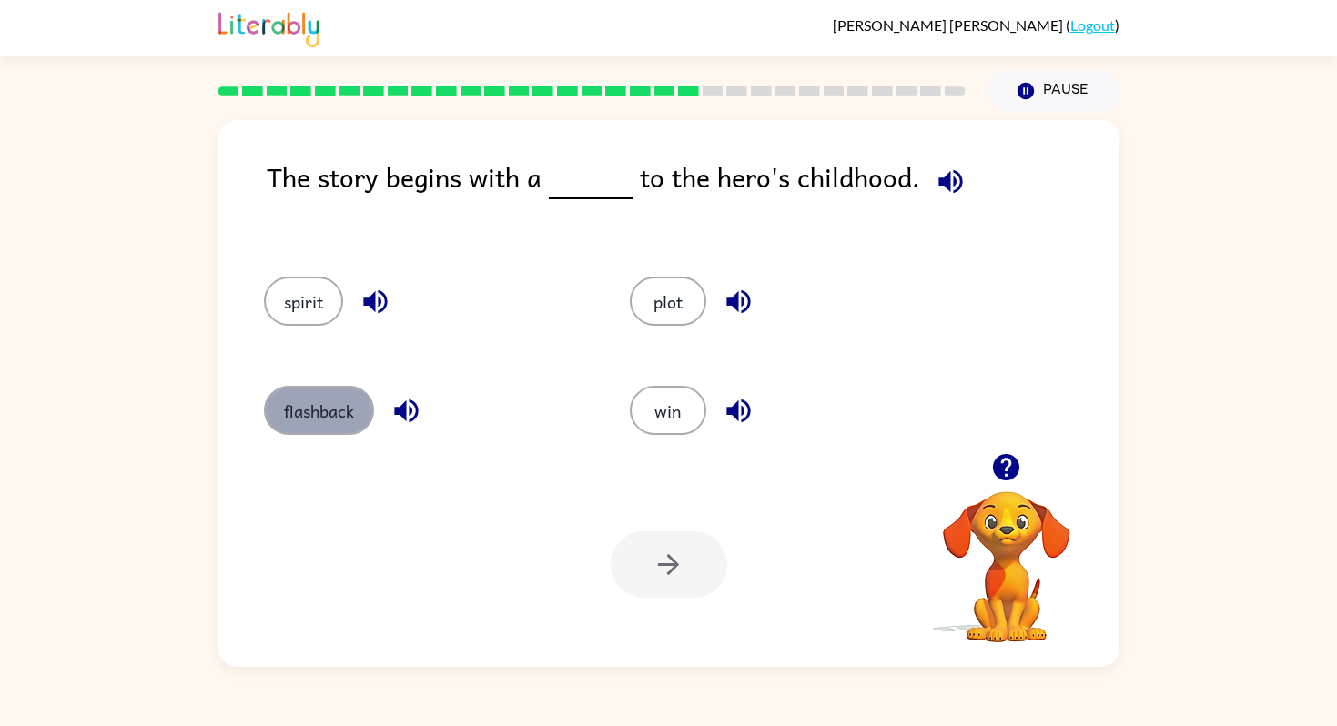
click at [302, 404] on button "flashback" at bounding box center [319, 410] width 110 height 49
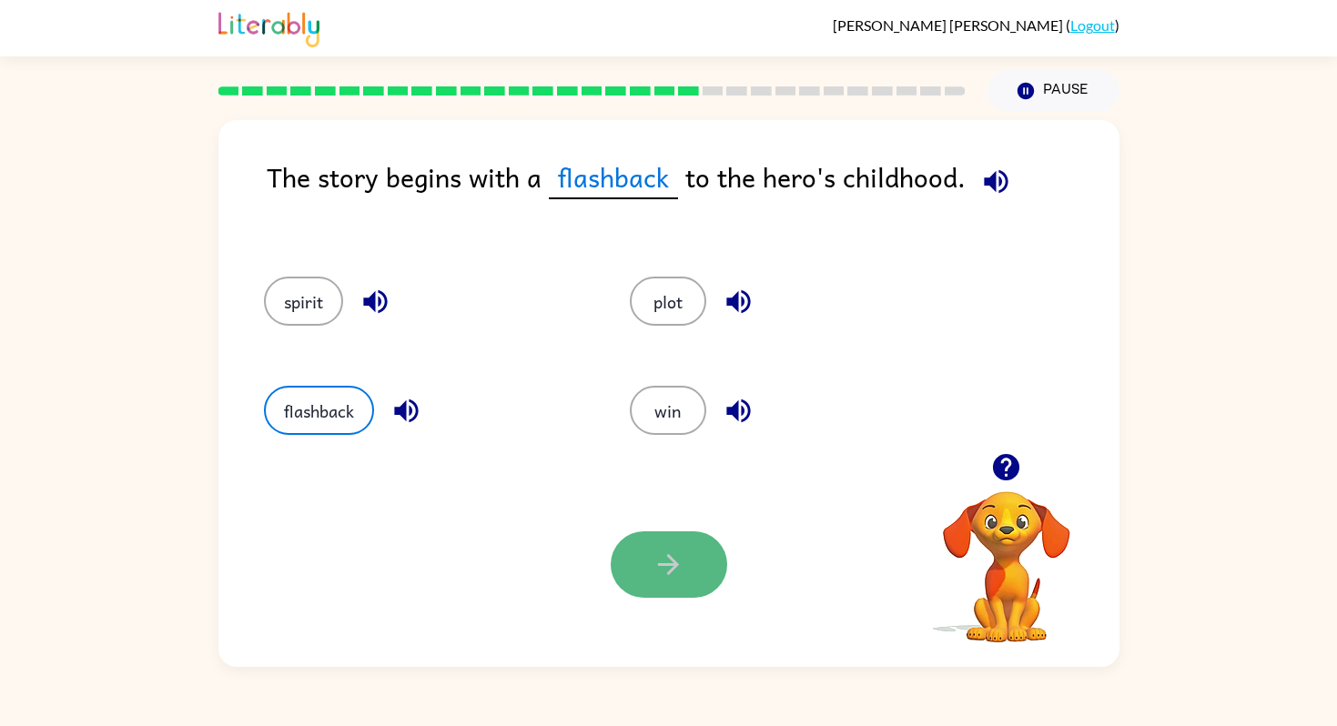
click at [700, 574] on button "button" at bounding box center [669, 565] width 117 height 66
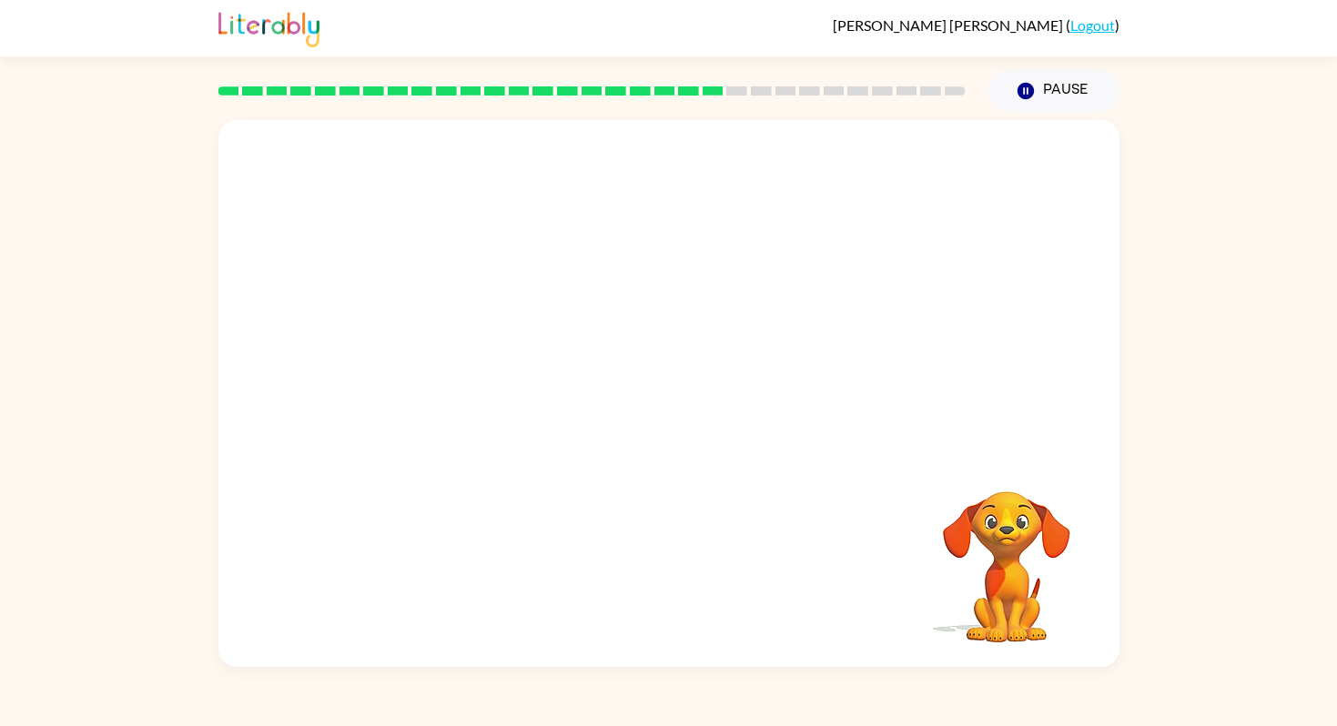
click at [493, 388] on video "Your browser must support playing .mp4 files to use Literably. Please try using…" at bounding box center [668, 286] width 901 height 333
click at [493, 389] on video "Your browser must support playing .mp4 files to use Literably. Please try using…" at bounding box center [668, 286] width 901 height 333
click at [683, 389] on icon "button" at bounding box center [669, 403] width 32 height 32
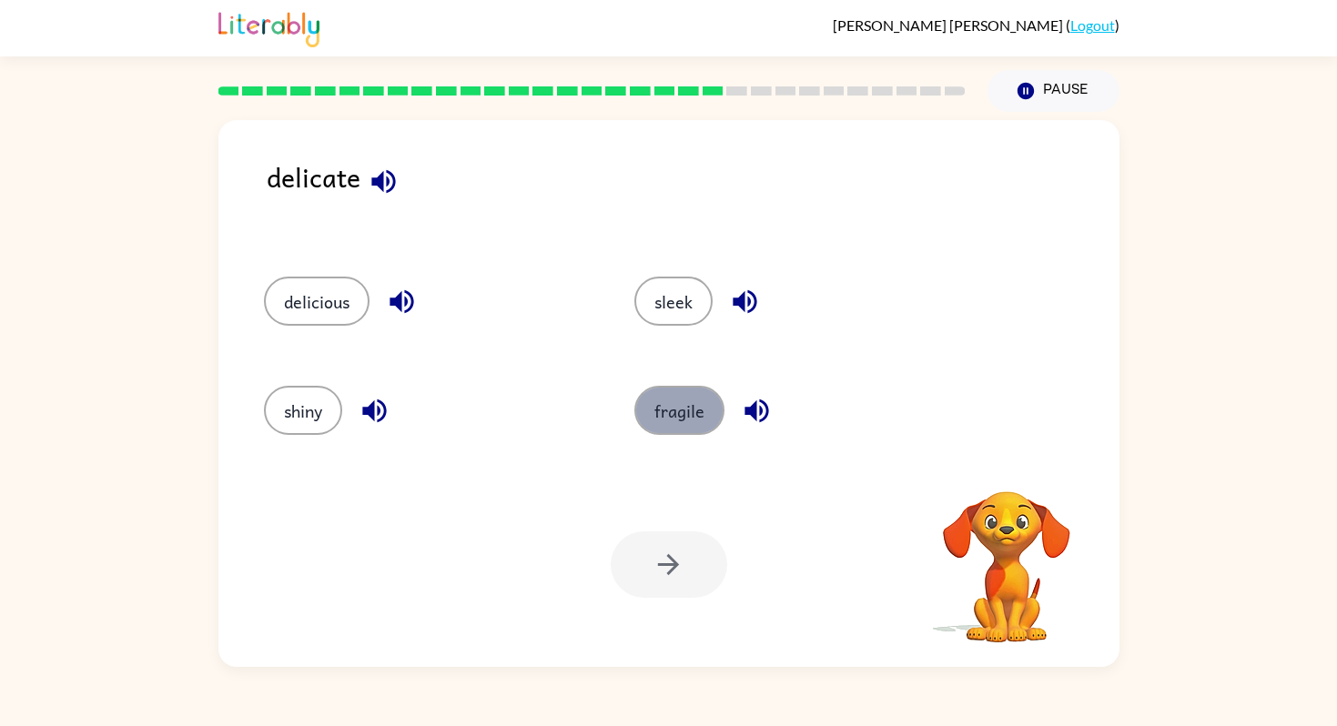
click at [677, 423] on button "fragile" at bounding box center [680, 410] width 90 height 49
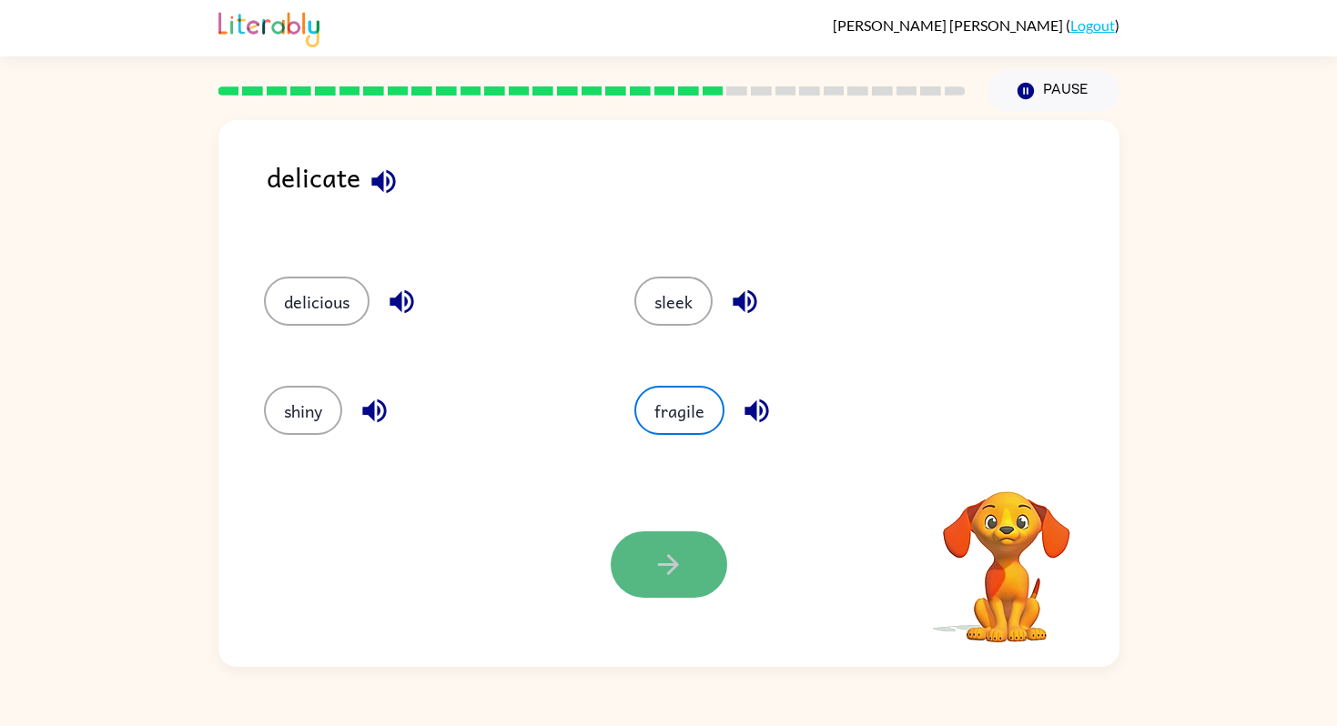
click at [671, 542] on button "button" at bounding box center [669, 565] width 117 height 66
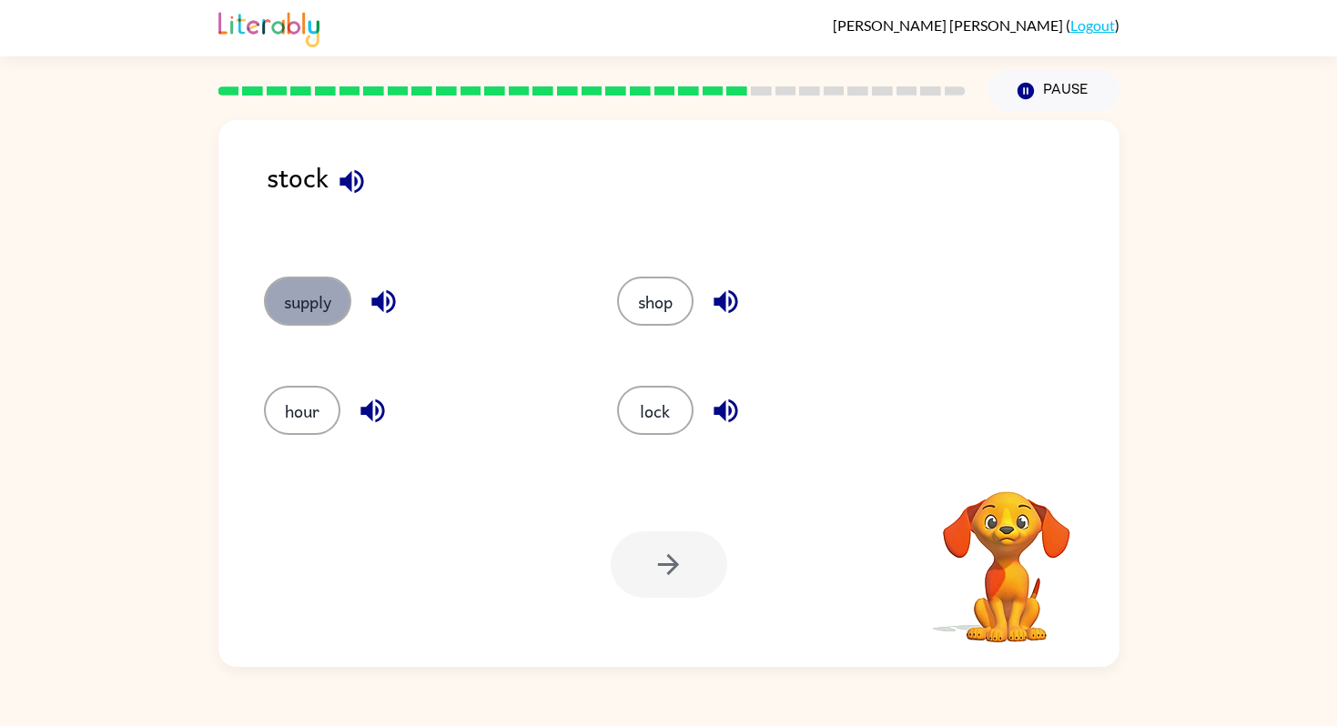
click at [307, 289] on button "supply" at bounding box center [307, 301] width 87 height 49
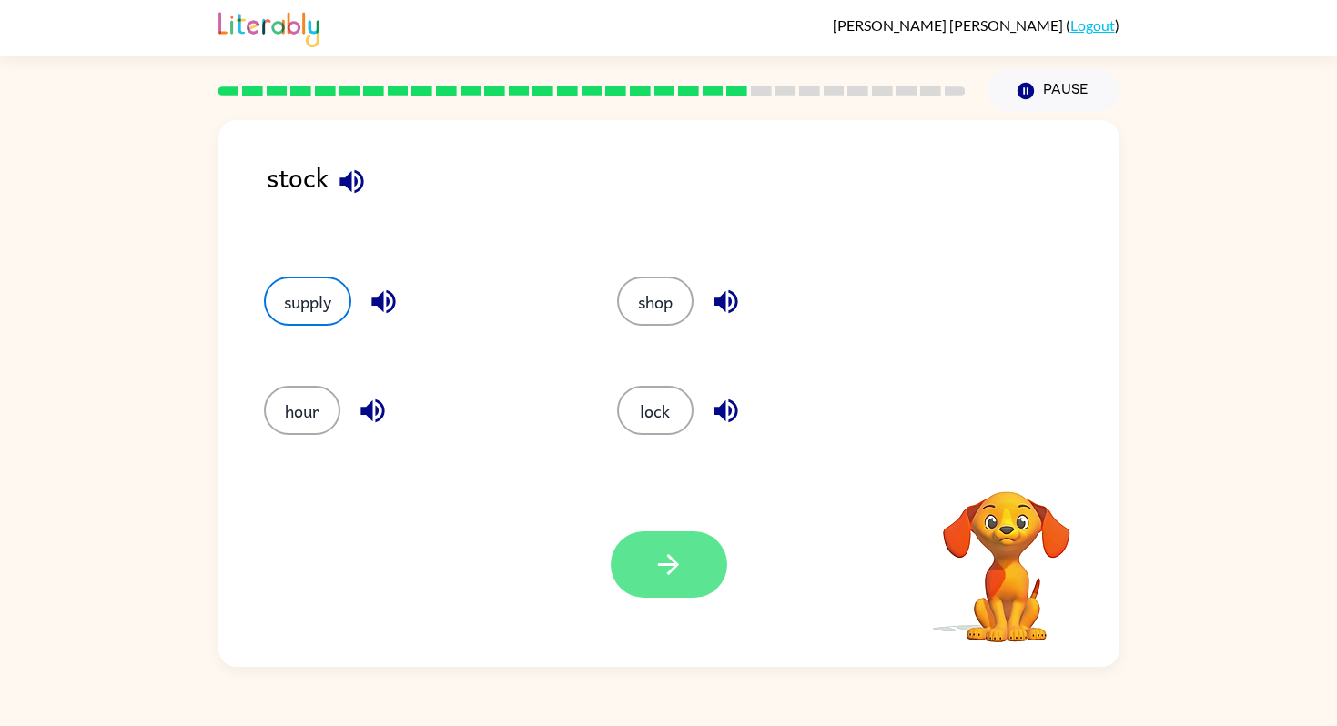
click at [665, 575] on icon "button" at bounding box center [669, 565] width 32 height 32
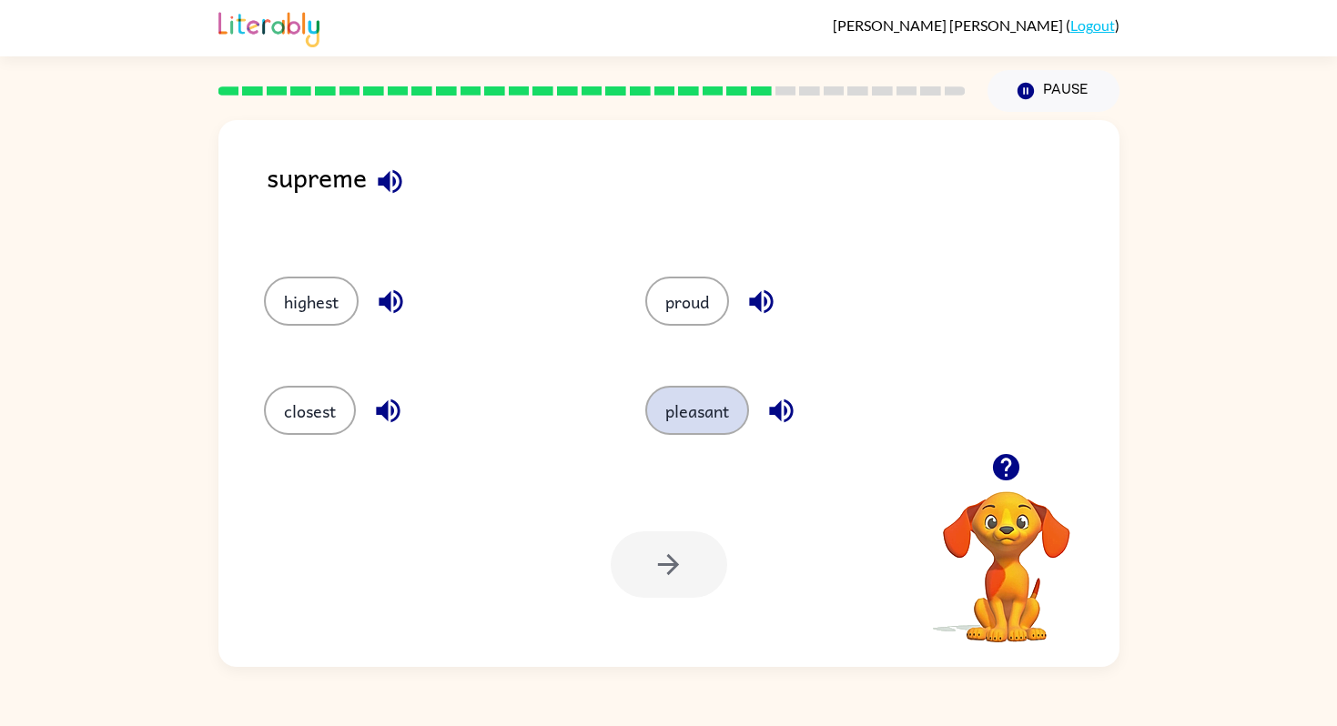
click at [703, 434] on button "pleasant" at bounding box center [697, 410] width 104 height 49
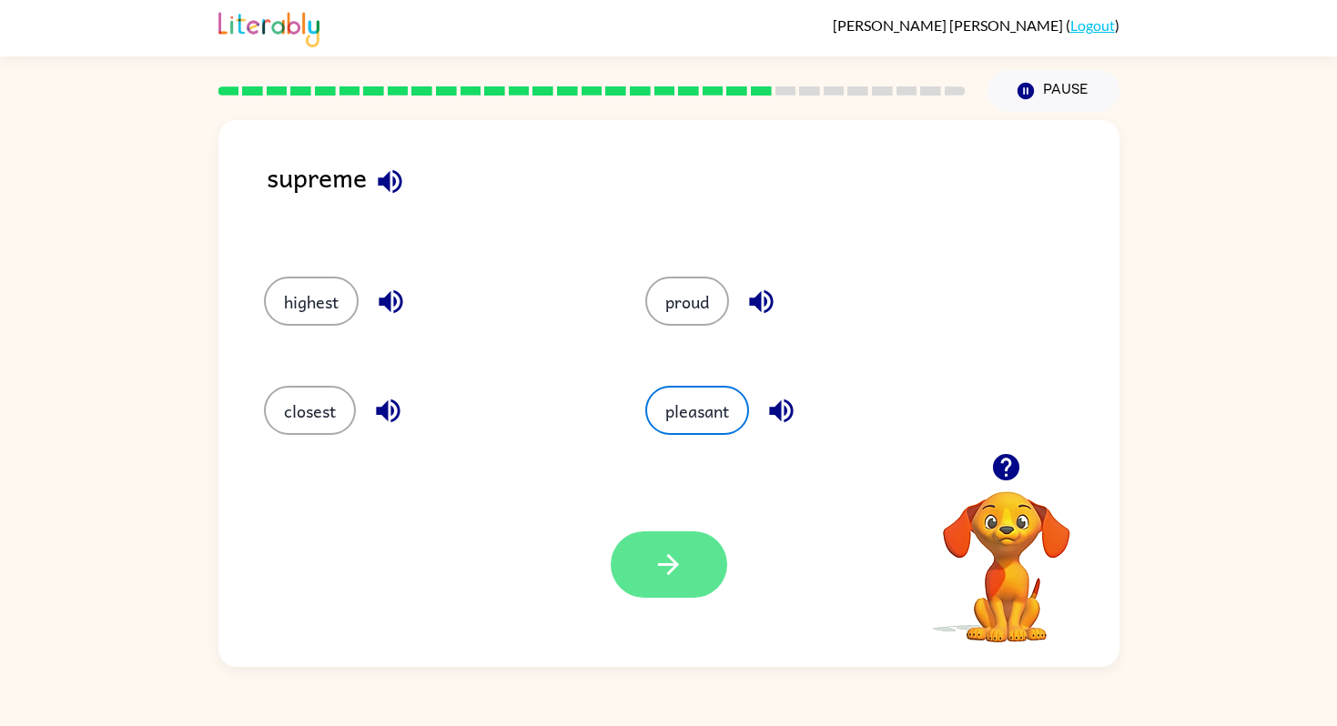
click at [710, 552] on button "button" at bounding box center [669, 565] width 117 height 66
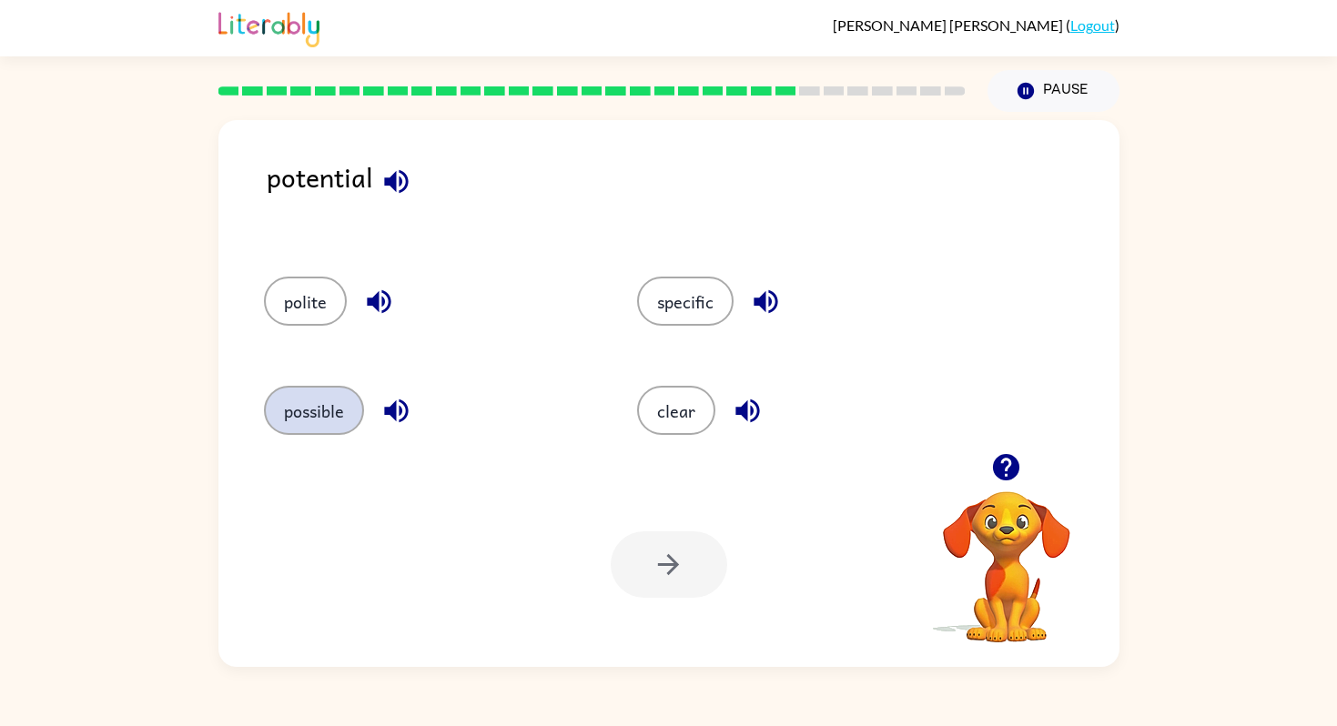
click at [298, 395] on button "possible" at bounding box center [314, 410] width 100 height 49
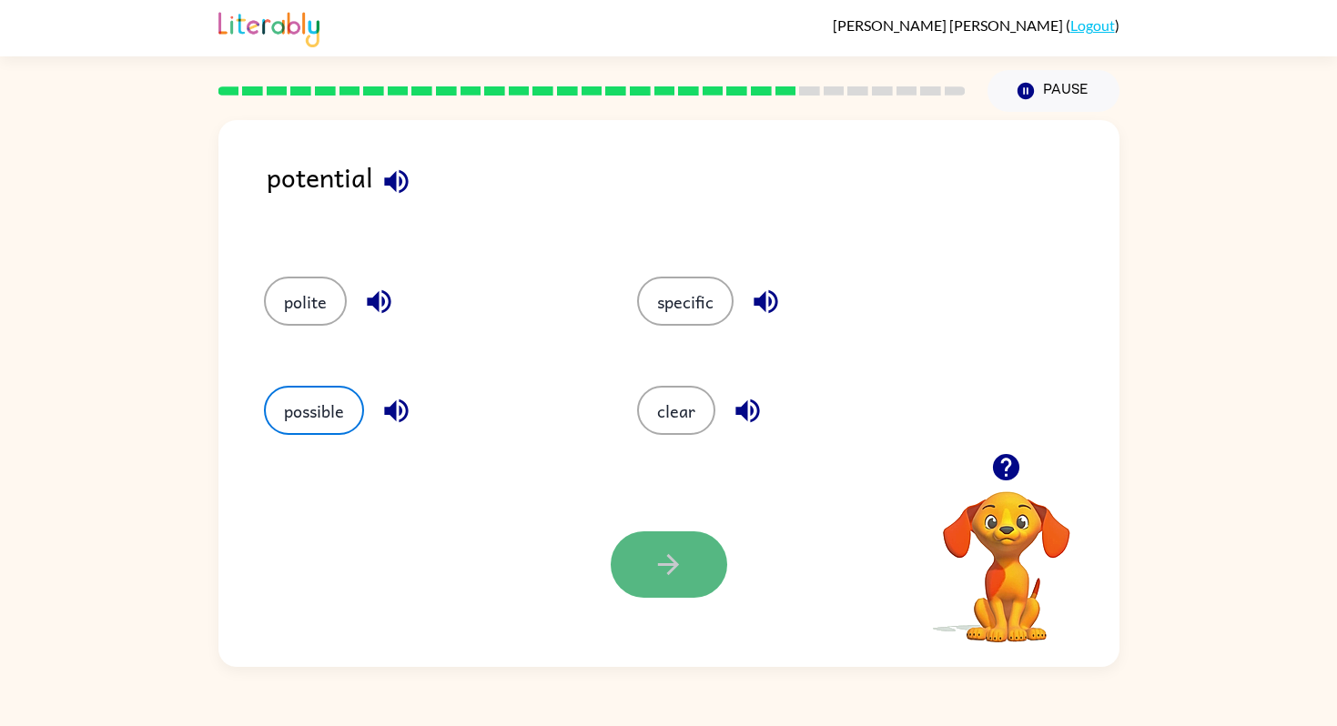
click at [690, 579] on button "button" at bounding box center [669, 565] width 117 height 66
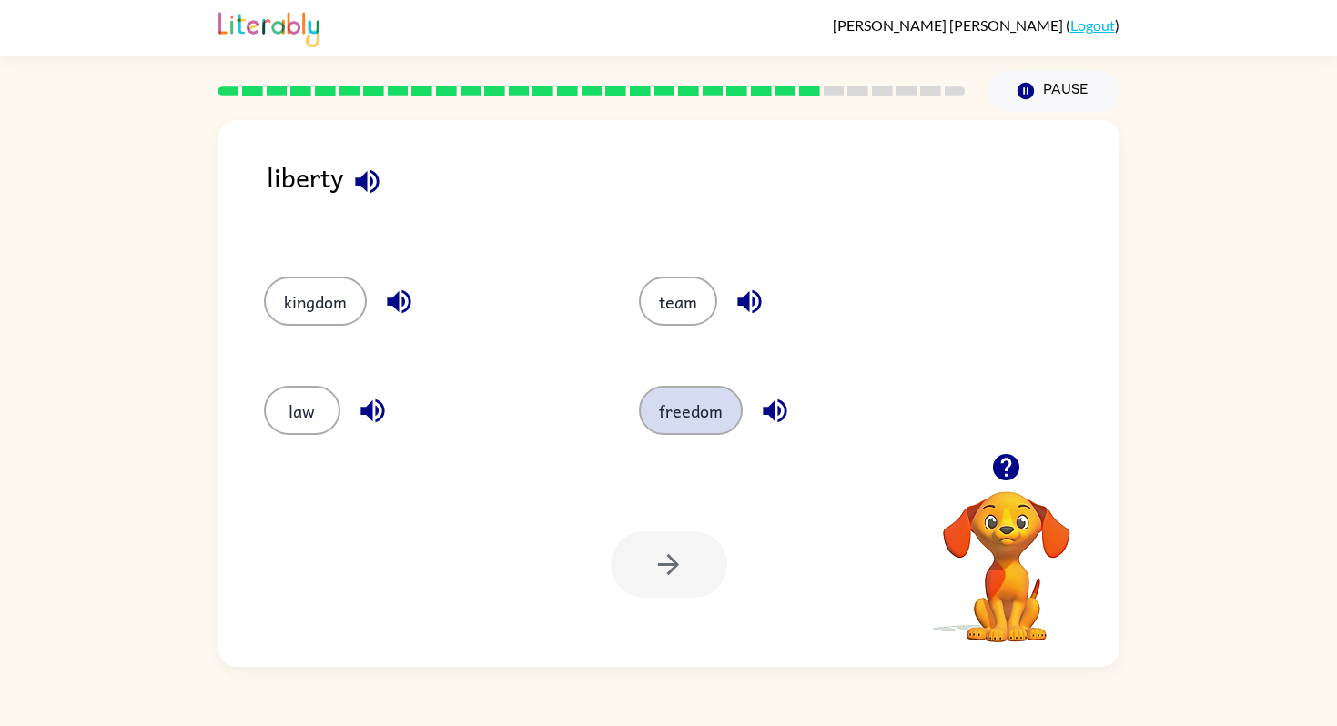
click at [685, 422] on button "freedom" at bounding box center [691, 410] width 104 height 49
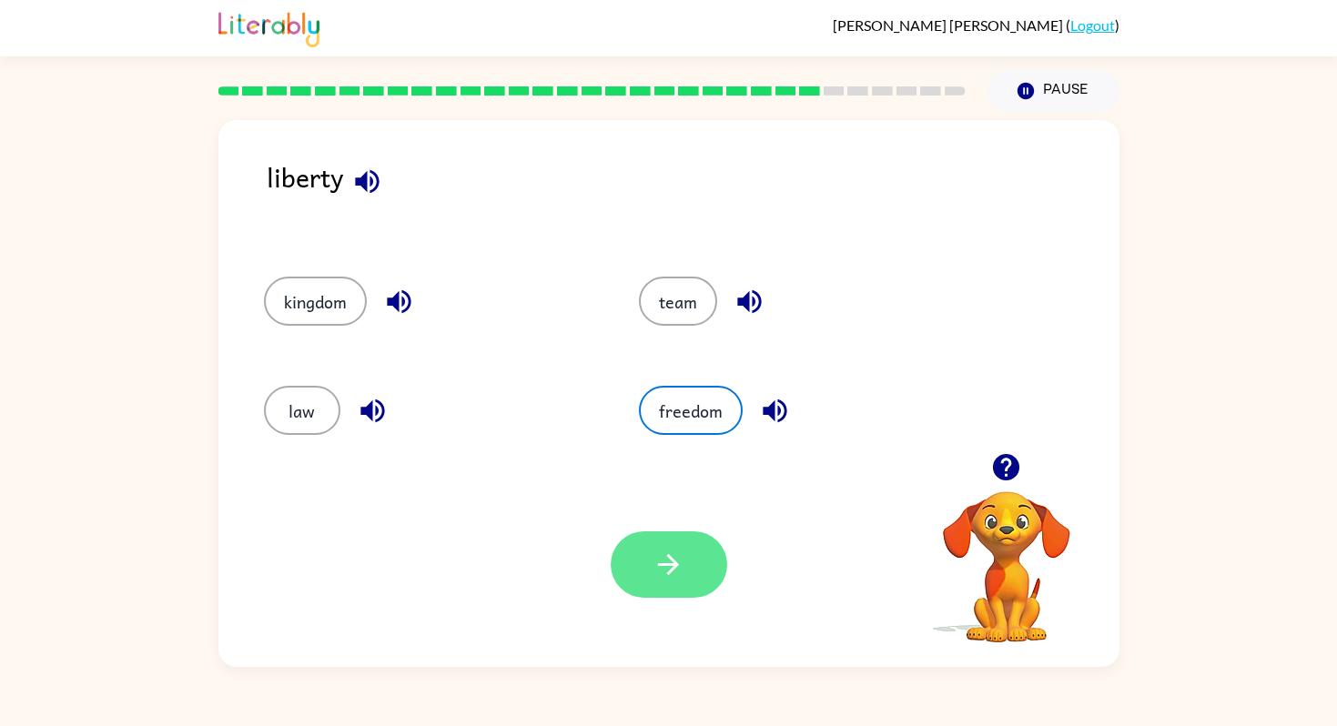
click at [647, 558] on button "button" at bounding box center [669, 565] width 117 height 66
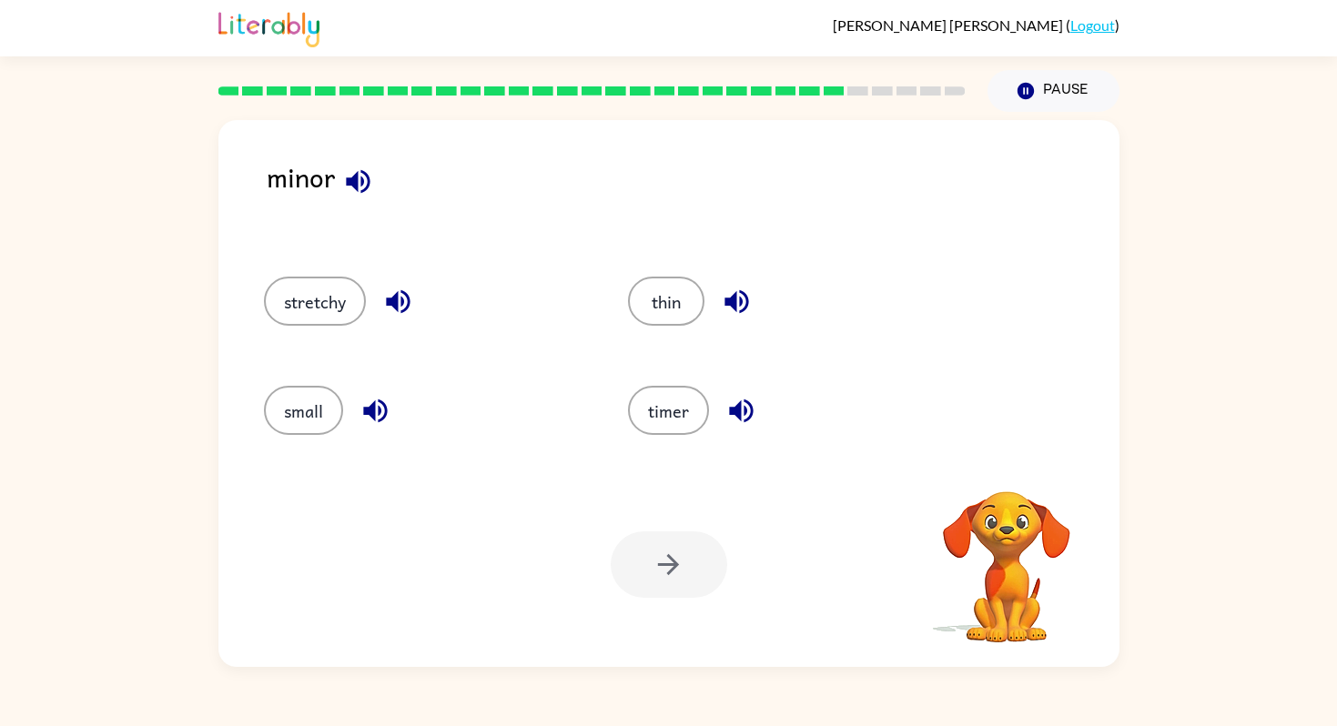
click at [647, 558] on div at bounding box center [669, 565] width 117 height 66
click at [320, 411] on button "small" at bounding box center [303, 410] width 79 height 49
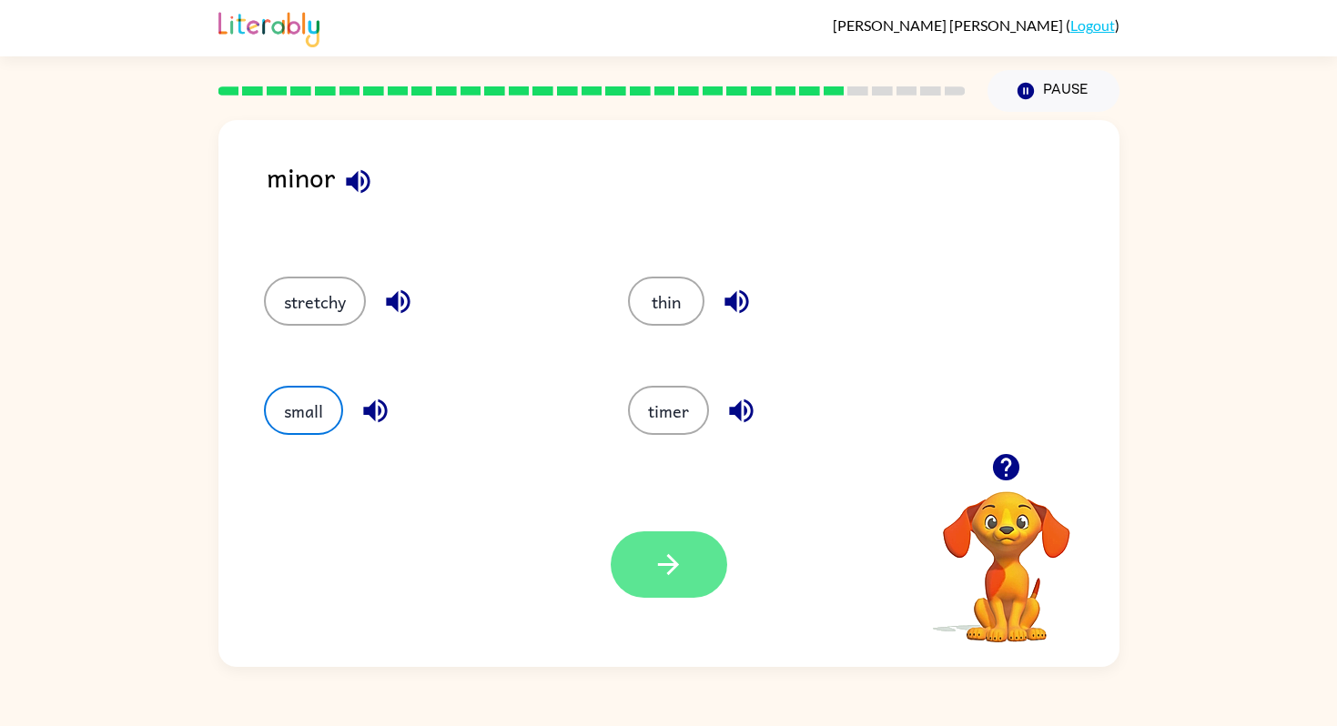
click at [665, 573] on icon "button" at bounding box center [669, 565] width 32 height 32
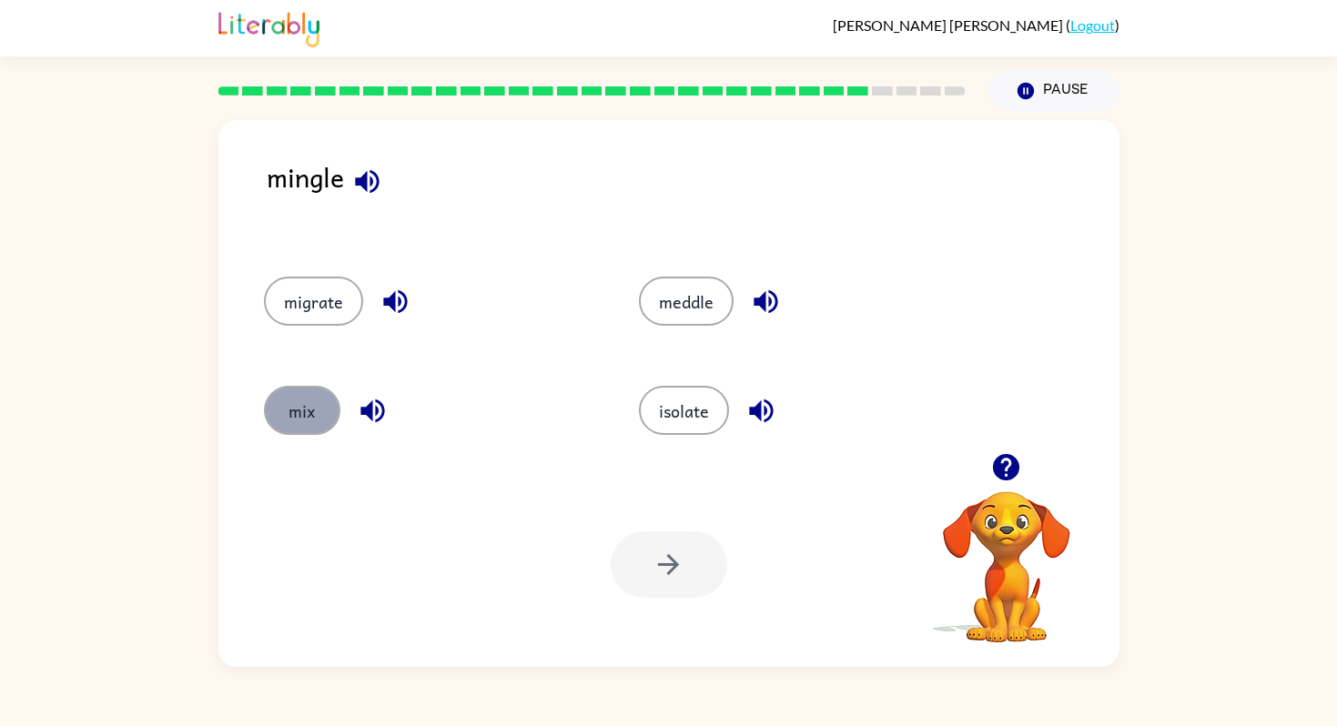
click at [301, 402] on button "mix" at bounding box center [302, 410] width 76 height 49
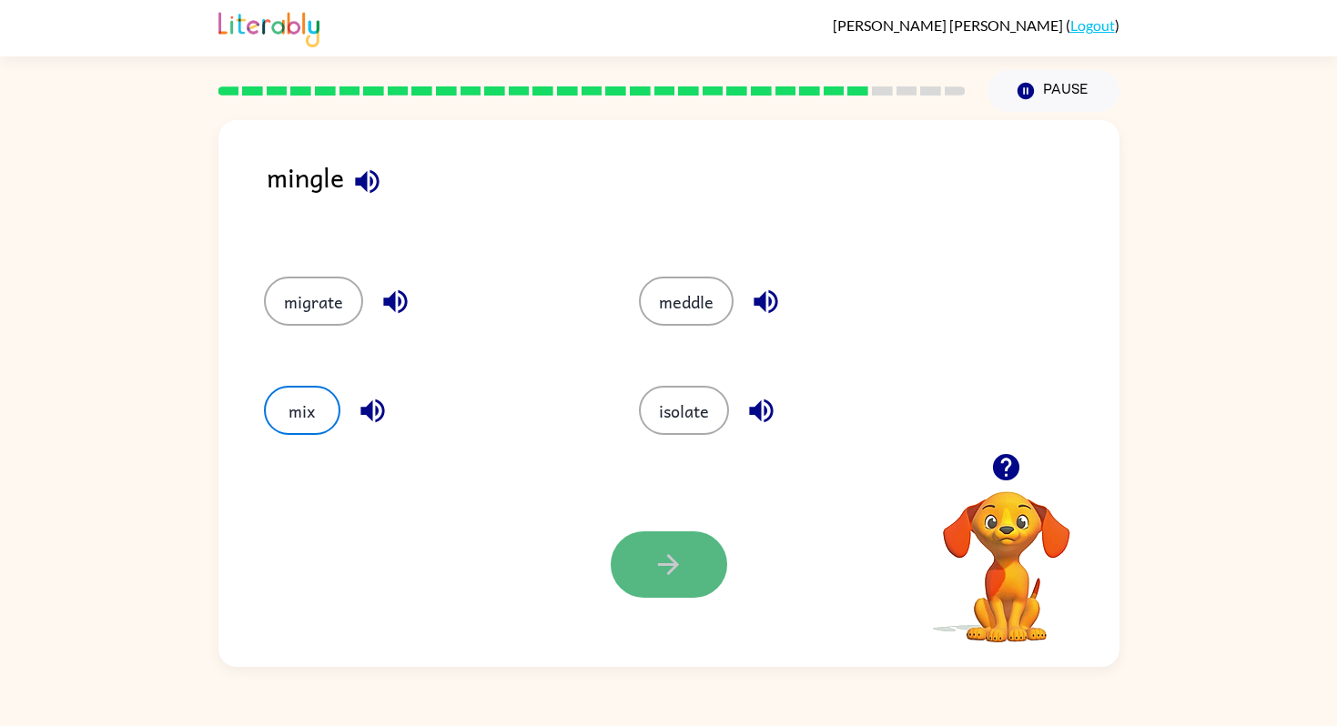
click at [685, 551] on button "button" at bounding box center [669, 565] width 117 height 66
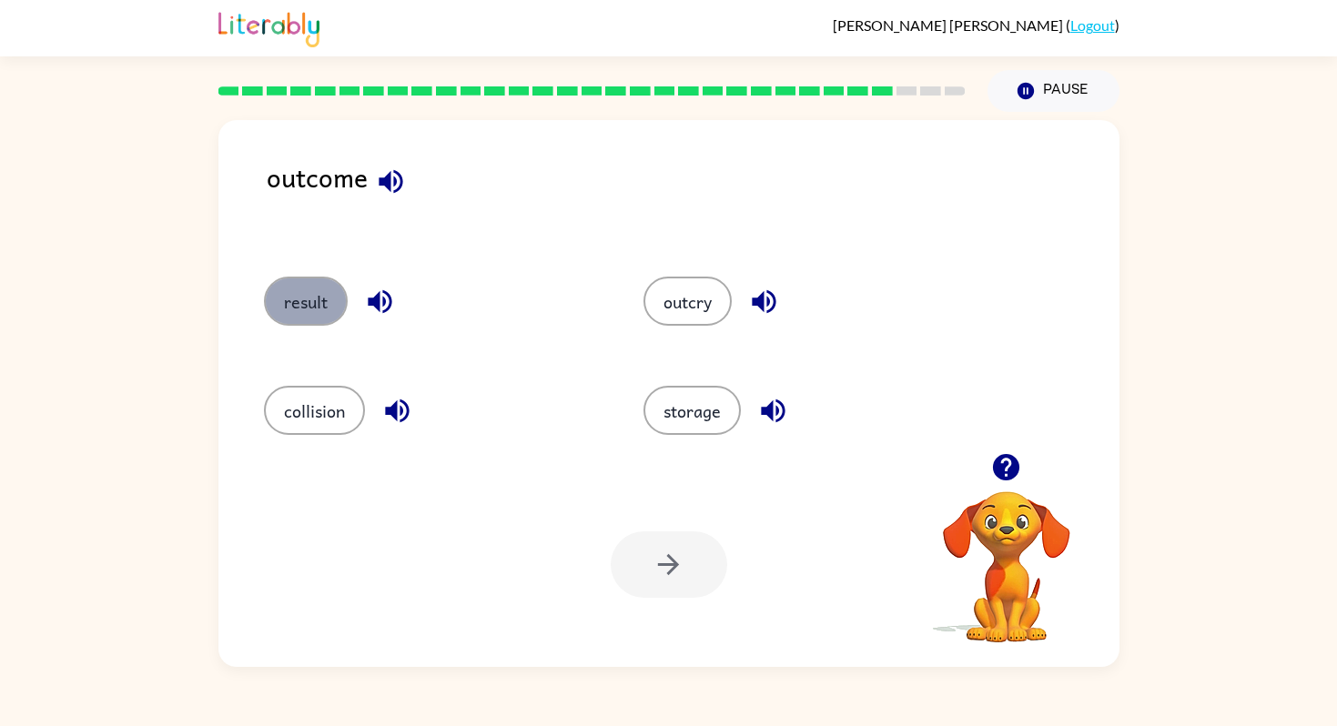
click at [314, 285] on button "result" at bounding box center [306, 301] width 84 height 49
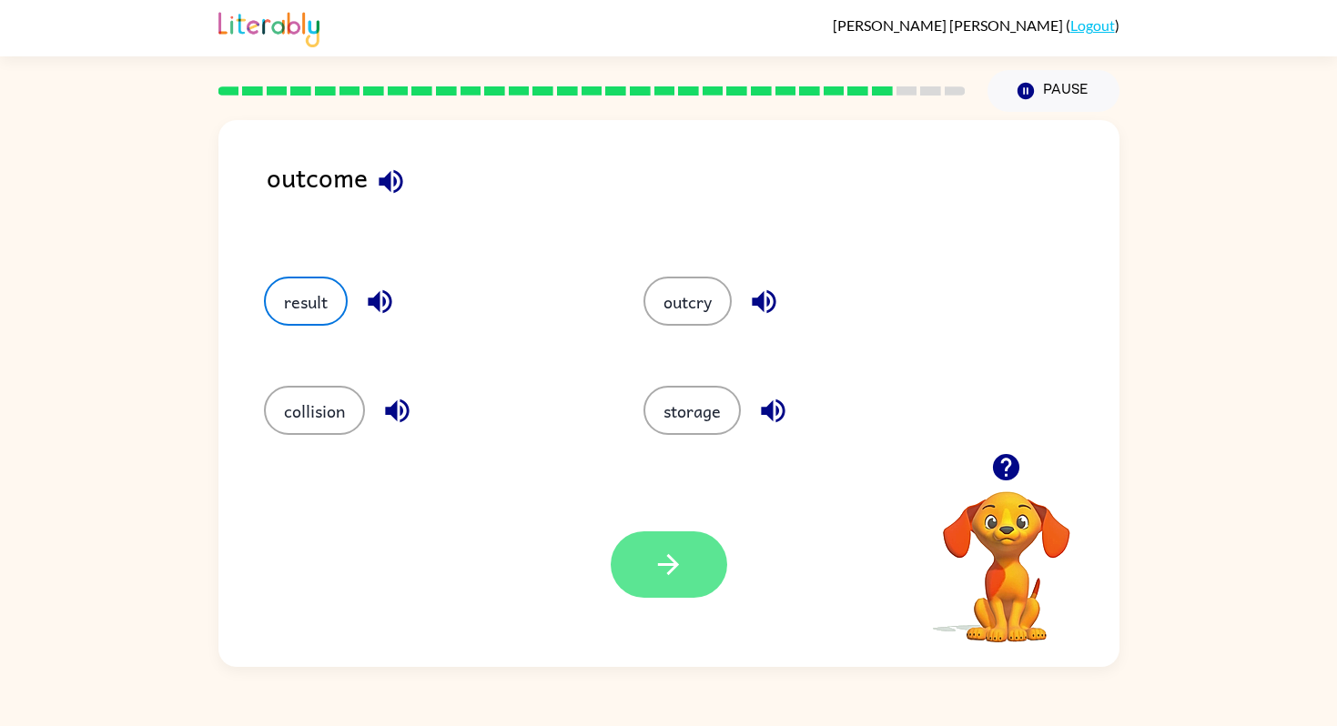
click at [688, 592] on button "button" at bounding box center [669, 565] width 117 height 66
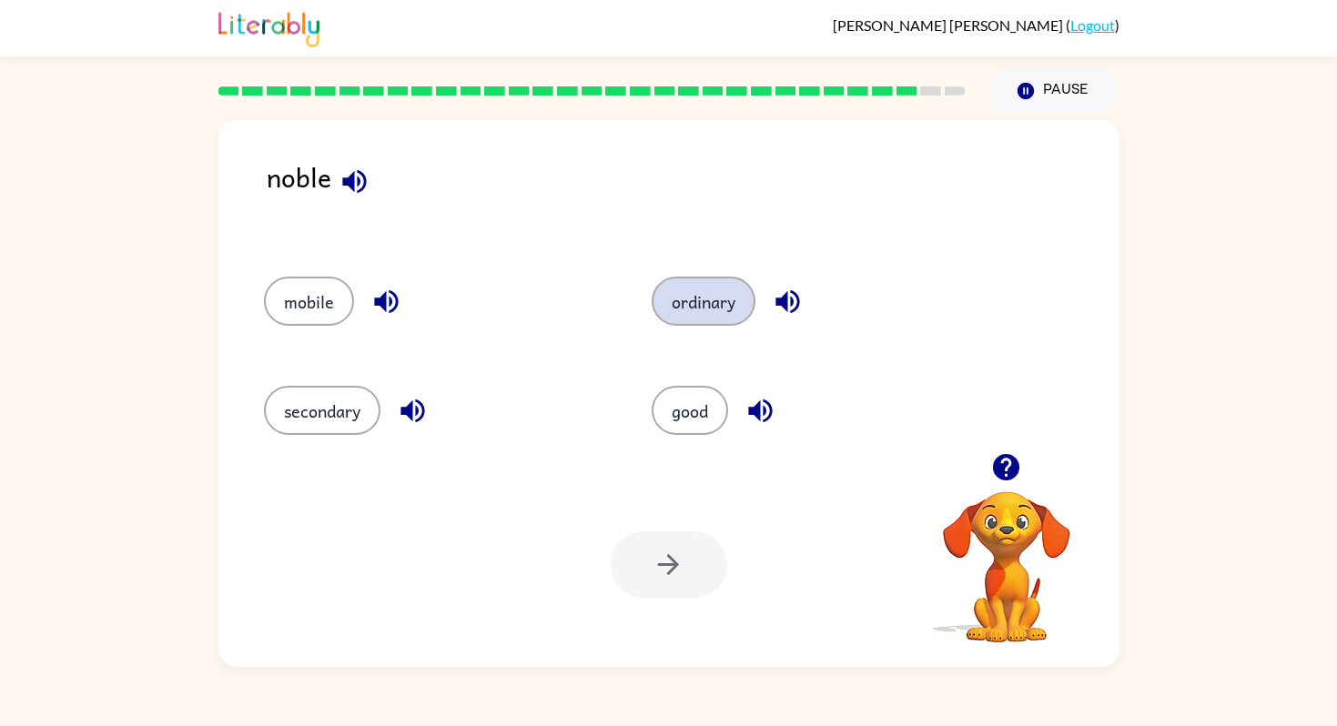
click at [715, 296] on button "ordinary" at bounding box center [704, 301] width 104 height 49
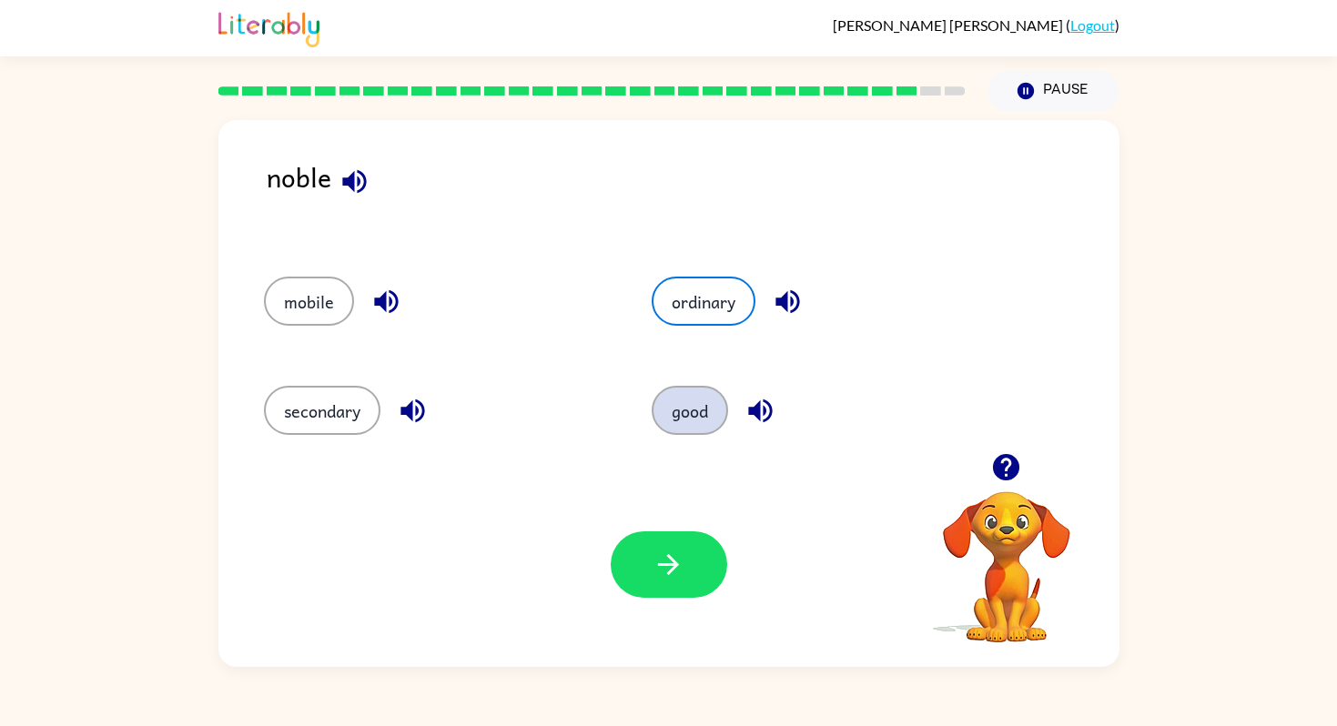
click at [691, 404] on button "good" at bounding box center [690, 410] width 76 height 49
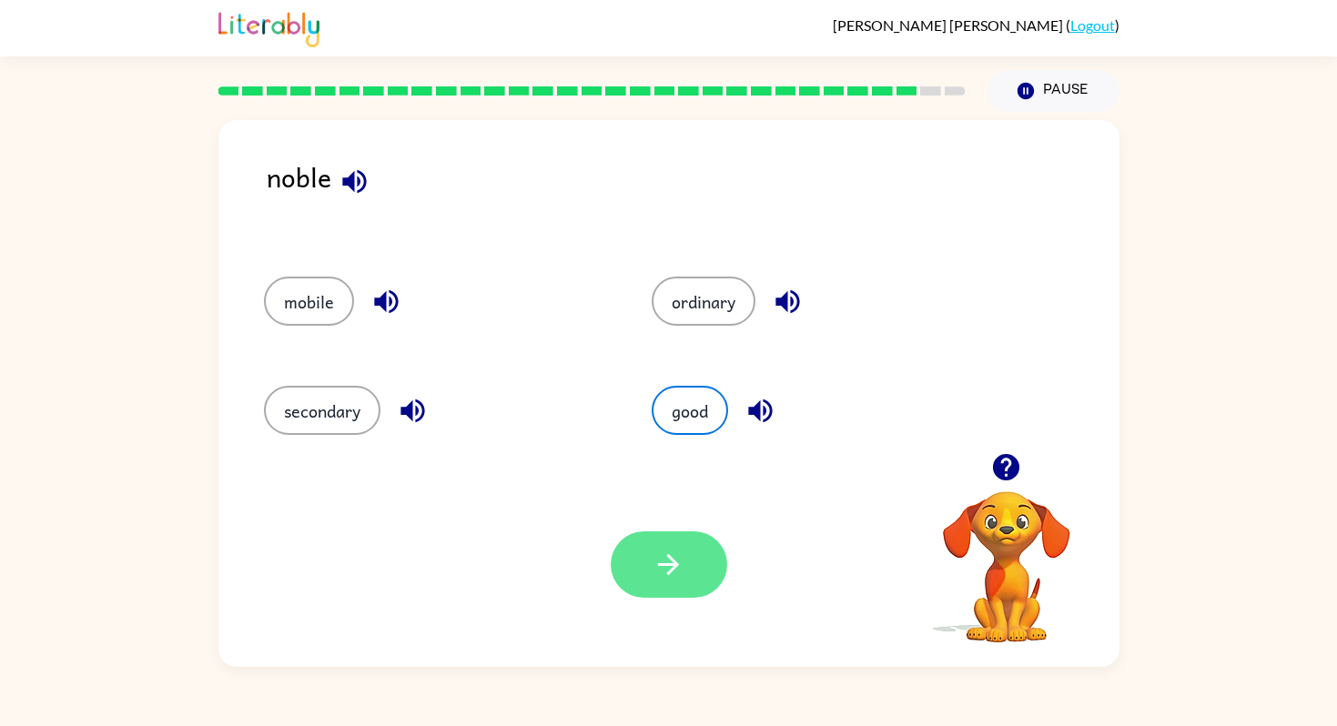
click at [681, 552] on icon "button" at bounding box center [669, 565] width 32 height 32
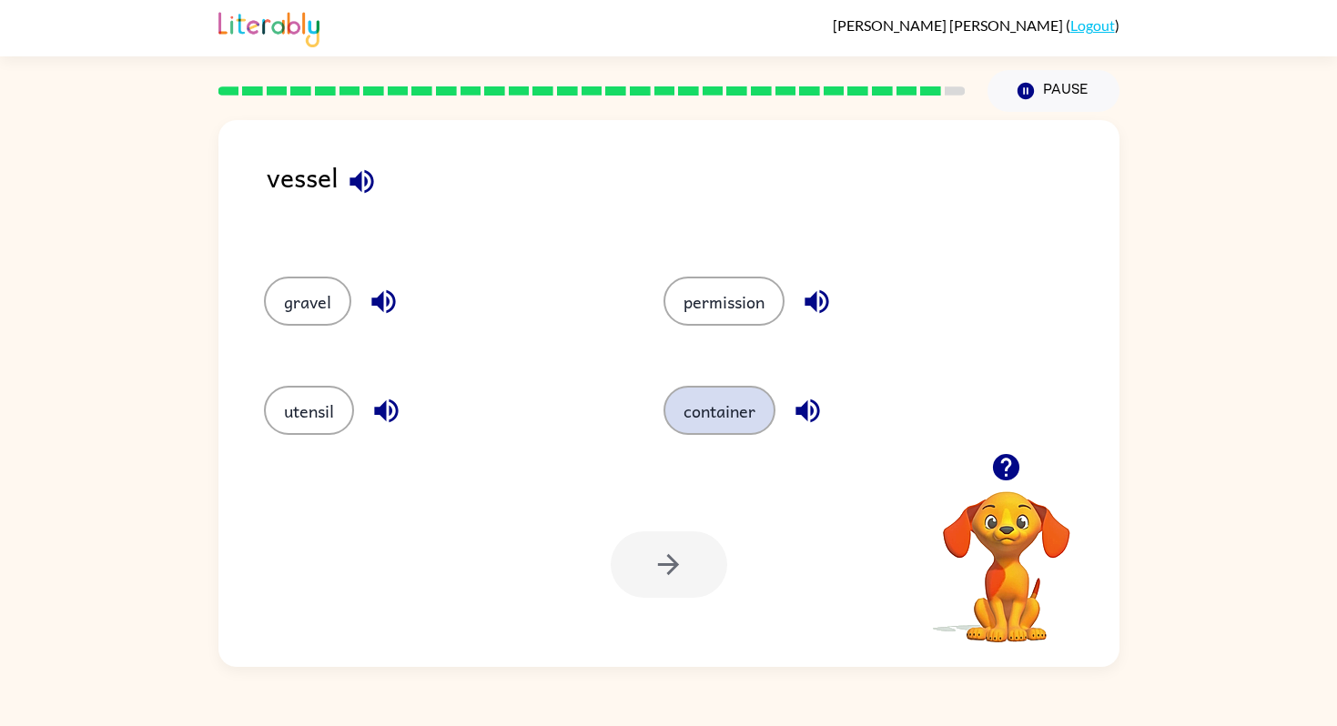
click at [741, 424] on button "container" at bounding box center [720, 410] width 112 height 49
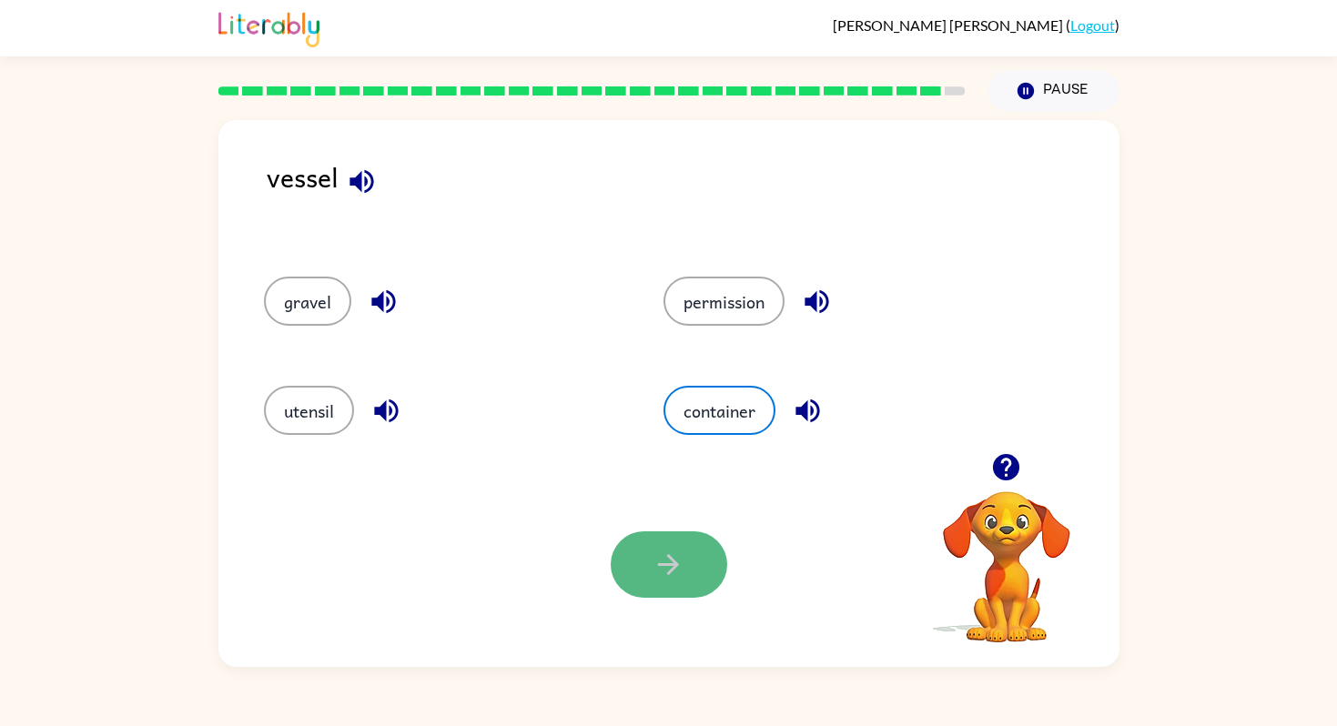
click at [678, 577] on icon "button" at bounding box center [669, 565] width 32 height 32
